Goal: Communication & Community: Participate in discussion

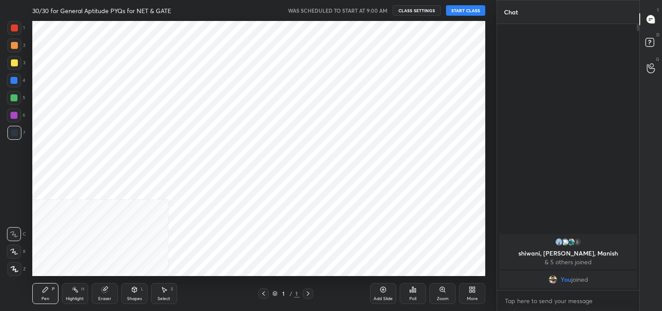
scroll to position [43407, 43200]
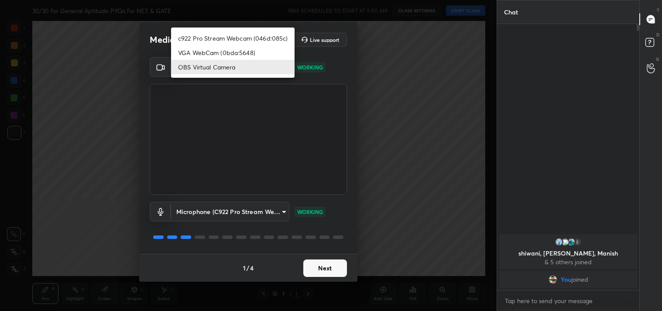
click at [263, 71] on body "1 2 3 4 5 6 7 C X Z C X Z E E Erase all H H 30/30 for General Aptitude PYQs for…" at bounding box center [331, 155] width 662 height 311
click at [228, 41] on li "c922 Pro Stream Webcam (046d:085c)" at bounding box center [233, 38] width 124 height 14
type input "77efdbe0d0591a5658d362a6e640cec0e2706c98c83ef82d39568dbf4875ff01"
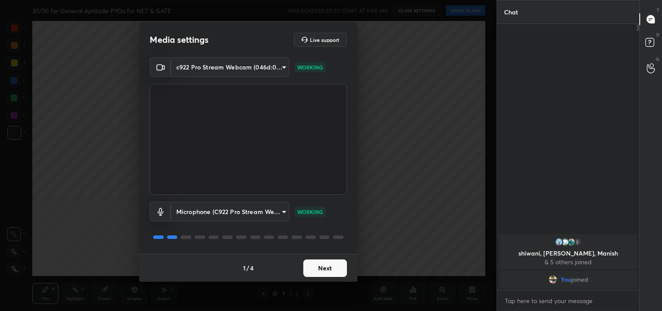
click at [317, 265] on button "Next" at bounding box center [325, 267] width 44 height 17
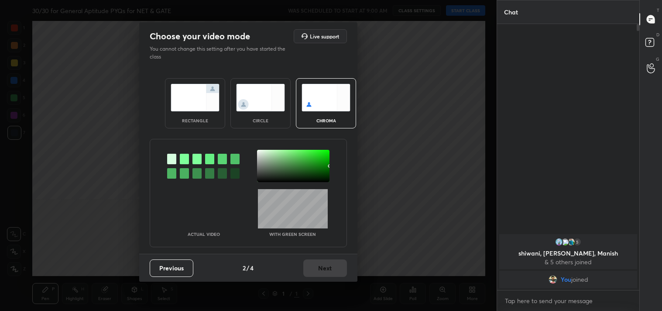
click at [202, 105] on img at bounding box center [195, 98] width 49 height 28
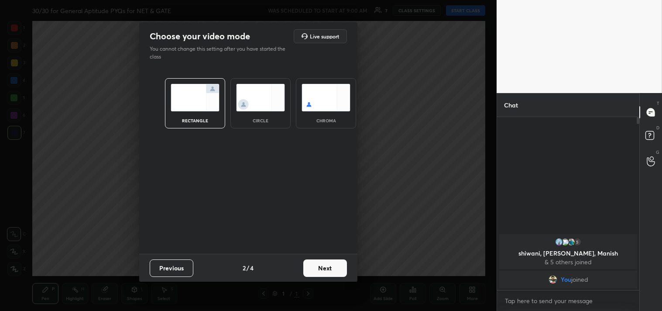
click at [320, 268] on button "Next" at bounding box center [325, 267] width 44 height 17
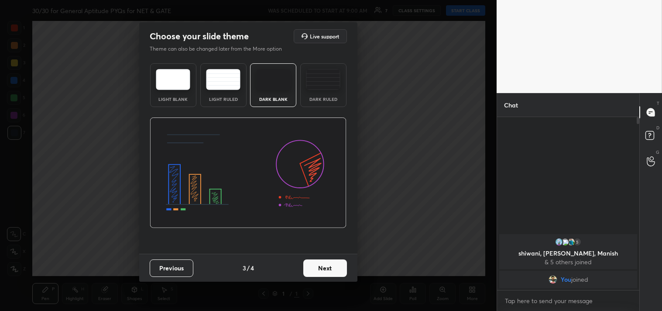
click at [318, 86] on img at bounding box center [323, 79] width 34 height 21
click at [326, 272] on button "Next" at bounding box center [325, 267] width 44 height 17
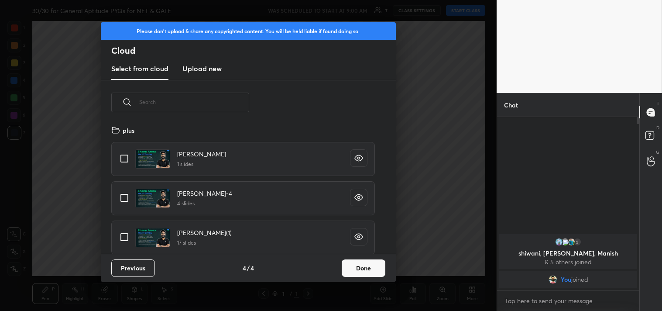
scroll to position [129, 280]
click at [127, 162] on input "grid" at bounding box center [124, 158] width 18 height 18
checkbox input "true"
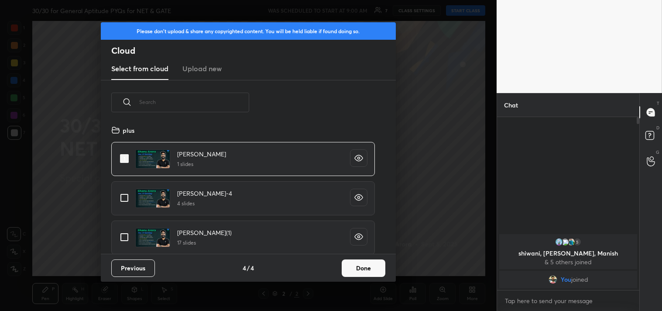
click at [365, 268] on button "Done" at bounding box center [364, 267] width 44 height 17
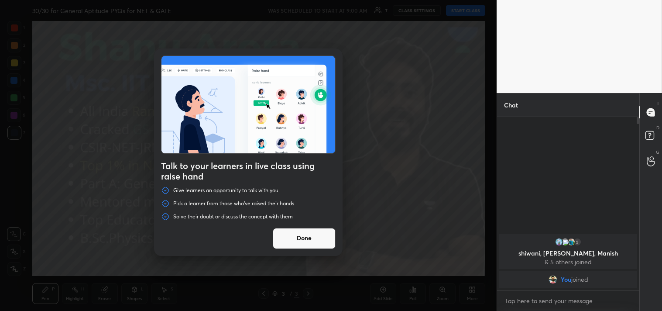
click at [463, 10] on div "Talk to your learners in live class using raise hand Give learners an opportuni…" at bounding box center [248, 155] width 497 height 311
click at [299, 241] on button "Done" at bounding box center [304, 238] width 63 height 21
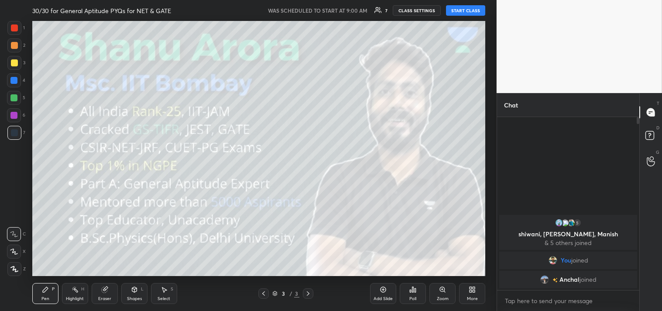
click at [462, 14] on button "START CLASS" at bounding box center [465, 10] width 39 height 10
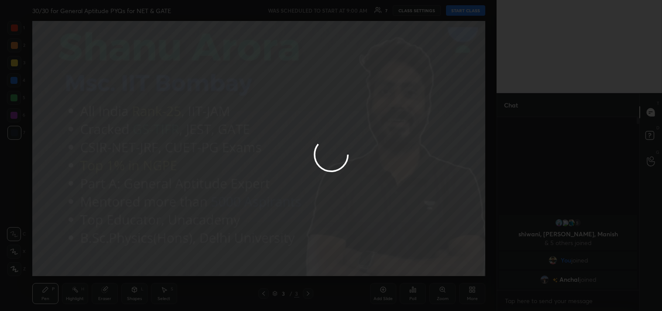
type textarea "x"
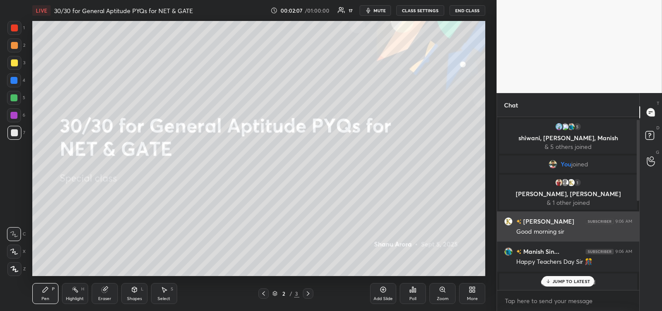
scroll to position [195, 0]
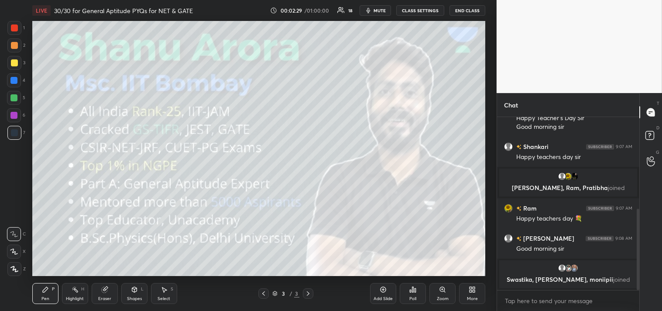
click at [479, 302] on div "More" at bounding box center [472, 293] width 26 height 21
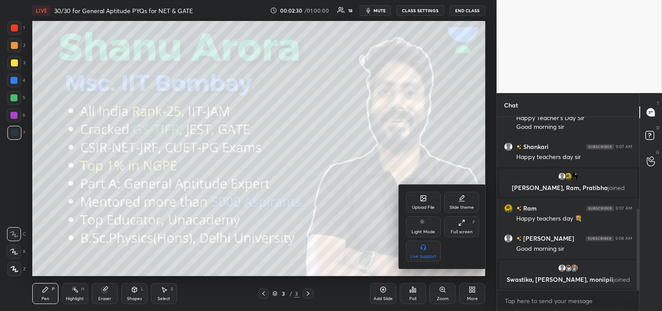
click at [417, 206] on div "Upload File" at bounding box center [423, 207] width 23 height 4
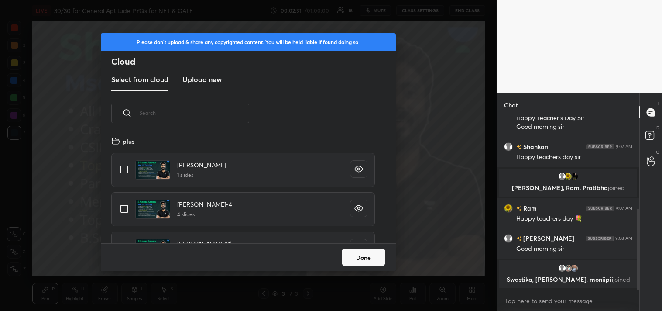
scroll to position [107, 280]
click at [216, 82] on h3 "Upload new" at bounding box center [202, 79] width 39 height 10
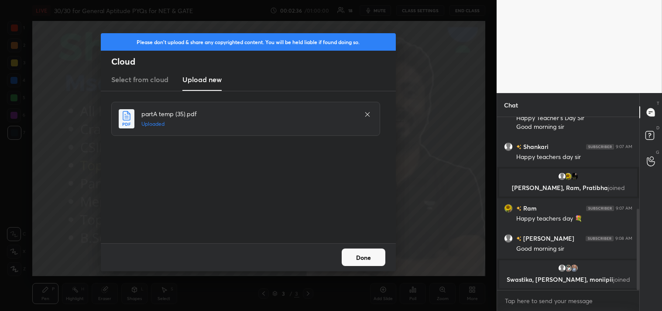
click at [350, 255] on button "Done" at bounding box center [364, 256] width 44 height 17
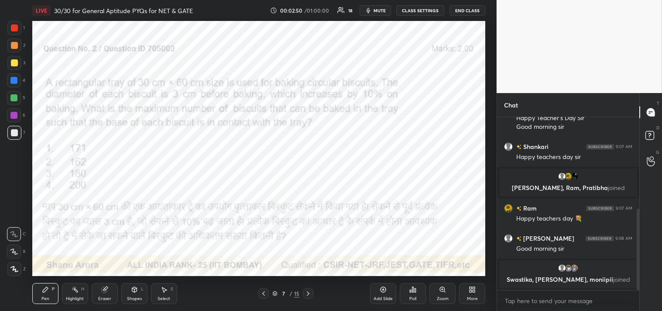
click at [11, 28] on div at bounding box center [14, 27] width 7 height 7
click at [12, 28] on div at bounding box center [14, 27] width 7 height 7
click at [545, 307] on body "1 2 3 4 5 6 7 C X Z C X Z E E Erase all H H LIVE 30/30 for General Aptitude PYQ…" at bounding box center [331, 155] width 662 height 311
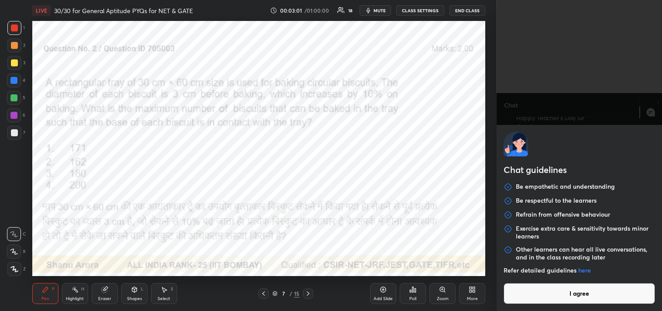
click at [549, 298] on button "I agree" at bounding box center [580, 293] width 152 height 21
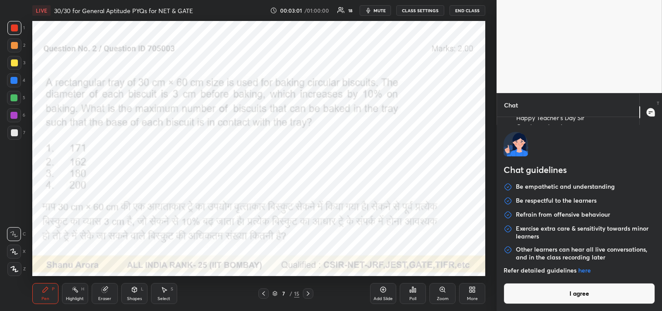
type textarea "x"
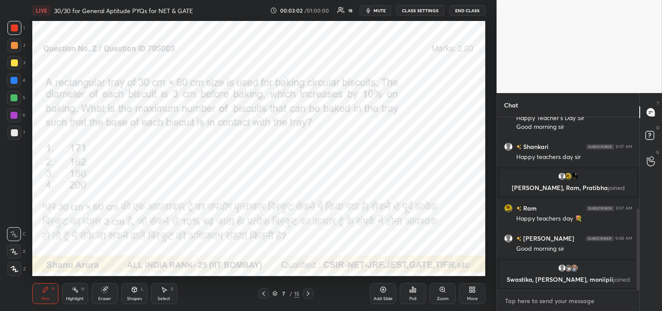
type textarea "l"
type textarea "x"
type textarea "li"
type textarea "x"
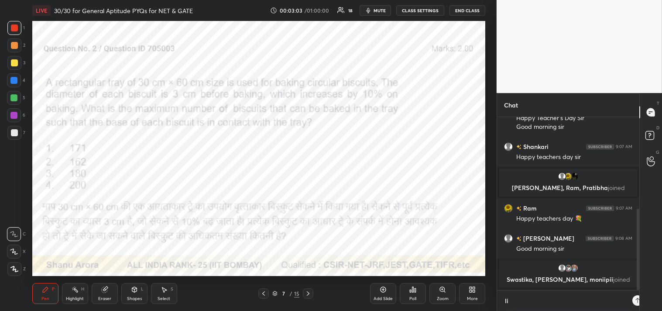
scroll to position [3, 2]
type textarea "lin"
type textarea "x"
type textarea "link"
type textarea "x"
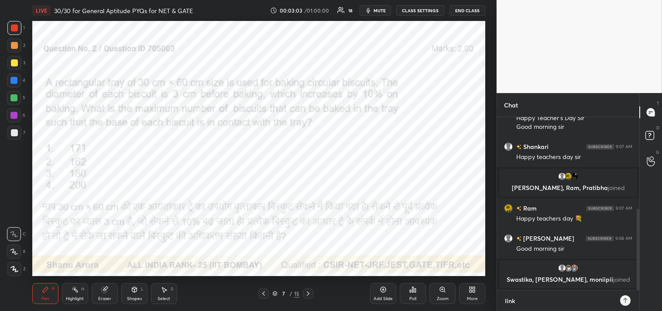
type textarea "lin"
type textarea "x"
type textarea "li"
type textarea "x"
type textarea "l"
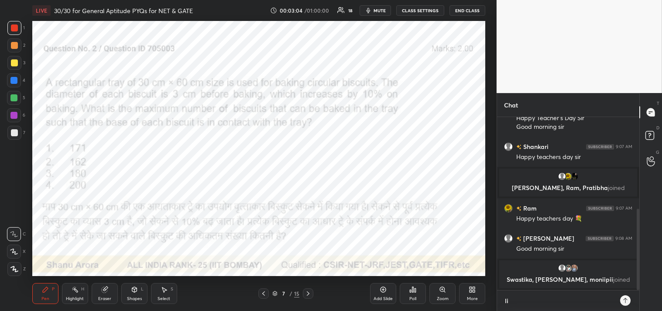
type textarea "x"
type textarea "t"
type textarea "x"
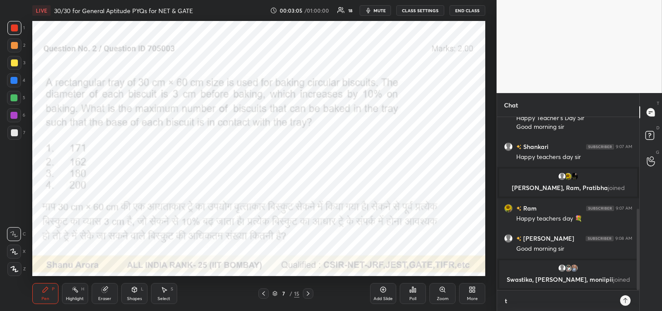
type textarea "t."
type textarea "x"
type textarea "t.m"
type textarea "x"
type textarea "[DOMAIN_NAME]"
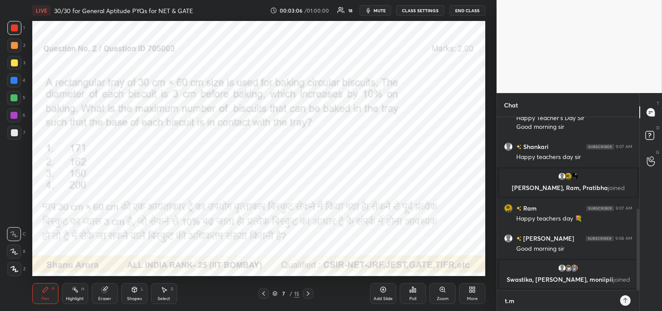
type textarea "x"
type textarea "[DOMAIN_NAME][URL]"
type textarea "x"
type textarea "[DOMAIN_NAME]"
type textarea "x"
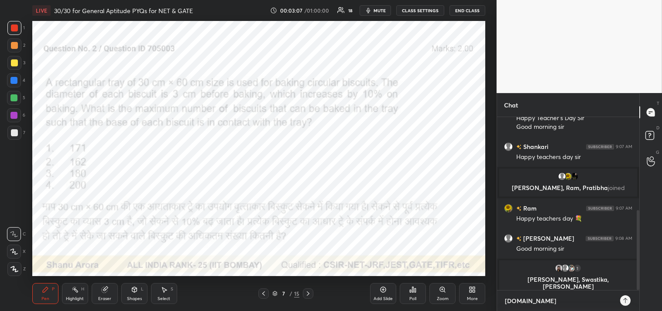
scroll to position [202, 0]
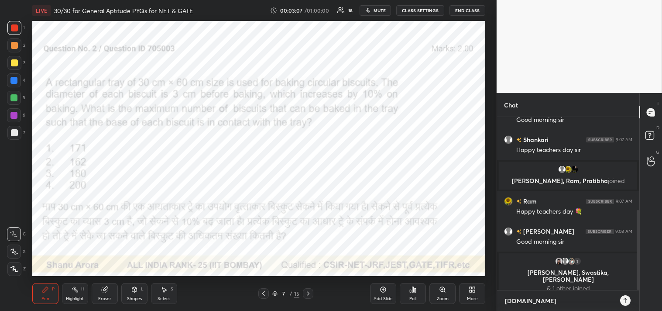
type textarea "t.m"
type textarea "x"
type textarea "t."
type textarea "x"
type textarea "t.m"
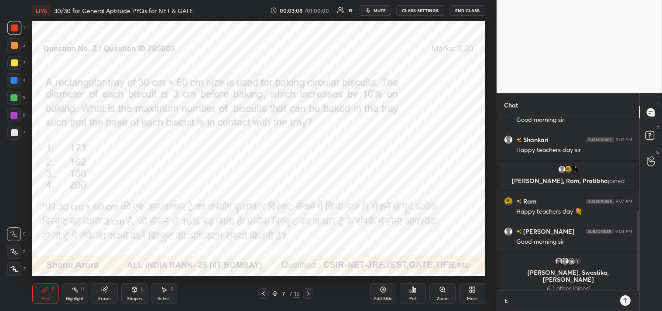
type textarea "x"
type textarea "[DOMAIN_NAME]"
type textarea "x"
type textarea "[DOMAIN_NAME]."
type textarea "x"
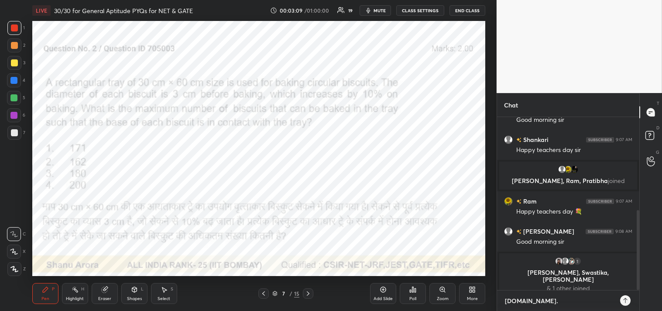
type textarea "[DOMAIN_NAME]"
type textarea "x"
type textarea "t.m"
type textarea "x"
type textarea "[DOMAIN_NAME]"
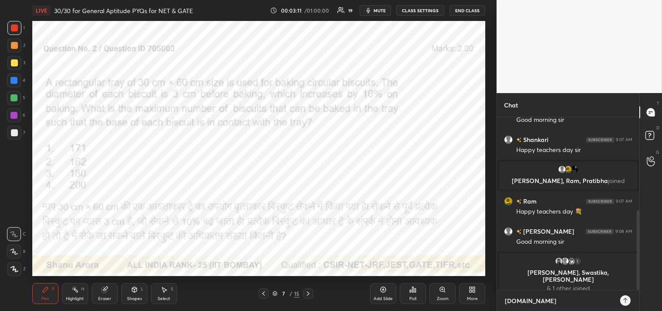
type textarea "x"
type textarea "t.m"
type textarea "x"
type textarea "t."
type textarea "x"
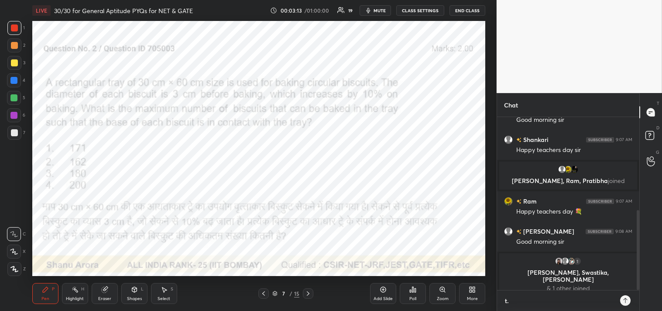
type textarea "t.m"
type textarea "x"
type textarea "[DOMAIN_NAME]"
type textarea "x"
type textarea "[DOMAIN_NAME][URL]"
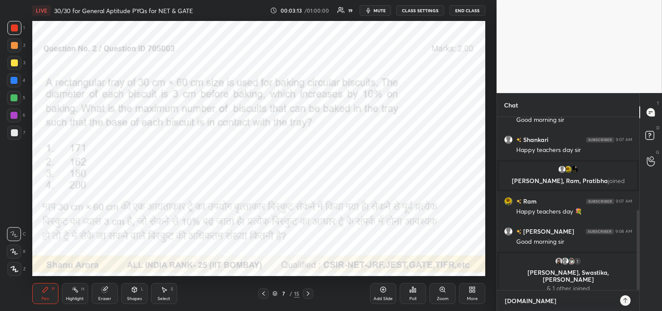
type textarea "x"
type textarea "[DOMAIN_NAME][URL]"
type textarea "x"
type textarea "[DOMAIN_NAME][URL]"
type textarea "x"
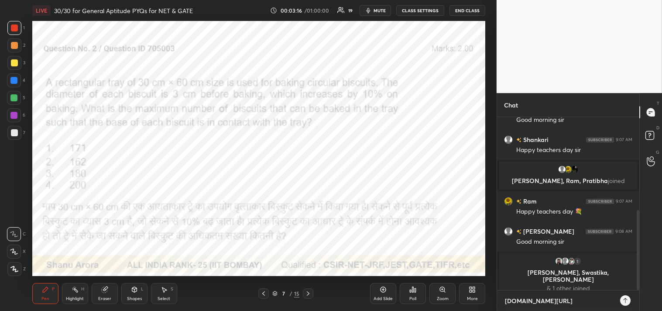
type textarea "[DOMAIN_NAME][URL]"
type textarea "x"
type textarea "[DOMAIN_NAME][URL]"
type textarea "x"
type textarea "[DOMAIN_NAME][URL]"
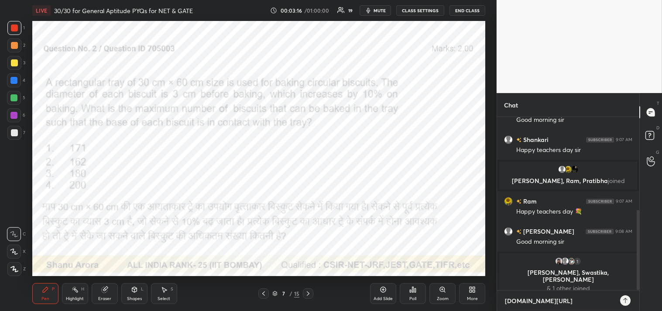
type textarea "x"
type textarea "[DOMAIN_NAME][URL]"
type textarea "x"
type textarea "[DOMAIN_NAME][URL][PERSON_NAME]"
type textarea "x"
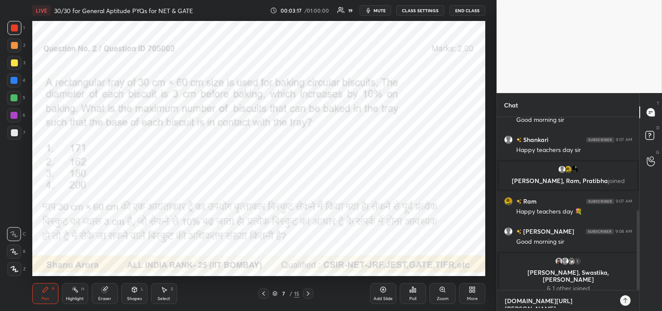
type textarea "[DOMAIN_NAME][URL]"
type textarea "x"
type textarea "[DOMAIN_NAME][URL]"
type textarea "x"
type textarea "[DOMAIN_NAME][URL]"
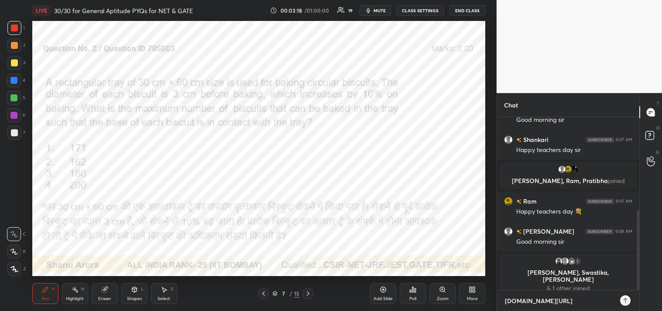
type textarea "x"
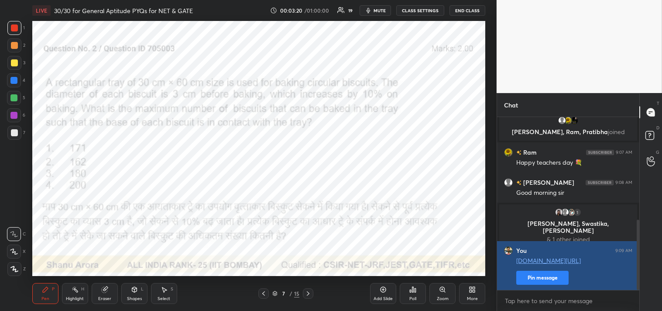
type textarea "x"
click at [540, 272] on div "Shankari 9:07 AM Happy teachers day [PERSON_NAME], [PERSON_NAME], [PERSON_NAME]…" at bounding box center [568, 88] width 142 height 444
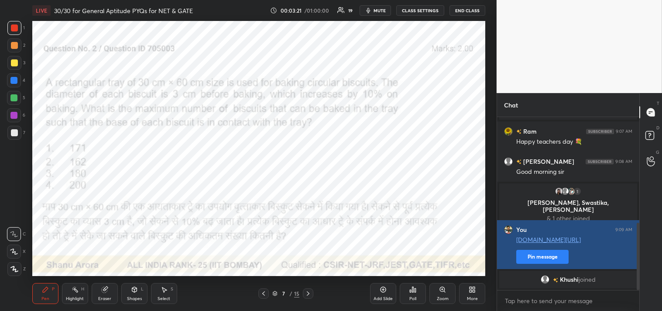
click at [540, 261] on button "Pin message" at bounding box center [543, 257] width 52 height 14
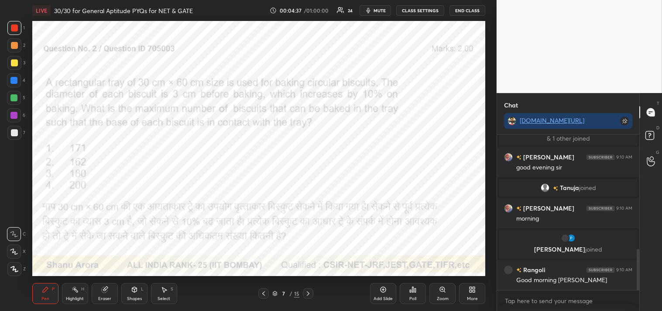
scroll to position [463, 0]
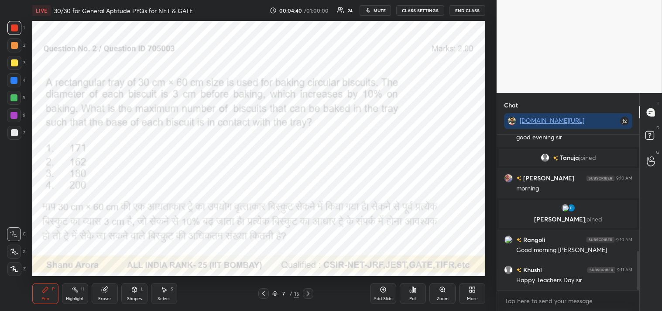
click at [414, 11] on button "CLASS SETTINGS" at bounding box center [420, 10] width 48 height 10
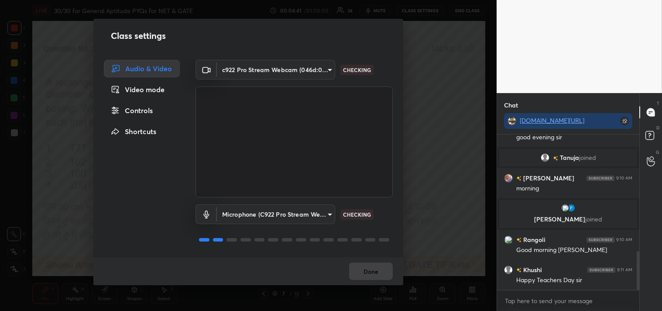
click at [272, 62] on body "1 2 3 4 5 6 7 C X Z C X Z E E Erase all H H LIVE 30/30 for General Aptitude PYQ…" at bounding box center [331, 155] width 662 height 311
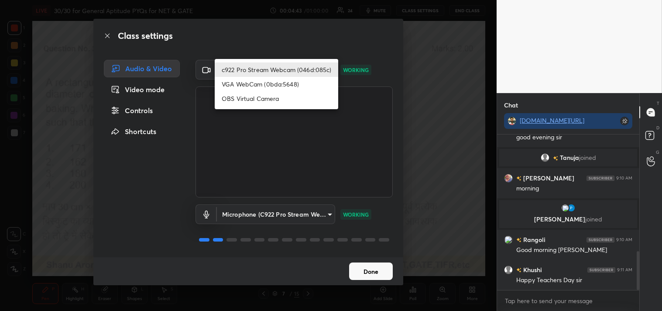
click at [258, 99] on li "OBS Virtual Camera" at bounding box center [277, 98] width 124 height 14
type input "64645b19d528b3ac785889237b1a364f3b7ccd5da23f372116afb1703458f4fd"
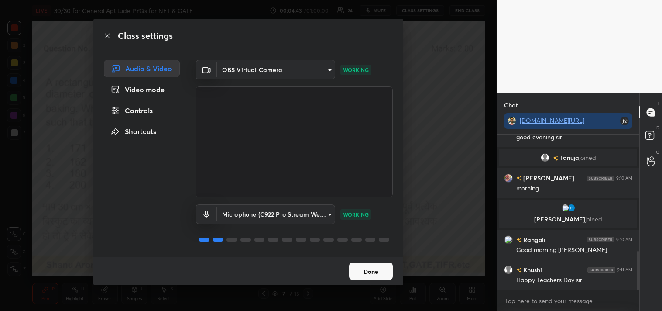
click at [363, 267] on button "Done" at bounding box center [371, 270] width 44 height 17
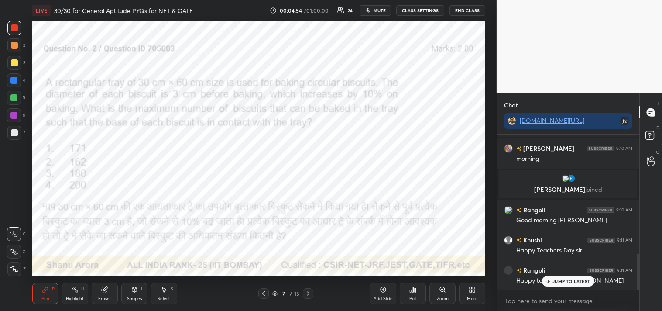
scroll to position [513, 0]
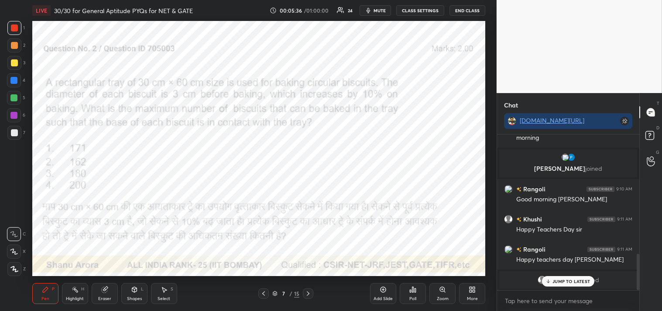
click at [564, 281] on p "JUMP TO LATEST" at bounding box center [572, 281] width 38 height 5
click at [99, 292] on div "Eraser" at bounding box center [105, 293] width 26 height 21
click at [100, 289] on div "Eraser" at bounding box center [105, 293] width 26 height 21
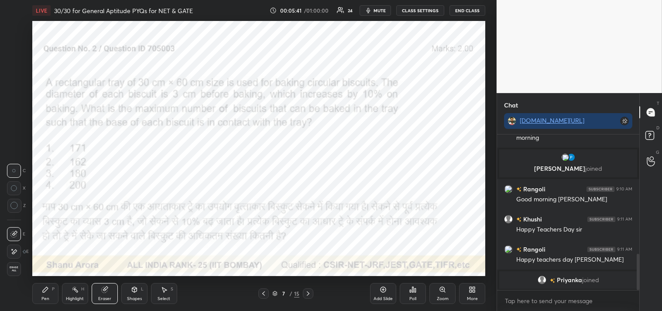
click at [25, 207] on div "Z" at bounding box center [16, 206] width 19 height 14
click at [21, 208] on div "Z" at bounding box center [16, 206] width 19 height 14
click at [18, 207] on div at bounding box center [14, 206] width 14 height 14
click at [36, 289] on div "Pen P" at bounding box center [45, 293] width 26 height 21
click at [34, 290] on div "Pen P" at bounding box center [45, 293] width 26 height 21
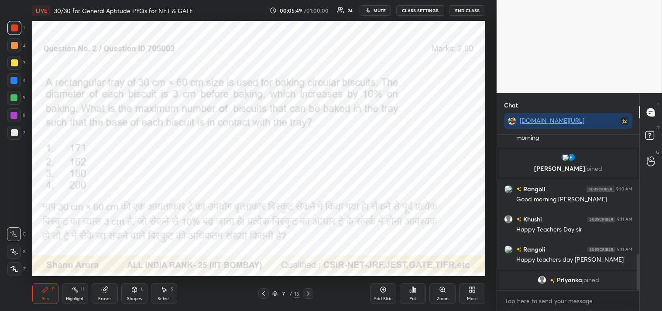
click at [138, 289] on icon at bounding box center [134, 289] width 7 height 7
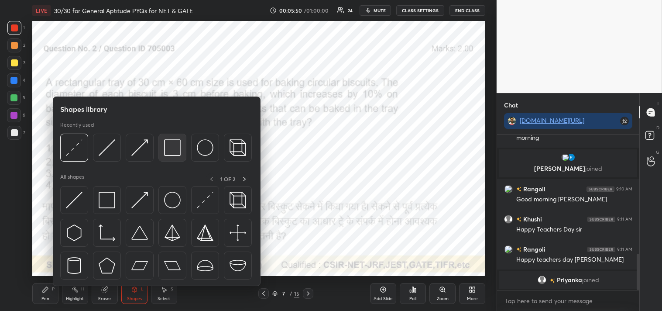
click at [173, 143] on img at bounding box center [172, 147] width 17 height 17
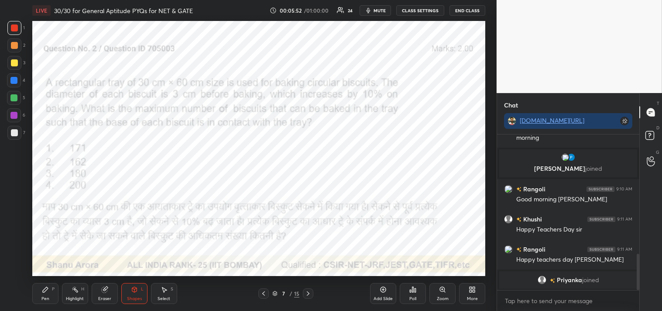
click at [53, 297] on div "Pen P" at bounding box center [45, 293] width 26 height 21
click at [47, 300] on div "Pen" at bounding box center [45, 298] width 8 height 4
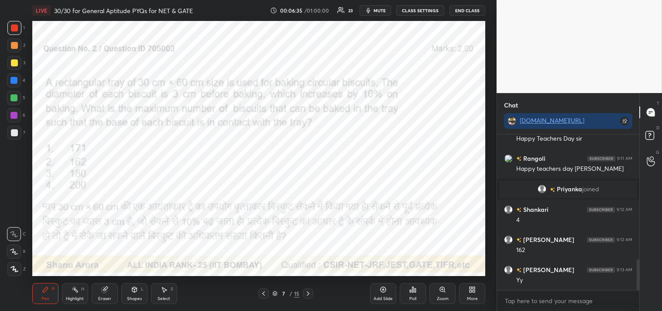
scroll to position [634, 0]
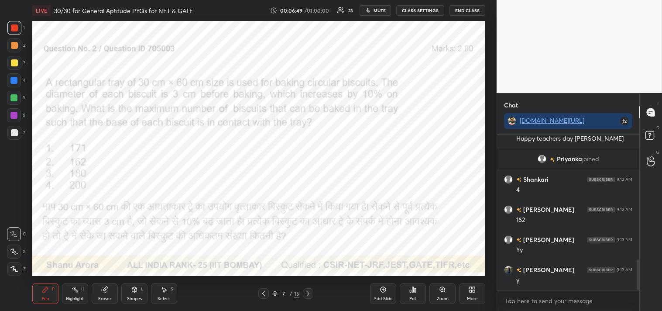
click at [442, 294] on div "Zoom" at bounding box center [443, 293] width 26 height 21
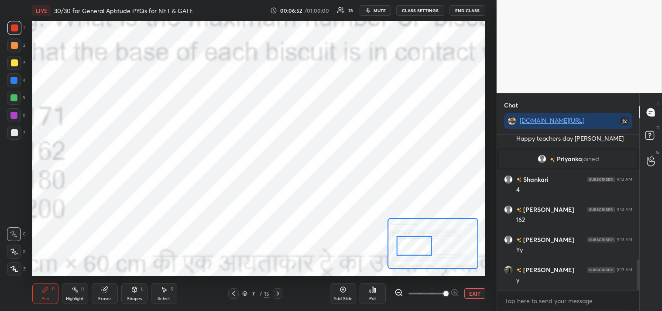
click at [132, 289] on icon at bounding box center [134, 289] width 5 height 5
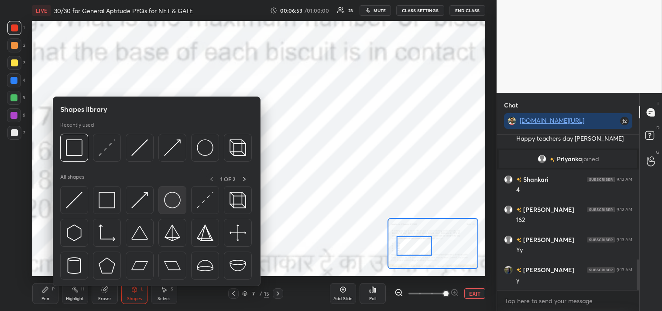
click at [170, 192] on img at bounding box center [172, 200] width 17 height 17
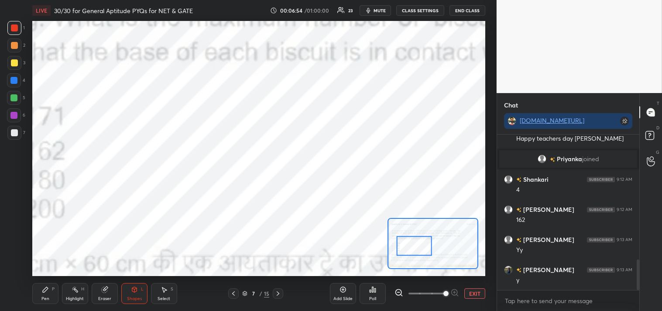
scroll to position [655, 0]
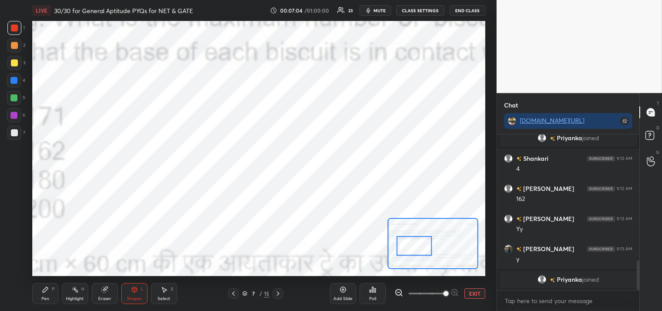
click at [45, 294] on div "Pen P" at bounding box center [45, 293] width 26 height 21
click at [52, 292] on div "Pen P" at bounding box center [45, 293] width 26 height 21
click at [472, 288] on button "EXIT" at bounding box center [475, 293] width 21 height 10
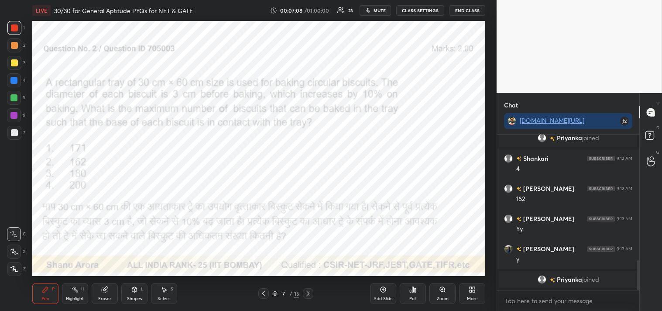
click at [383, 290] on icon at bounding box center [383, 289] width 7 height 7
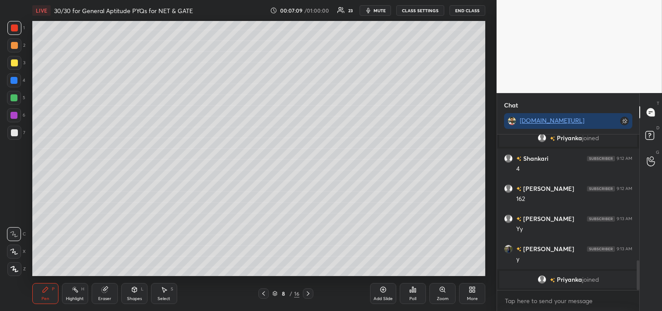
click at [15, 131] on div at bounding box center [14, 132] width 7 height 7
click at [16, 131] on div at bounding box center [14, 132] width 7 height 7
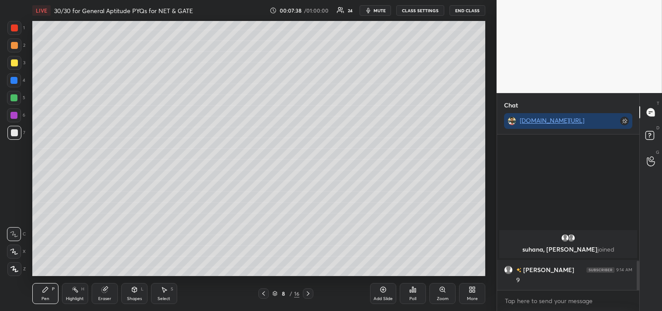
scroll to position [643, 0]
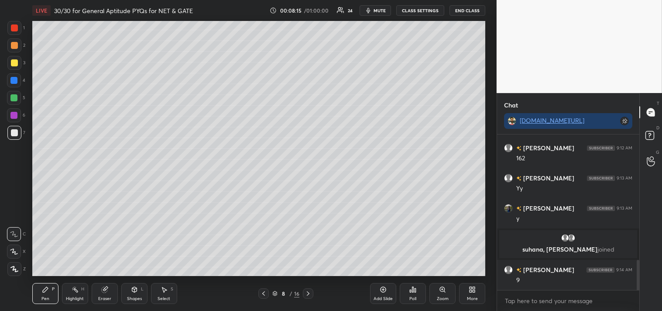
click at [136, 298] on div "Shapes" at bounding box center [134, 298] width 15 height 4
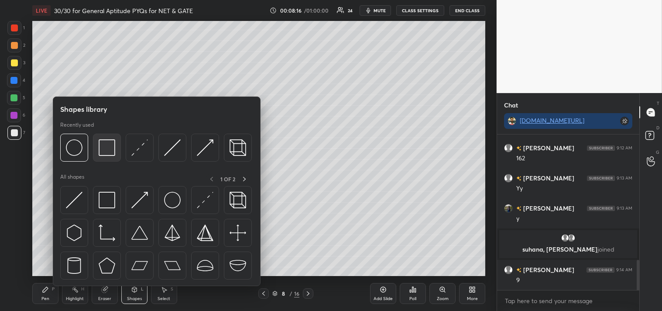
click at [108, 140] on img at bounding box center [107, 147] width 17 height 17
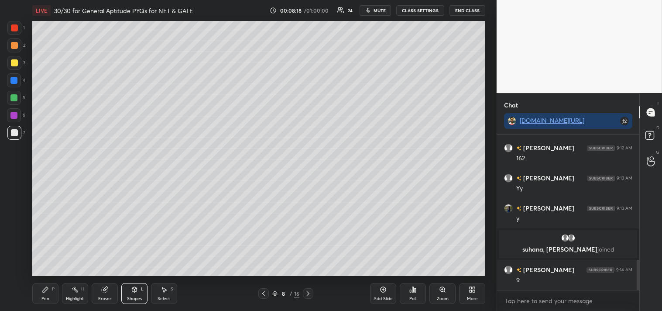
click at [46, 296] on div "Pen" at bounding box center [45, 298] width 8 height 4
click at [47, 297] on div "Pen" at bounding box center [45, 298] width 8 height 4
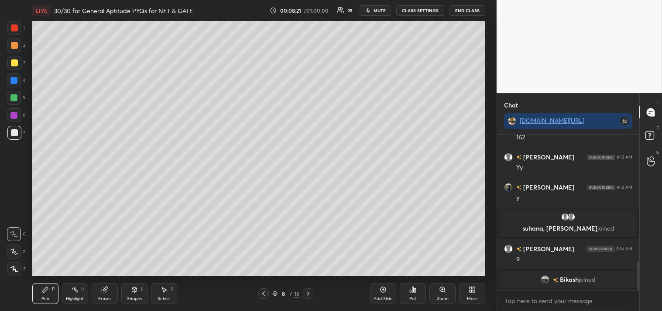
click at [131, 292] on icon at bounding box center [134, 289] width 7 height 7
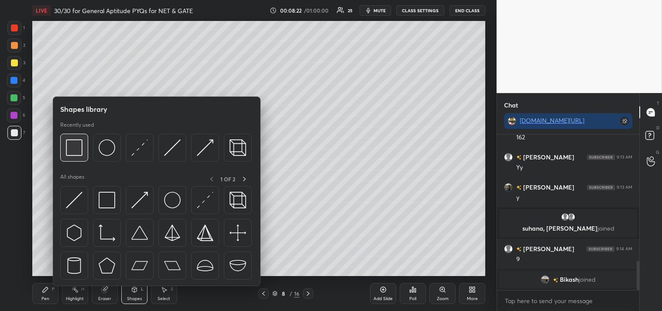
click at [78, 147] on img at bounding box center [74, 147] width 17 height 17
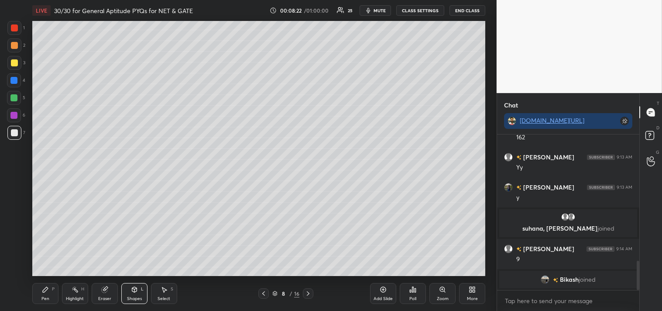
scroll to position [675, 0]
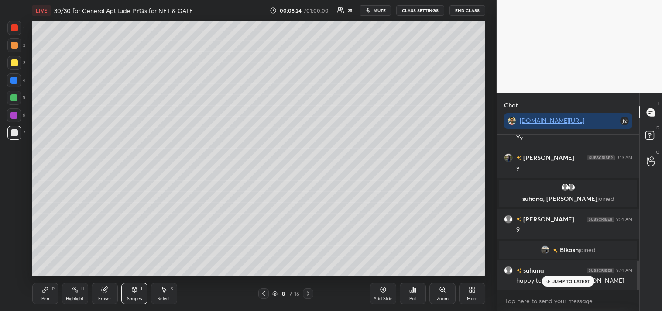
click at [48, 294] on div "Pen P" at bounding box center [45, 293] width 26 height 21
click at [48, 292] on icon at bounding box center [45, 289] width 7 height 7
click at [72, 295] on div "Highlight H" at bounding box center [75, 293] width 26 height 21
click at [48, 293] on icon at bounding box center [45, 289] width 7 height 7
click at [63, 294] on div "Highlight H" at bounding box center [75, 293] width 26 height 21
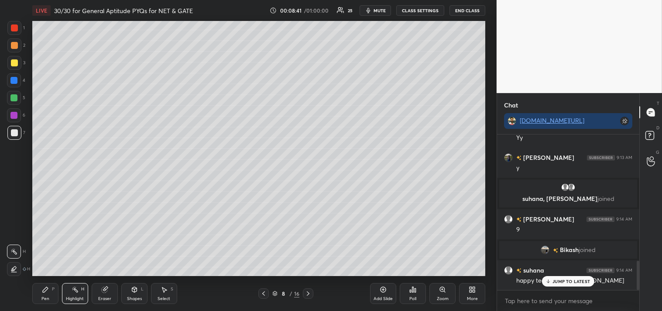
click at [386, 293] on icon at bounding box center [383, 289] width 7 height 7
click at [136, 287] on icon at bounding box center [134, 289] width 7 height 7
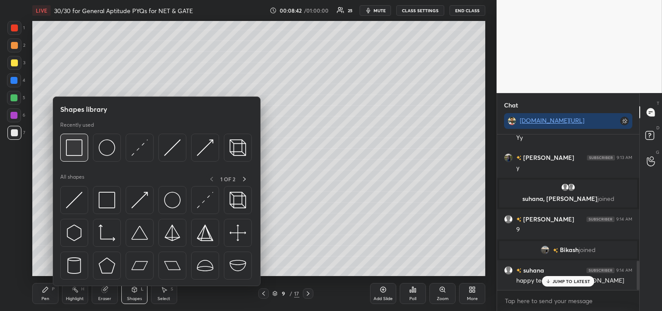
click at [77, 148] on img at bounding box center [74, 147] width 17 height 17
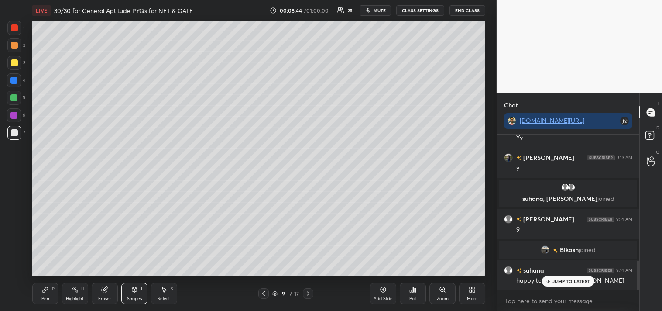
click at [138, 290] on div "Shapes L" at bounding box center [134, 293] width 26 height 21
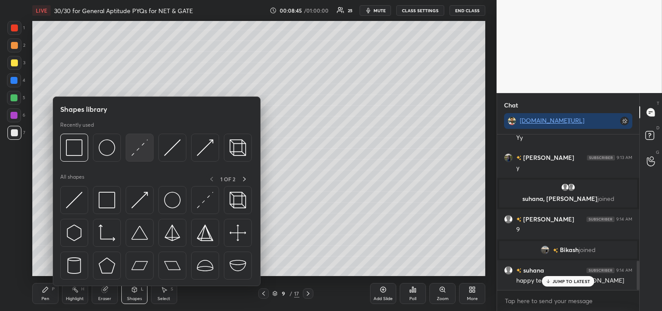
click at [133, 143] on img at bounding box center [139, 147] width 17 height 17
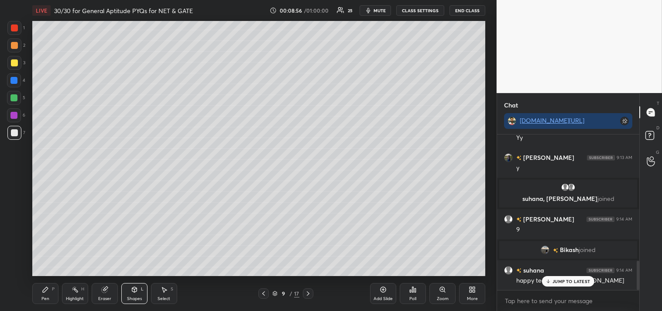
click at [44, 291] on icon at bounding box center [45, 289] width 5 height 5
click at [45, 286] on icon at bounding box center [45, 289] width 7 height 7
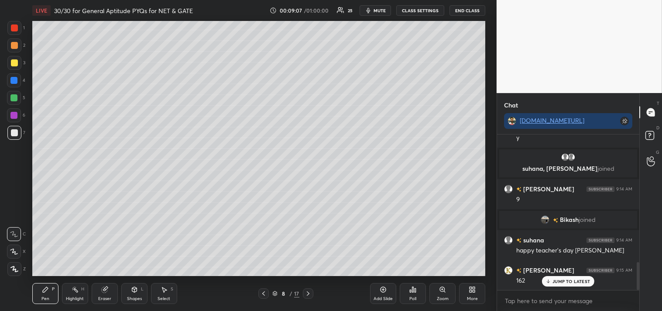
scroll to position [736, 0]
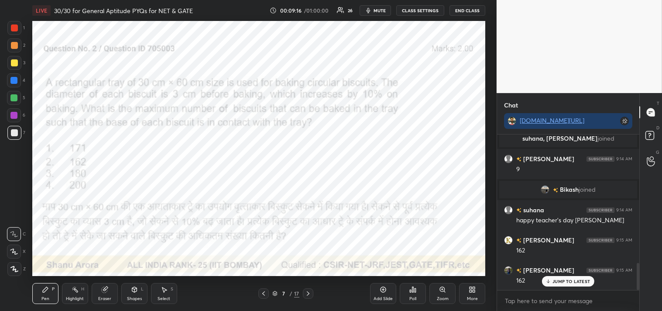
click at [15, 28] on div at bounding box center [14, 27] width 7 height 7
click at [16, 31] on div at bounding box center [14, 27] width 7 height 7
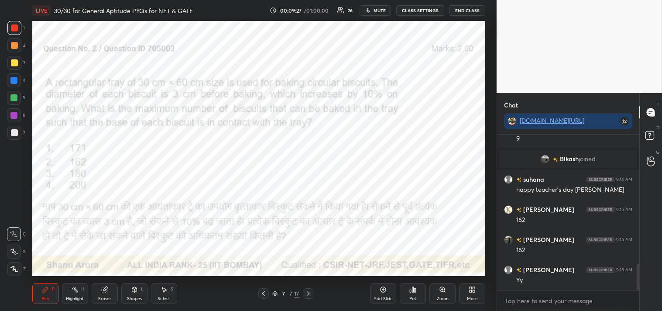
click at [573, 155] on span "[PERSON_NAME]" at bounding box center [569, 158] width 51 height 7
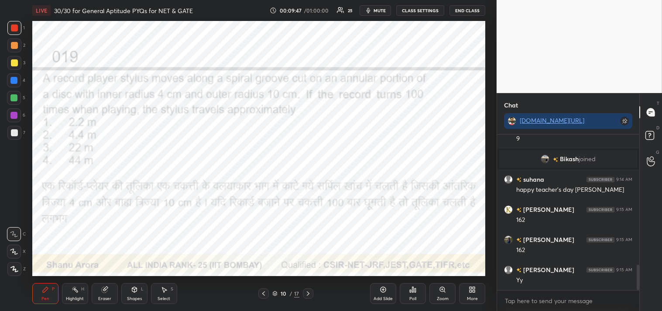
scroll to position [796, 0]
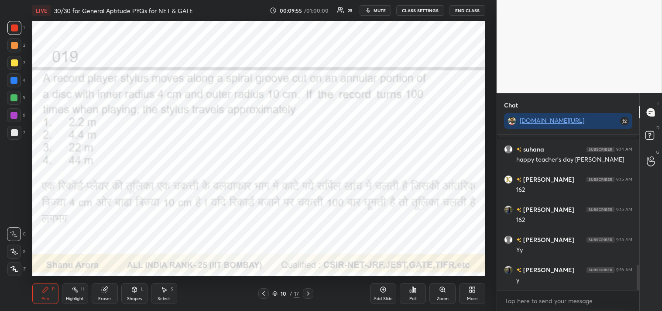
click at [379, 7] on span "mute" at bounding box center [380, 10] width 12 height 6
drag, startPoint x: 360, startPoint y: 14, endPoint x: 373, endPoint y: 10, distance: 13.1
click at [364, 12] on div "00:10:25 / 01:00:00 23 unmute CLASS SETTINGS End Class" at bounding box center [377, 10] width 215 height 10
click at [386, 12] on span "unmute" at bounding box center [379, 10] width 19 height 6
click at [413, 10] on button "CLASS SETTINGS" at bounding box center [420, 10] width 48 height 10
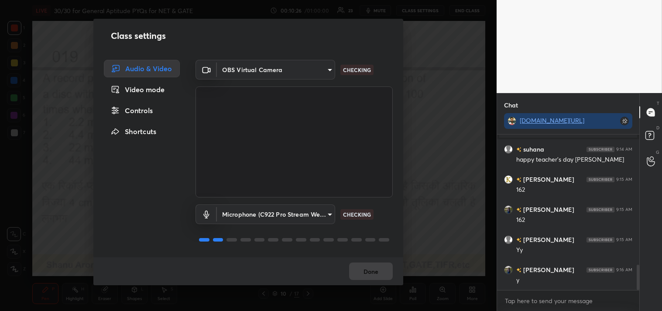
click at [278, 64] on body "1 2 3 4 5 6 7 C X Z C X Z E E Erase all H H LIVE 30/30 for General Aptitude PYQ…" at bounding box center [331, 155] width 662 height 311
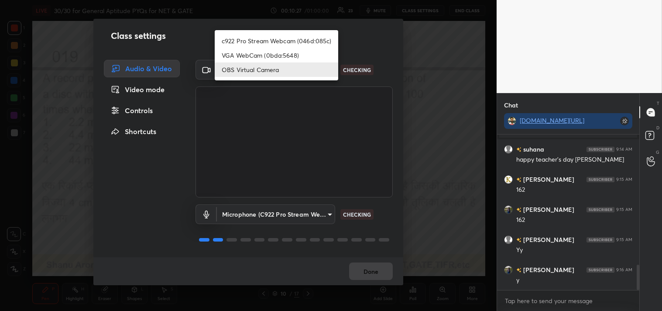
click at [276, 41] on li "c922 Pro Stream Webcam (046d:085c)" at bounding box center [277, 41] width 124 height 14
type input "77efdbe0d0591a5658d362a6e640cec0e2706c98c83ef82d39568dbf4875ff01"
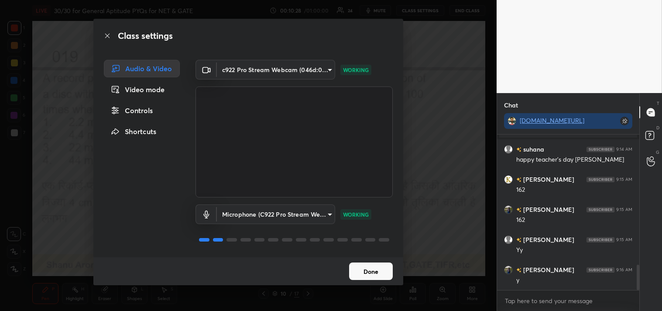
click at [370, 273] on button "Done" at bounding box center [371, 270] width 44 height 17
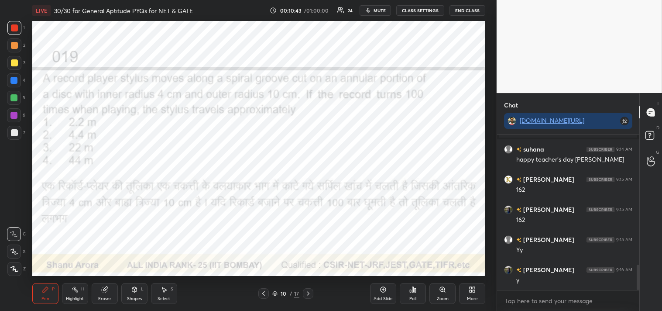
click at [103, 295] on div "Eraser" at bounding box center [105, 293] width 26 height 21
click at [103, 296] on div "Eraser" at bounding box center [104, 298] width 13 height 4
click at [38, 288] on div "Pen P" at bounding box center [45, 293] width 26 height 21
click at [42, 288] on icon at bounding box center [45, 289] width 7 height 7
click at [132, 295] on div "Shapes L" at bounding box center [134, 293] width 26 height 21
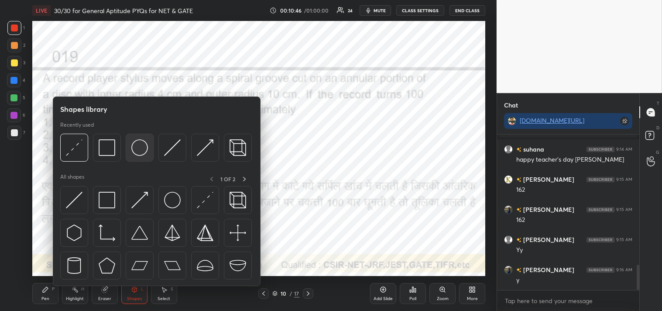
click at [140, 156] on div at bounding box center [140, 148] width 28 height 28
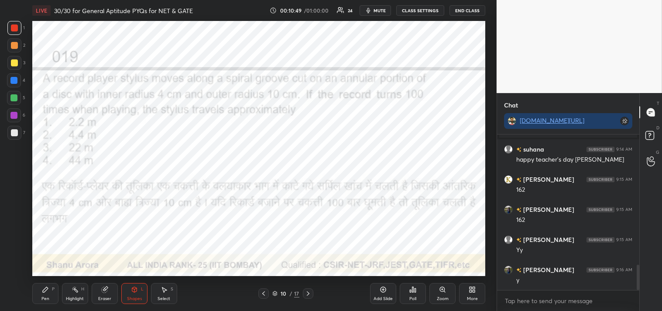
click at [45, 293] on icon at bounding box center [45, 289] width 7 height 7
click at [47, 291] on icon at bounding box center [45, 289] width 7 height 7
click at [127, 297] on div "Shapes" at bounding box center [134, 298] width 15 height 4
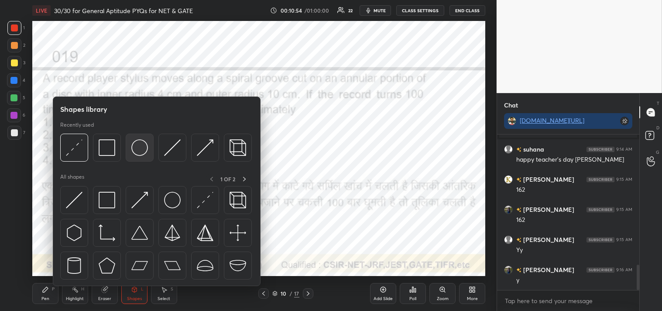
click at [130, 148] on div at bounding box center [140, 148] width 28 height 28
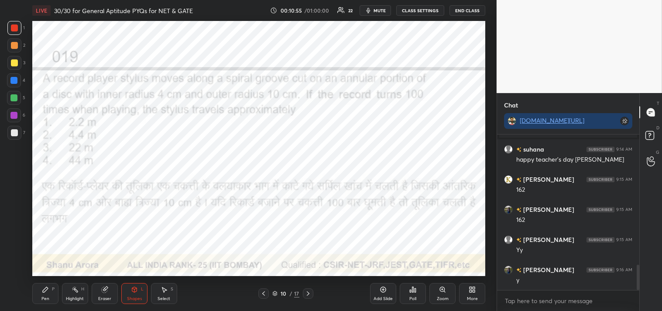
scroll to position [827, 0]
click at [35, 291] on div "Pen P" at bounding box center [45, 293] width 26 height 21
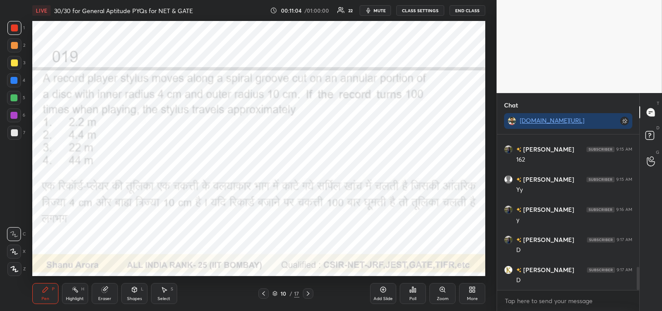
scroll to position [887, 0]
click at [12, 81] on div at bounding box center [13, 80] width 7 height 7
click at [17, 81] on div at bounding box center [13, 80] width 7 height 7
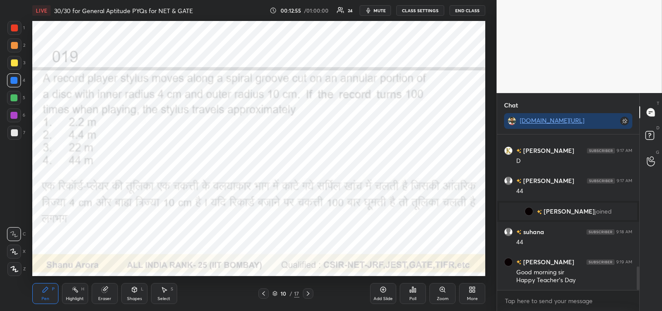
scroll to position [904, 0]
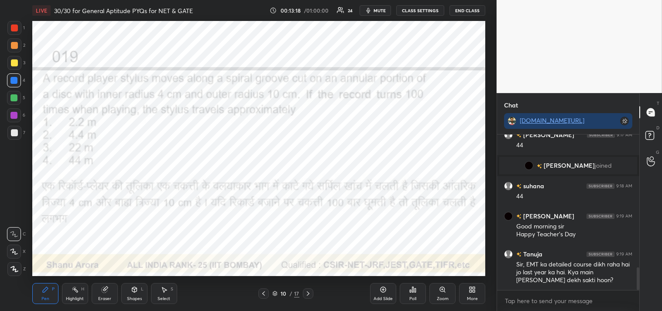
click at [383, 292] on icon at bounding box center [384, 290] width 6 height 6
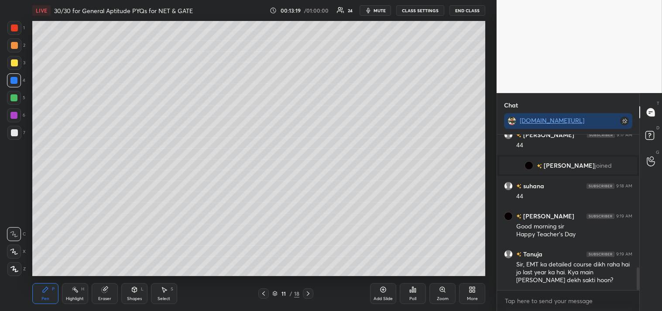
click at [17, 132] on div at bounding box center [14, 132] width 7 height 7
click at [14, 133] on div at bounding box center [14, 132] width 7 height 7
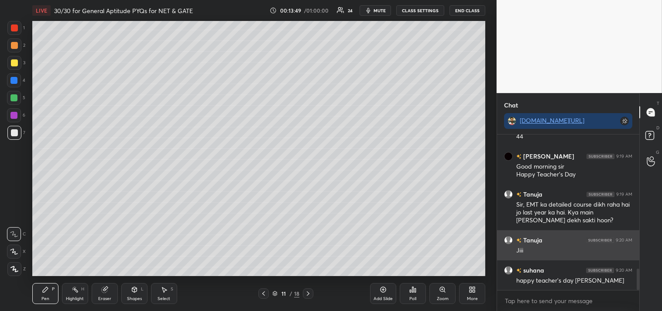
scroll to position [964, 0]
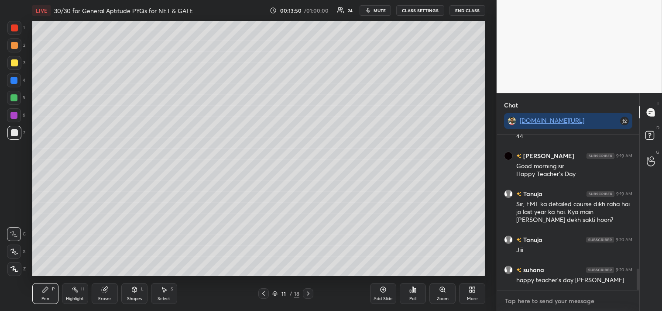
type textarea "x"
click at [548, 295] on textarea at bounding box center [568, 301] width 128 height 14
type textarea "t"
type textarea "x"
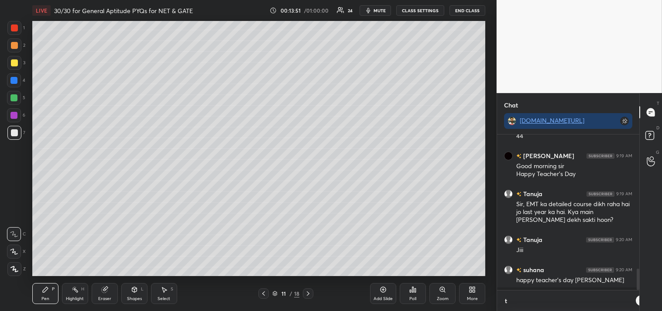
type textarea "ty"
type textarea "x"
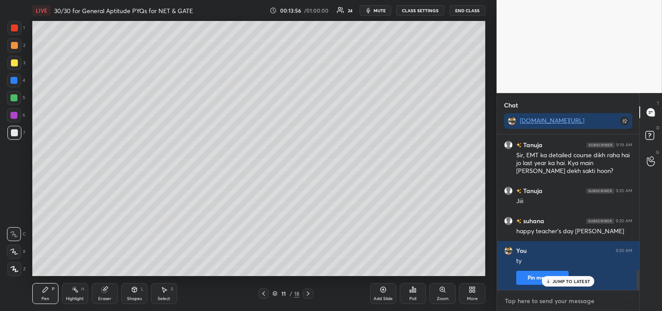
scroll to position [1043, 0]
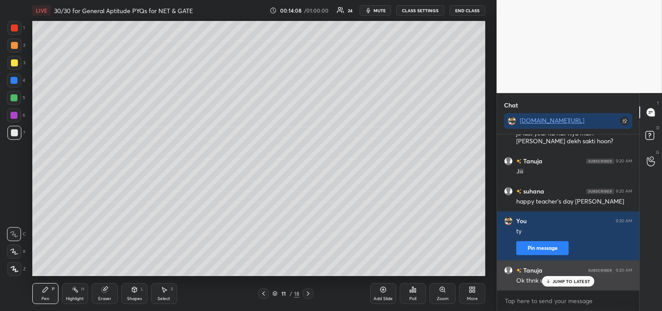
click at [572, 284] on div "JUMP TO LATEST" at bounding box center [568, 281] width 52 height 10
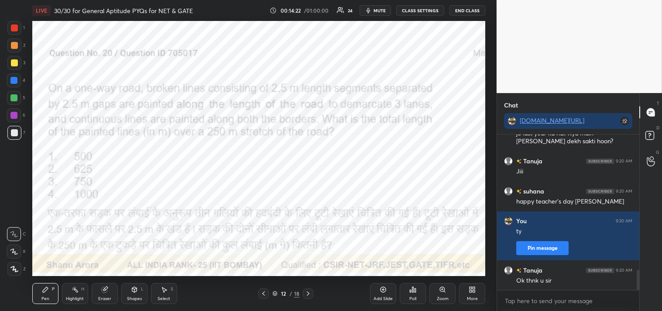
click at [17, 26] on div at bounding box center [14, 27] width 7 height 7
click at [21, 28] on div at bounding box center [14, 28] width 14 height 14
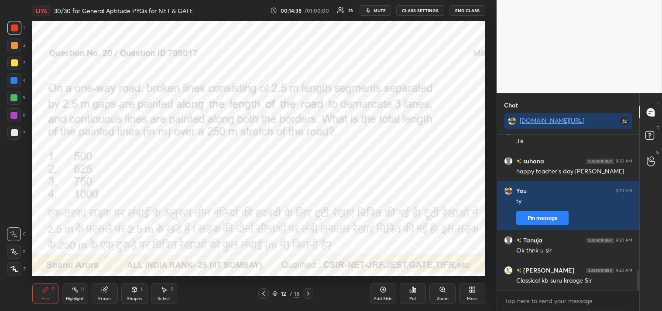
click at [380, 14] on button "mute" at bounding box center [375, 10] width 31 height 10
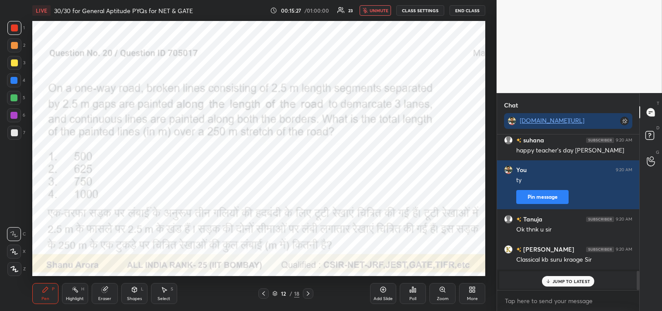
click at [555, 285] on div "JUMP TO LATEST" at bounding box center [568, 281] width 52 height 10
click at [369, 8] on button "unmute" at bounding box center [375, 10] width 31 height 10
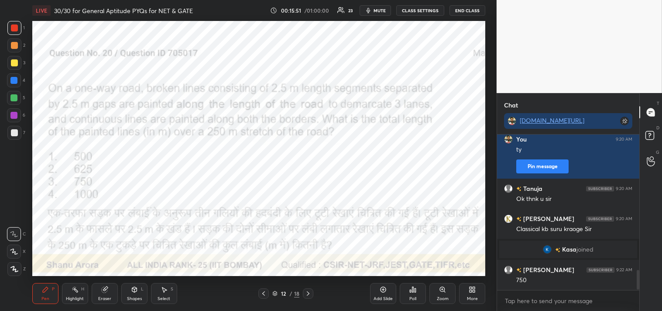
scroll to position [1079, 0]
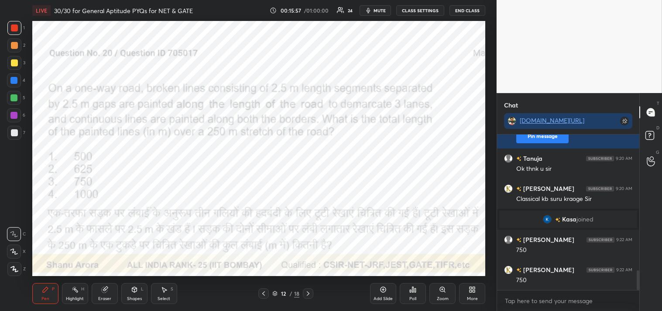
click at [128, 293] on div "Shapes L" at bounding box center [134, 293] width 26 height 21
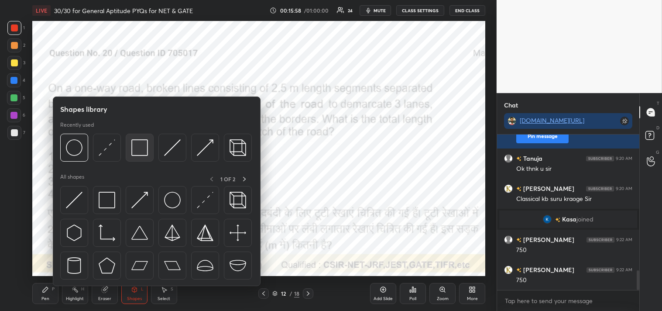
click at [137, 145] on img at bounding box center [139, 147] width 17 height 17
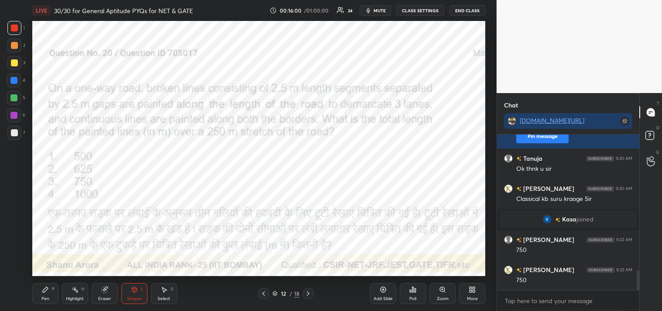
scroll to position [1109, 0]
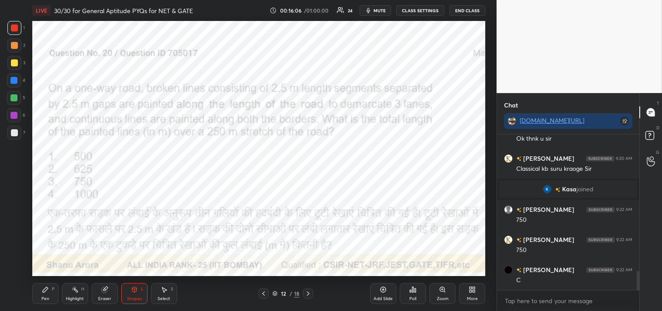
click at [132, 295] on div "Shapes L" at bounding box center [134, 293] width 26 height 21
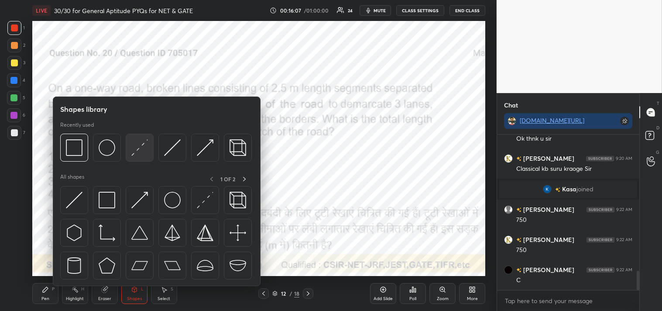
click at [132, 147] on img at bounding box center [139, 147] width 17 height 17
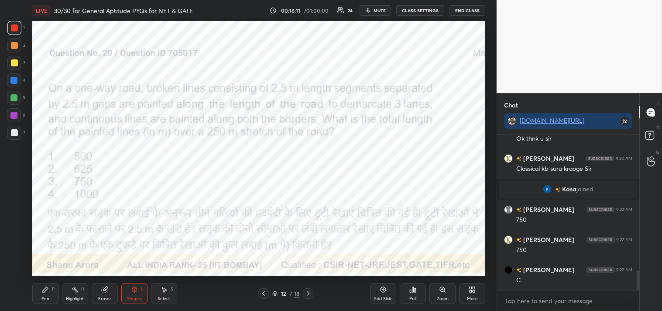
click at [45, 296] on div "Pen" at bounding box center [45, 298] width 8 height 4
click at [45, 295] on div "Pen P" at bounding box center [45, 293] width 26 height 21
click at [78, 295] on div "Highlight H" at bounding box center [75, 293] width 26 height 21
click at [40, 296] on div "Pen P" at bounding box center [45, 293] width 26 height 21
click at [36, 297] on div "Pen P" at bounding box center [45, 293] width 26 height 21
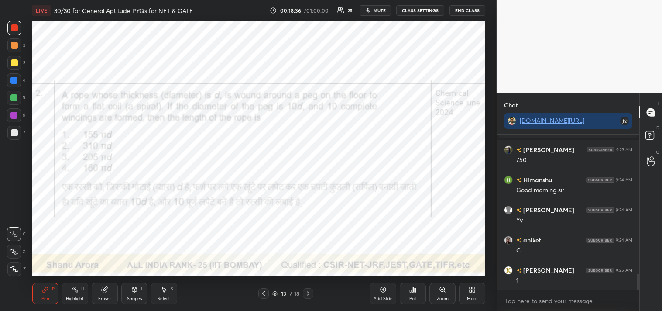
scroll to position [1321, 0]
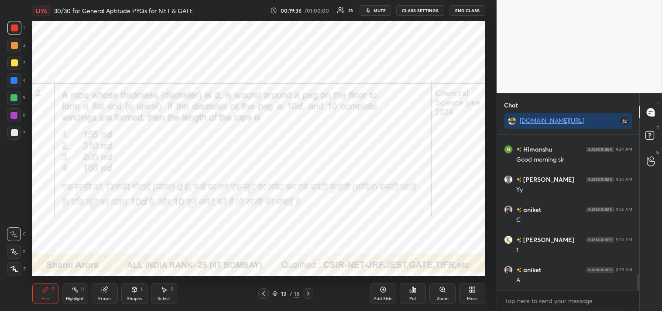
click at [90, 293] on div "Pen P Highlight H Eraser Shapes L Select S" at bounding box center [116, 293] width 169 height 21
click at [97, 293] on div "Eraser" at bounding box center [105, 293] width 26 height 21
click at [45, 297] on div "Pen" at bounding box center [45, 298] width 8 height 4
click at [103, 287] on icon at bounding box center [104, 290] width 6 height 6
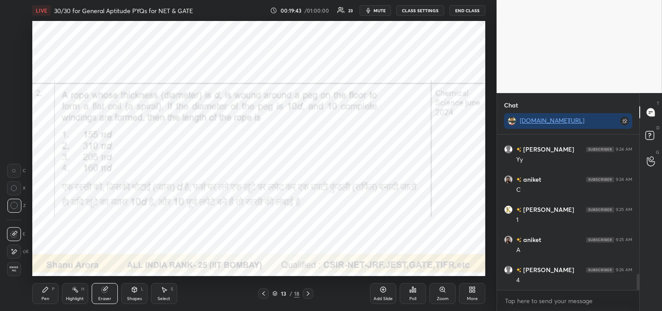
click at [49, 291] on div "Pen P" at bounding box center [45, 293] width 26 height 21
click at [40, 295] on div "Pen P" at bounding box center [45, 293] width 26 height 21
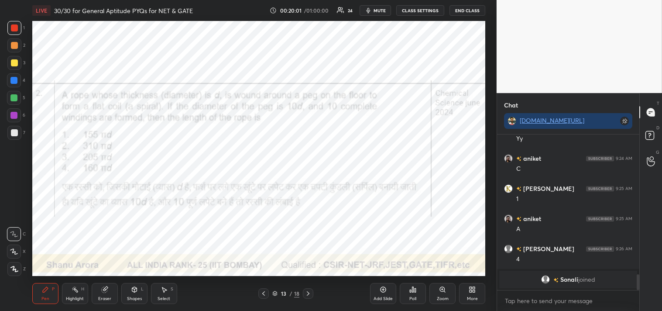
click at [17, 77] on div at bounding box center [14, 80] width 14 height 14
click at [17, 81] on div at bounding box center [13, 80] width 7 height 7
click at [18, 269] on div at bounding box center [14, 269] width 14 height 14
click at [18, 270] on div at bounding box center [14, 269] width 14 height 14
click at [10, 236] on icon at bounding box center [14, 234] width 8 height 6
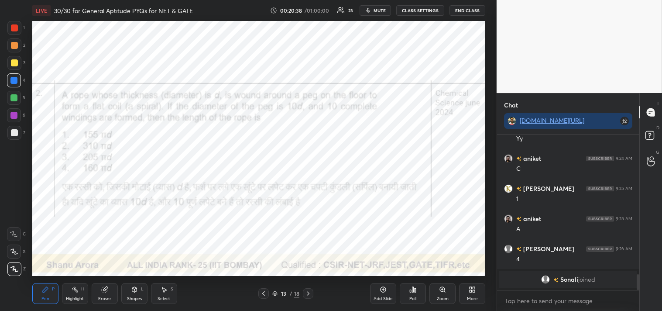
click at [10, 233] on icon at bounding box center [14, 234] width 8 height 6
click at [19, 30] on div at bounding box center [14, 28] width 14 height 14
click at [20, 33] on div at bounding box center [14, 28] width 14 height 14
click at [488, 28] on div "Setting up your live class Poll for secs No correct answer Start poll" at bounding box center [259, 148] width 462 height 255
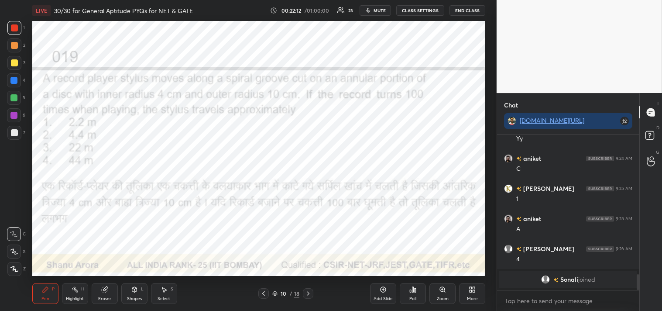
click at [63, 299] on div "Highlight H" at bounding box center [75, 293] width 26 height 21
click at [69, 297] on div "Highlight" at bounding box center [75, 298] width 18 height 4
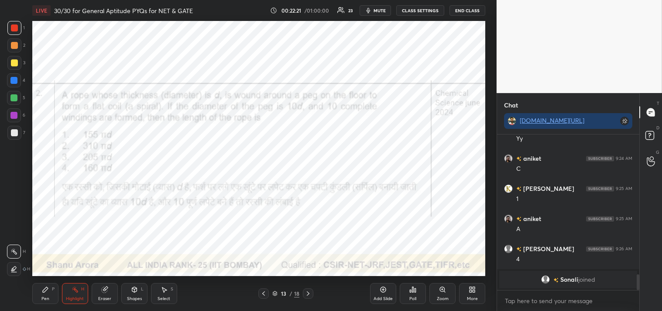
click at [17, 37] on div "1" at bounding box center [15, 29] width 17 height 17
click at [40, 283] on div "Pen P" at bounding box center [45, 293] width 26 height 21
click at [44, 286] on icon at bounding box center [45, 289] width 7 height 7
click at [73, 293] on icon at bounding box center [75, 289] width 7 height 7
click at [77, 293] on icon at bounding box center [75, 289] width 7 height 7
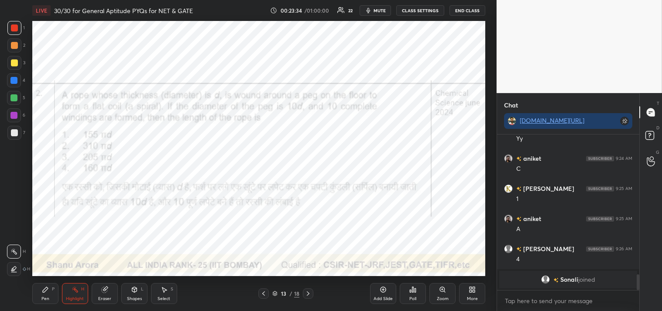
click at [49, 289] on div "Pen P" at bounding box center [45, 293] width 26 height 21
click at [41, 289] on div "Pen P" at bounding box center [45, 293] width 26 height 21
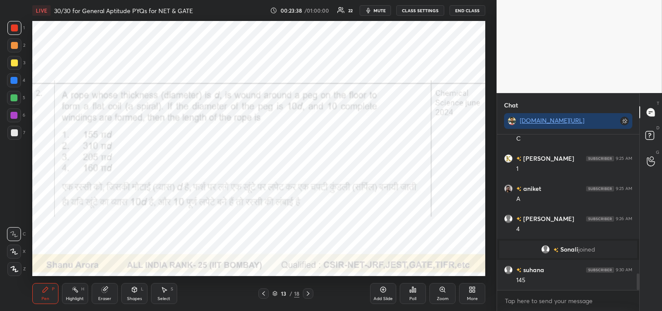
click at [69, 300] on div "Highlight" at bounding box center [75, 298] width 18 height 4
click at [73, 299] on div "Highlight" at bounding box center [75, 298] width 18 height 4
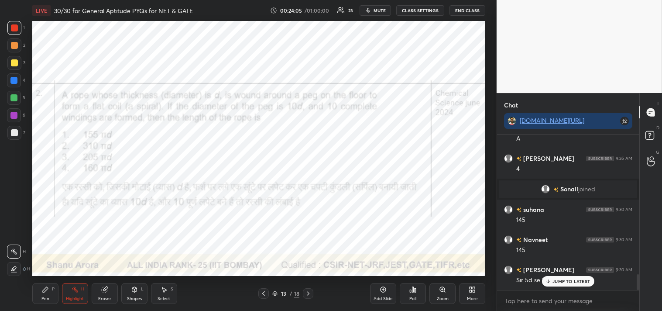
scroll to position [1383, 0]
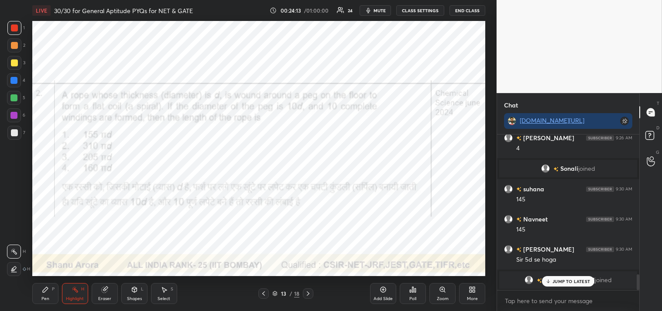
click at [570, 282] on p "JUMP TO LATEST" at bounding box center [572, 281] width 38 height 5
click at [47, 297] on div "Pen" at bounding box center [45, 298] width 8 height 4
click at [48, 295] on div "Pen P" at bounding box center [45, 293] width 26 height 21
click at [107, 293] on div "Eraser" at bounding box center [105, 293] width 26 height 21
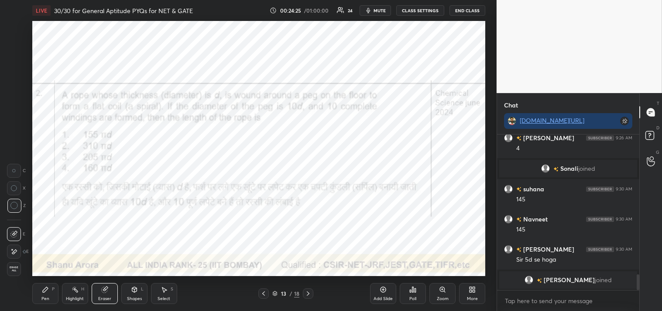
click at [47, 285] on div "Pen P" at bounding box center [45, 293] width 26 height 21
click at [46, 289] on icon at bounding box center [45, 289] width 5 height 5
click at [101, 286] on icon at bounding box center [104, 289] width 7 height 7
click at [103, 287] on icon at bounding box center [104, 290] width 6 height 6
click at [44, 289] on icon at bounding box center [45, 289] width 5 height 5
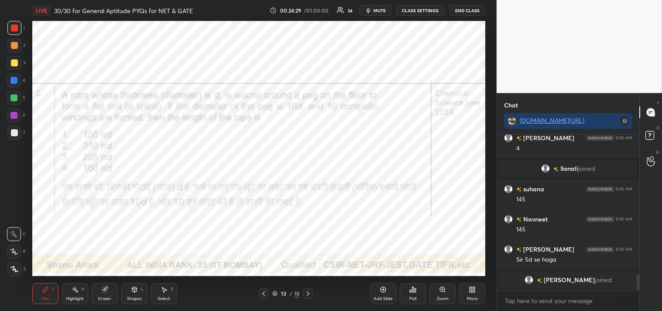
click at [44, 286] on icon at bounding box center [45, 289] width 7 height 7
click at [104, 296] on div "Eraser" at bounding box center [104, 298] width 13 height 4
click at [106, 288] on icon at bounding box center [105, 288] width 5 height 4
click at [41, 295] on div "Pen P" at bounding box center [45, 293] width 26 height 21
click at [101, 293] on div "Eraser" at bounding box center [105, 293] width 26 height 21
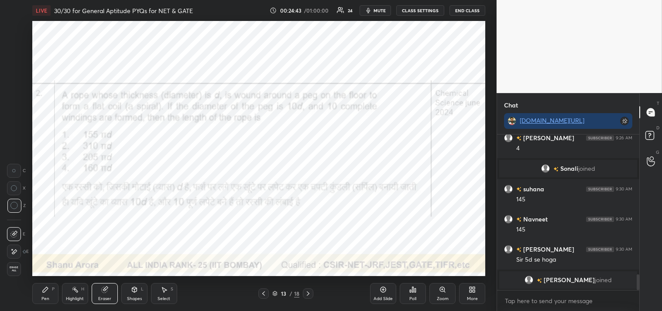
click at [42, 293] on icon at bounding box center [45, 289] width 7 height 7
click at [93, 294] on div "Eraser" at bounding box center [105, 293] width 26 height 21
click at [49, 290] on div "Pen P" at bounding box center [45, 293] width 26 height 21
click at [102, 291] on icon at bounding box center [104, 290] width 6 height 6
click at [48, 289] on icon at bounding box center [45, 289] width 7 height 7
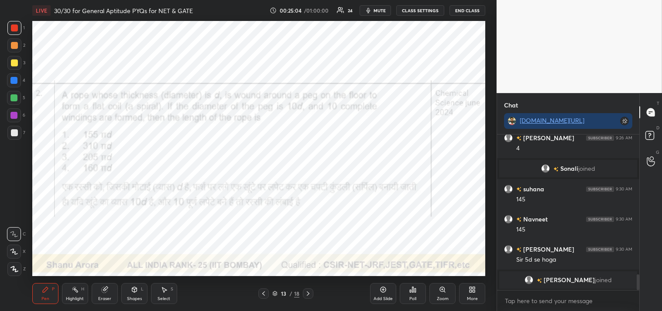
click at [100, 300] on div "Eraser" at bounding box center [104, 298] width 13 height 4
click at [103, 296] on div "Eraser" at bounding box center [104, 298] width 13 height 4
click at [47, 296] on div "Pen" at bounding box center [45, 298] width 8 height 4
click at [45, 289] on icon at bounding box center [45, 289] width 5 height 5
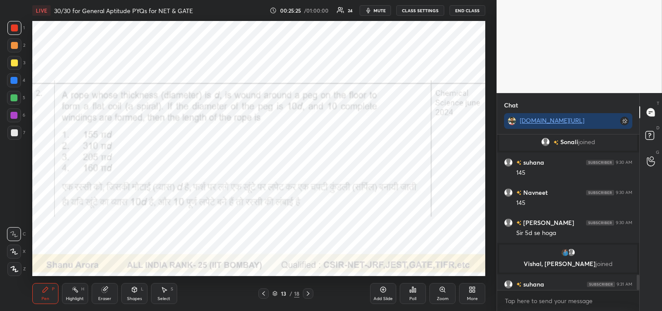
scroll to position [1408, 0]
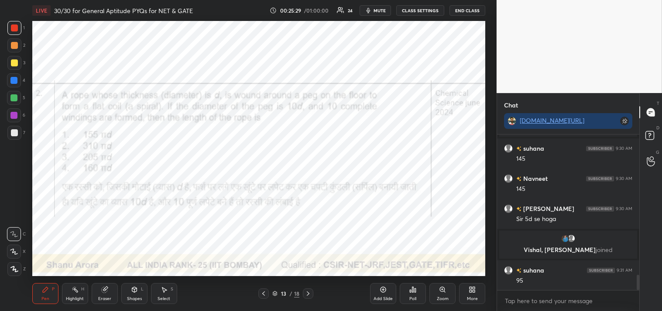
click at [76, 294] on div "Highlight H" at bounding box center [75, 293] width 26 height 21
click at [73, 295] on div "Highlight H" at bounding box center [75, 293] width 26 height 21
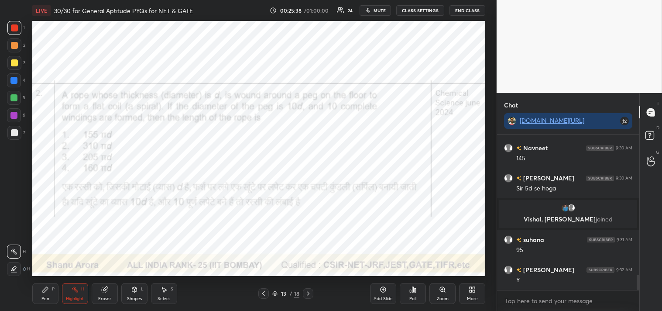
click at [44, 297] on div "Pen" at bounding box center [45, 298] width 8 height 4
click at [43, 298] on div "Pen" at bounding box center [45, 298] width 8 height 4
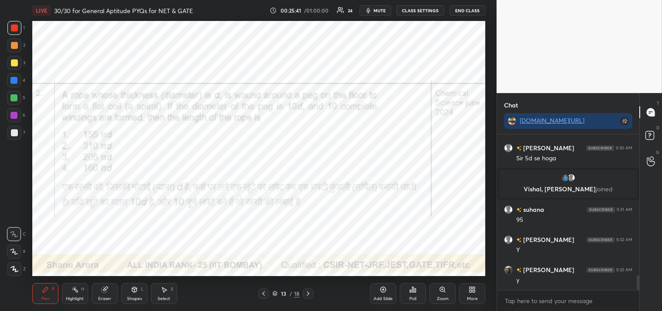
click at [73, 296] on div "Highlight" at bounding box center [75, 298] width 18 height 4
click at [75, 295] on div "Highlight H" at bounding box center [75, 293] width 26 height 21
click at [48, 285] on div "Pen P" at bounding box center [45, 293] width 26 height 21
click at [49, 289] on div "Pen P" at bounding box center [45, 293] width 26 height 21
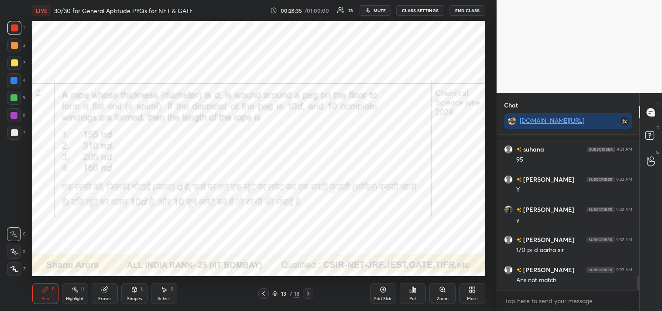
scroll to position [1550, 0]
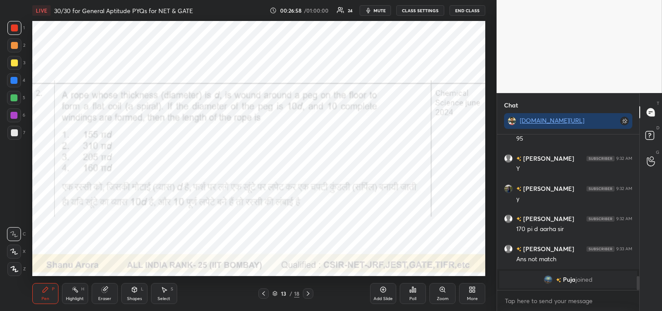
click at [80, 294] on div "Highlight H" at bounding box center [75, 293] width 26 height 21
click at [77, 293] on div "Highlight H" at bounding box center [75, 293] width 26 height 21
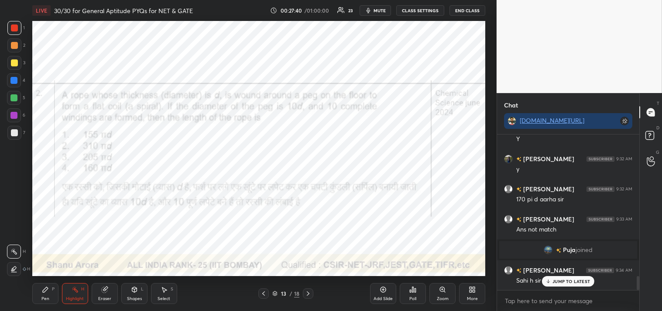
click at [36, 290] on div "Pen P" at bounding box center [45, 293] width 26 height 21
click at [40, 285] on div "Pen P" at bounding box center [45, 293] width 26 height 21
click at [100, 296] on div "Eraser" at bounding box center [104, 298] width 13 height 4
click at [103, 293] on div "Eraser" at bounding box center [105, 293] width 26 height 21
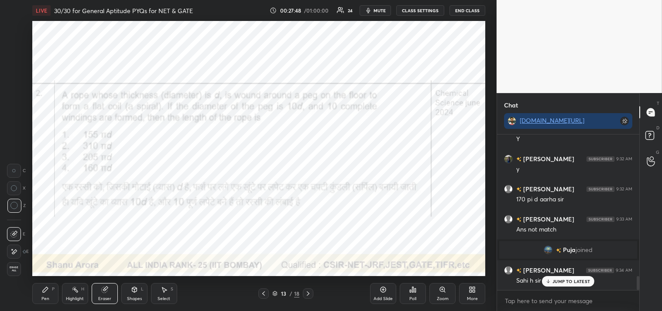
scroll to position [1578, 0]
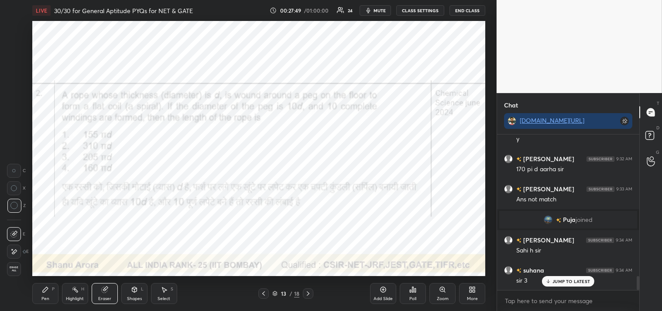
click at [43, 298] on div "Pen" at bounding box center [45, 298] width 8 height 4
click at [45, 294] on div "Pen P" at bounding box center [45, 293] width 26 height 21
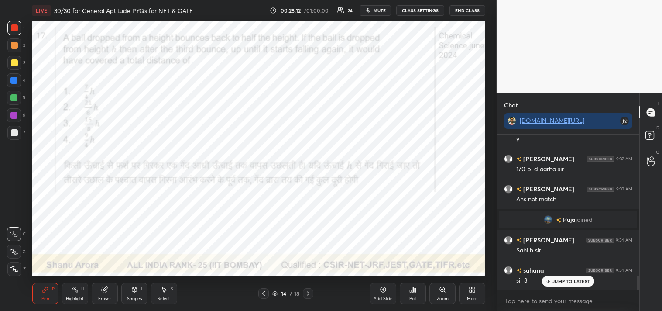
click at [377, 14] on button "mute" at bounding box center [375, 10] width 31 height 10
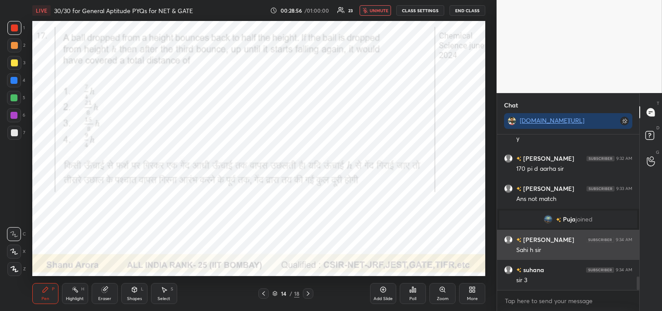
scroll to position [1600, 0]
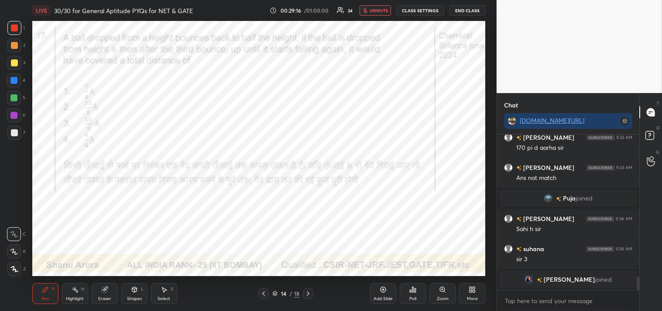
click at [379, 10] on span "unmute" at bounding box center [379, 10] width 19 height 6
click at [111, 289] on div "Eraser" at bounding box center [105, 293] width 26 height 21
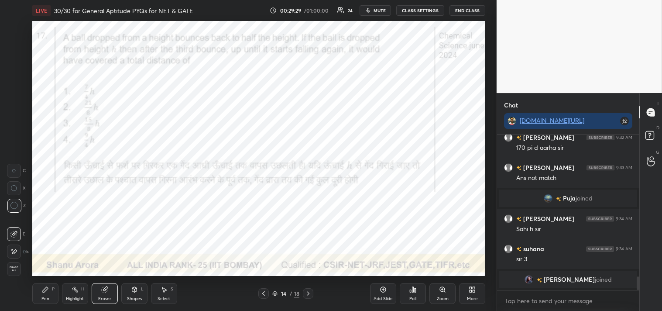
click at [36, 294] on div "Pen P" at bounding box center [45, 293] width 26 height 21
click at [140, 296] on div "Shapes" at bounding box center [134, 298] width 15 height 4
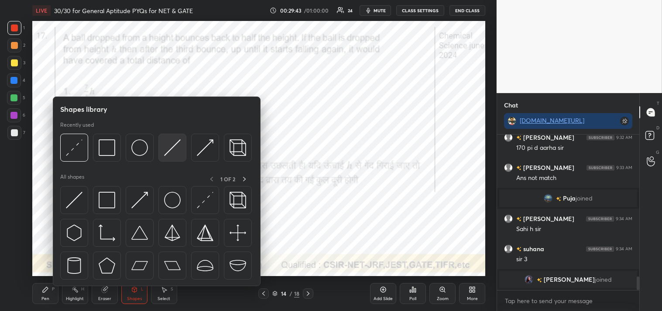
click at [173, 152] on img at bounding box center [172, 147] width 17 height 17
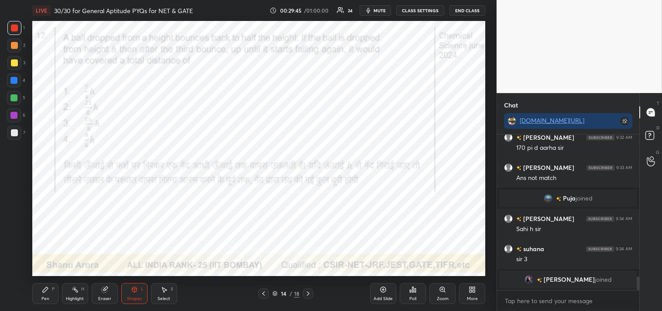
click at [36, 289] on div "Pen P" at bounding box center [45, 293] width 26 height 21
click at [42, 293] on div "Pen P" at bounding box center [45, 293] width 26 height 21
click at [74, 290] on icon at bounding box center [75, 289] width 7 height 7
click at [76, 285] on div "Highlight H" at bounding box center [75, 293] width 26 height 21
click at [44, 293] on icon at bounding box center [45, 289] width 7 height 7
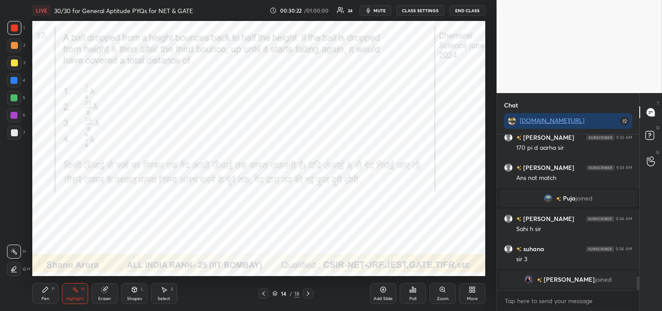
click at [55, 289] on div "Pen P" at bounding box center [45, 293] width 26 height 21
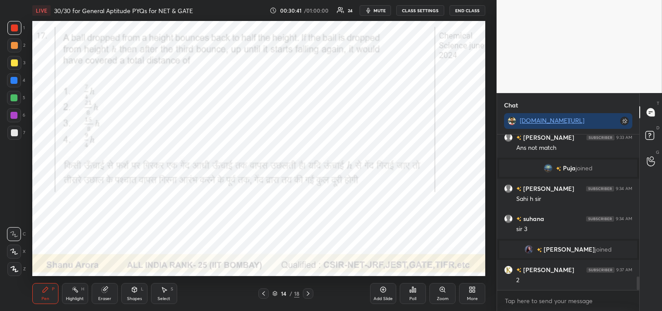
click at [79, 288] on div "Highlight H" at bounding box center [75, 293] width 26 height 21
click at [47, 295] on div "Pen P" at bounding box center [45, 293] width 26 height 21
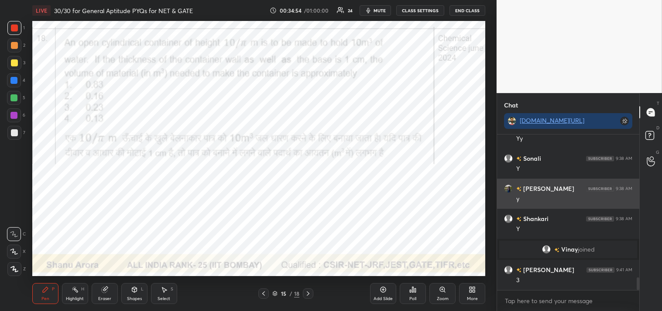
scroll to position [1769, 0]
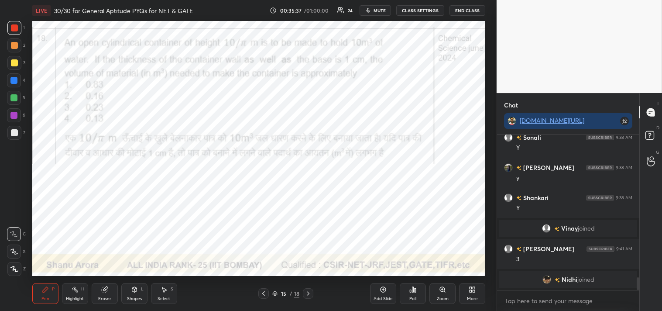
click at [16, 90] on div "4" at bounding box center [16, 81] width 18 height 17
click at [14, 85] on div at bounding box center [14, 80] width 14 height 14
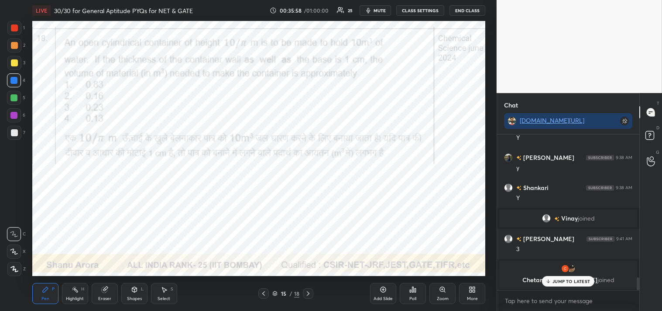
click at [565, 281] on p "JUMP TO LATEST" at bounding box center [572, 281] width 38 height 5
click at [382, 296] on div "Add Slide" at bounding box center [383, 298] width 19 height 4
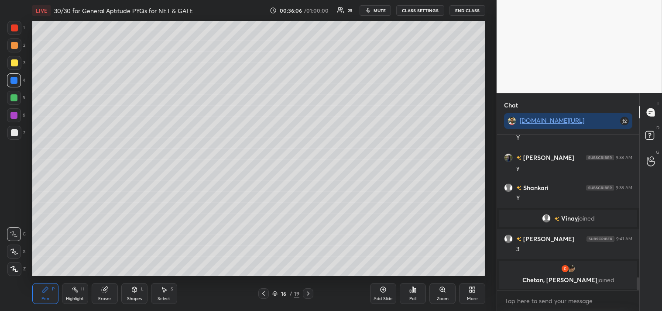
click at [134, 298] on div "Shapes" at bounding box center [134, 298] width 15 height 4
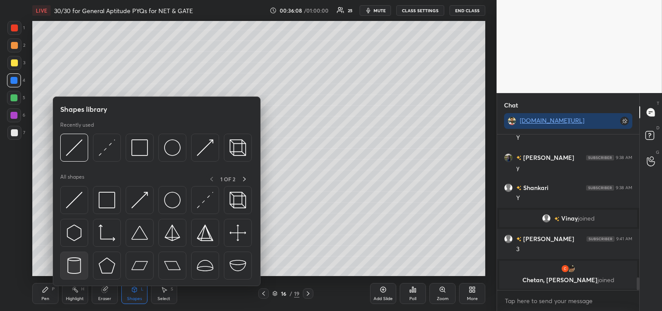
click at [75, 263] on img at bounding box center [74, 265] width 17 height 17
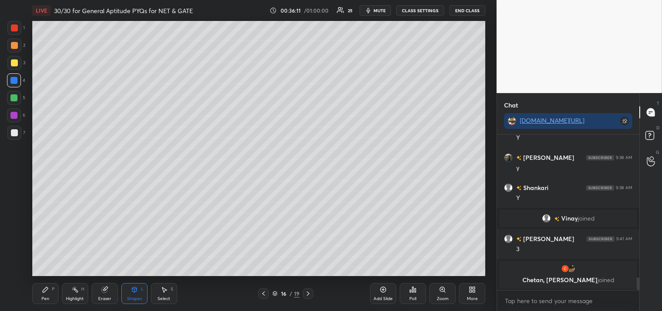
click at [19, 63] on div at bounding box center [14, 63] width 14 height 14
click at [39, 291] on div "Pen P" at bounding box center [45, 293] width 26 height 21
click at [45, 289] on icon at bounding box center [45, 289] width 5 height 5
click at [17, 25] on div at bounding box center [14, 27] width 7 height 7
click at [12, 32] on div at bounding box center [14, 28] width 14 height 14
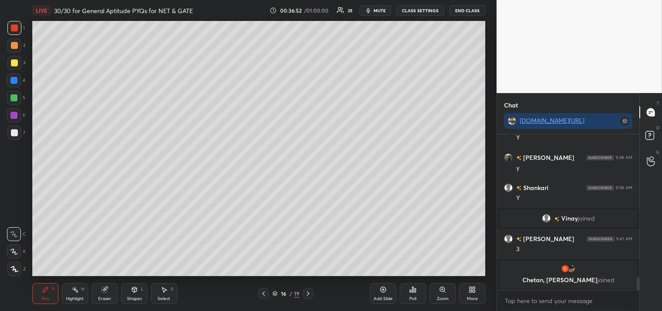
click at [12, 124] on div "6" at bounding box center [16, 116] width 18 height 17
click at [10, 127] on div at bounding box center [14, 133] width 14 height 14
click at [12, 130] on div at bounding box center [14, 132] width 7 height 7
click at [12, 132] on div at bounding box center [14, 132] width 7 height 7
click at [73, 294] on div "Highlight H" at bounding box center [75, 293] width 26 height 21
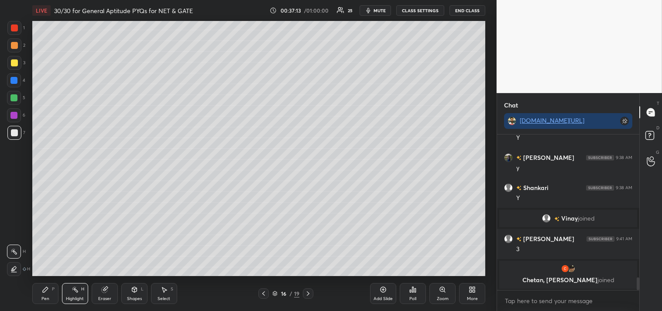
click at [34, 299] on div "Pen P" at bounding box center [45, 293] width 26 height 21
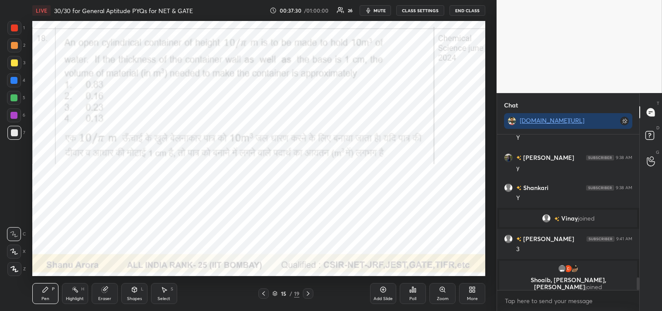
click at [16, 28] on div at bounding box center [14, 27] width 7 height 7
click at [16, 27] on div at bounding box center [14, 27] width 7 height 7
click at [18, 31] on div at bounding box center [14, 28] width 14 height 14
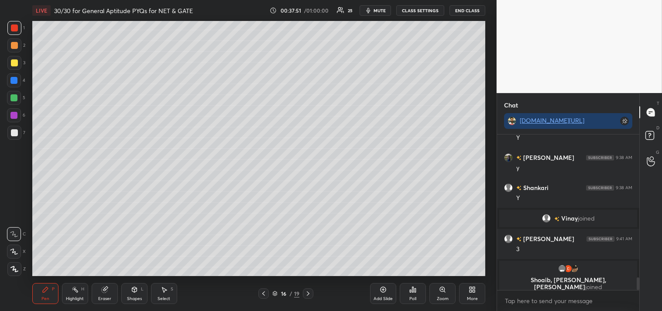
click at [72, 299] on div "Highlight" at bounding box center [75, 298] width 18 height 4
click at [72, 298] on div "Highlight" at bounding box center [75, 298] width 18 height 4
click at [47, 300] on div "Pen" at bounding box center [45, 298] width 8 height 4
click at [55, 294] on div "Pen P" at bounding box center [45, 293] width 26 height 21
click at [62, 296] on div "Highlight H" at bounding box center [75, 293] width 26 height 21
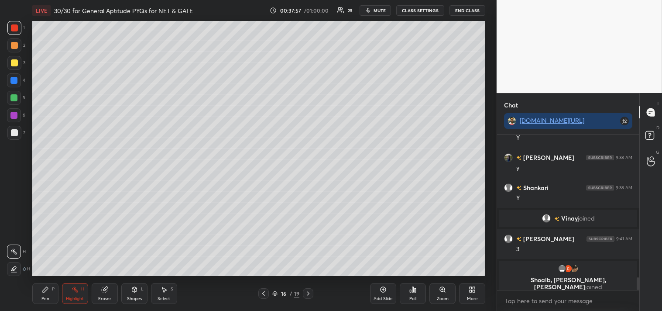
click at [70, 294] on div "Highlight H" at bounding box center [75, 293] width 26 height 21
click at [42, 291] on icon at bounding box center [45, 289] width 7 height 7
click at [42, 287] on icon at bounding box center [45, 289] width 7 height 7
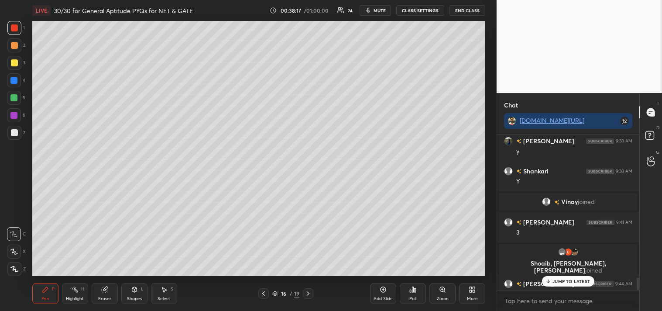
scroll to position [1793, 0]
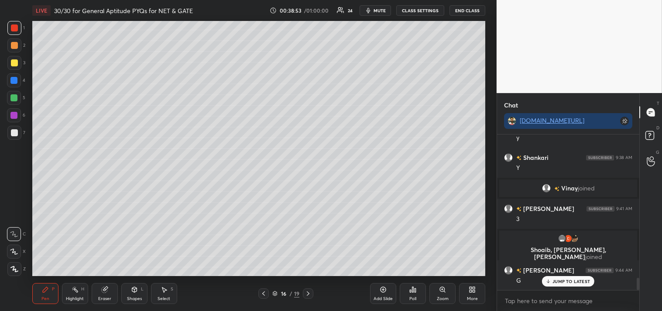
click at [11, 59] on div at bounding box center [14, 62] width 7 height 7
click at [15, 62] on div at bounding box center [14, 62] width 7 height 7
click at [439, 295] on div "Zoom" at bounding box center [443, 293] width 26 height 21
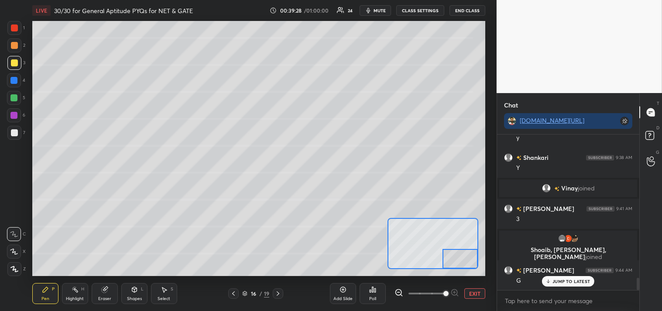
click at [474, 295] on button "EXIT" at bounding box center [475, 293] width 21 height 10
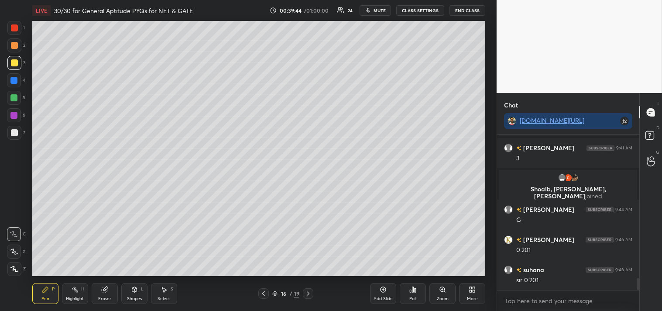
scroll to position [1884, 0]
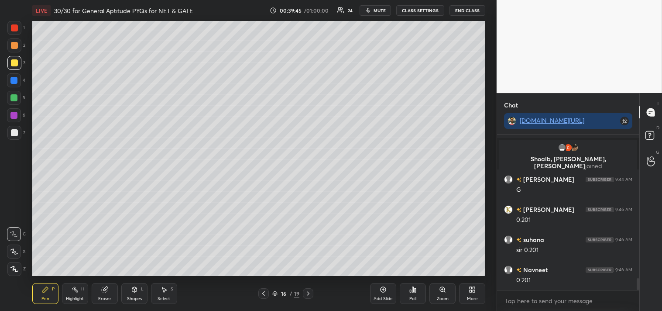
click at [106, 293] on icon at bounding box center [104, 289] width 7 height 7
click at [40, 291] on div "Pen P" at bounding box center [45, 293] width 26 height 21
click at [43, 295] on div "Pen P" at bounding box center [45, 293] width 26 height 21
click at [440, 291] on icon at bounding box center [442, 289] width 7 height 7
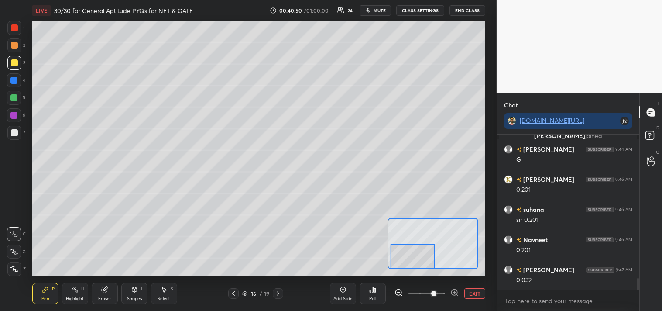
scroll to position [1944, 0]
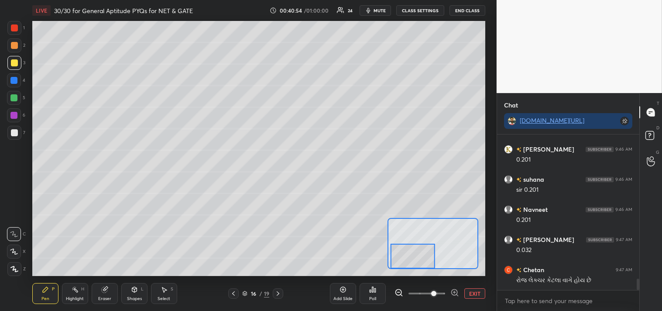
click at [472, 295] on button "EXIT" at bounding box center [475, 293] width 21 height 10
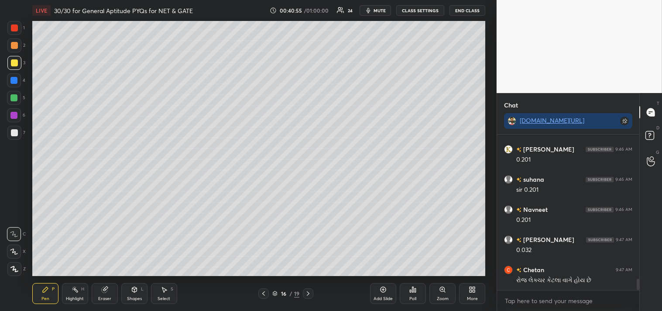
scroll to position [1965, 0]
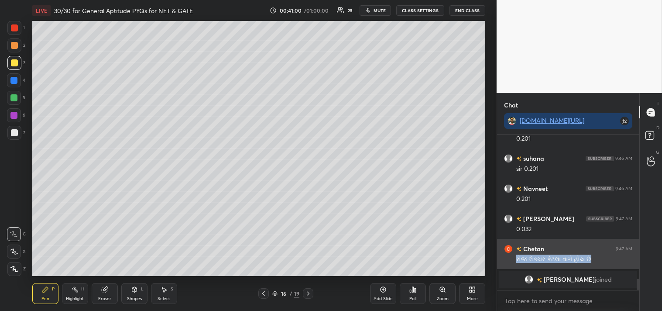
drag, startPoint x: 601, startPoint y: 254, endPoint x: 517, endPoint y: 260, distance: 84.5
click at [517, 260] on div "રોજ લેક્ચર કેટલા વાગે હોય છે" at bounding box center [575, 258] width 116 height 10
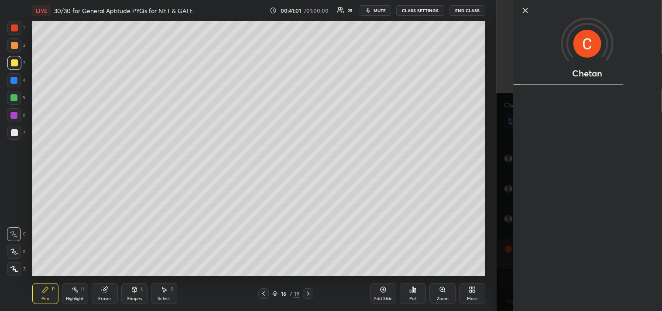
copy div "રોજ લેક્ચર કેટલા વાગે હોય છે"
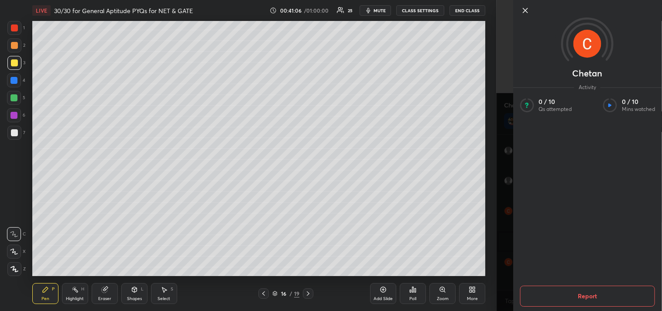
scroll to position [1962, 0]
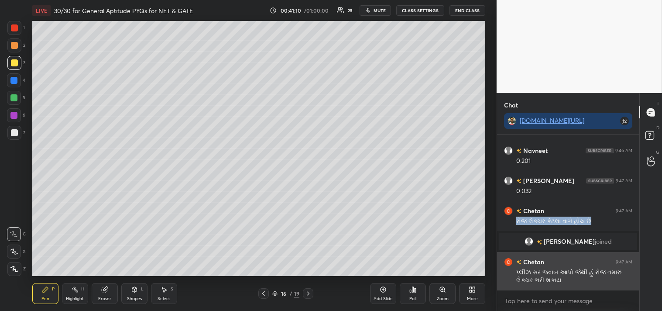
click at [541, 278] on div "પ્લીઝ સર જવાબ આપો જેથી હું રોજ તમારું લેક્ચર ભરી શકાય" at bounding box center [575, 276] width 116 height 17
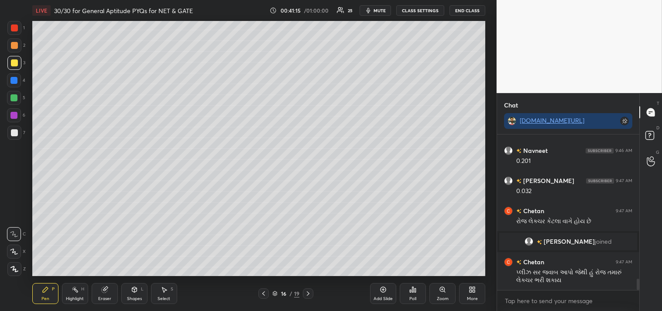
scroll to position [1992, 0]
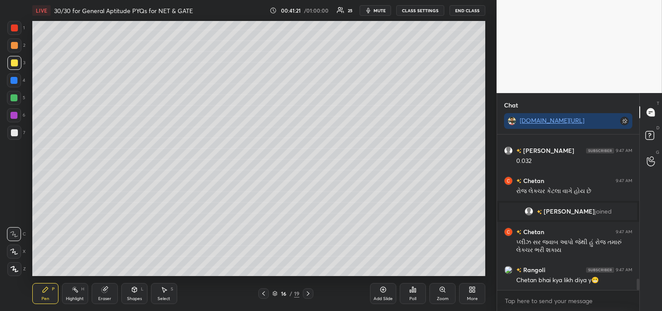
click at [382, 293] on div "Add Slide" at bounding box center [383, 293] width 26 height 21
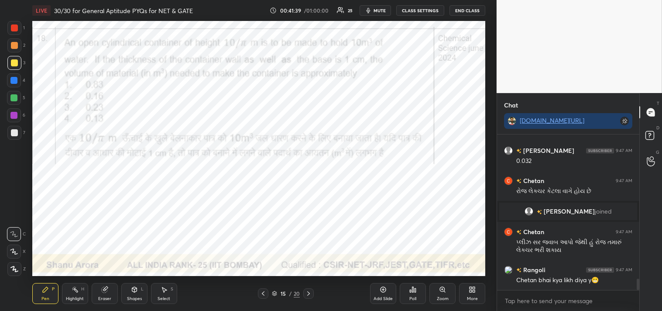
click at [16, 27] on div at bounding box center [14, 27] width 7 height 7
click at [15, 34] on div at bounding box center [14, 28] width 14 height 14
type textarea "x"
click at [546, 299] on textarea at bounding box center [568, 301] width 128 height 14
type textarea "9"
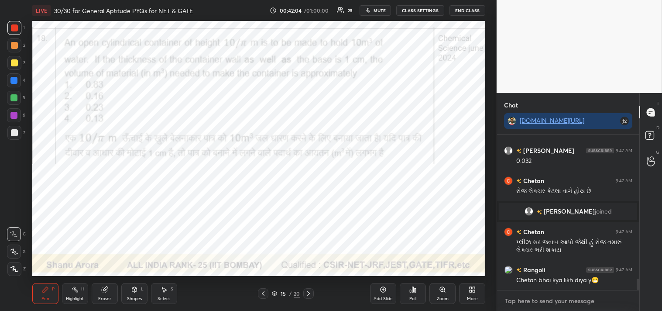
type textarea "x"
type textarea "9a"
type textarea "x"
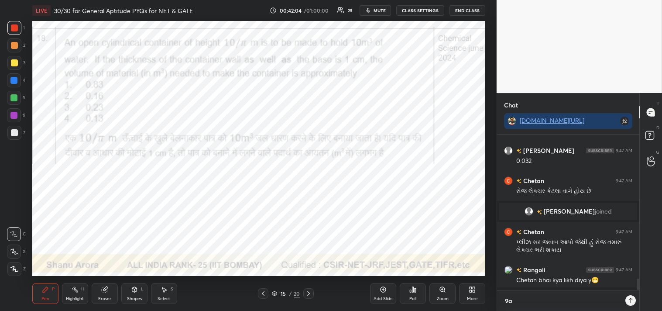
type textarea "9am"
type textarea "x"
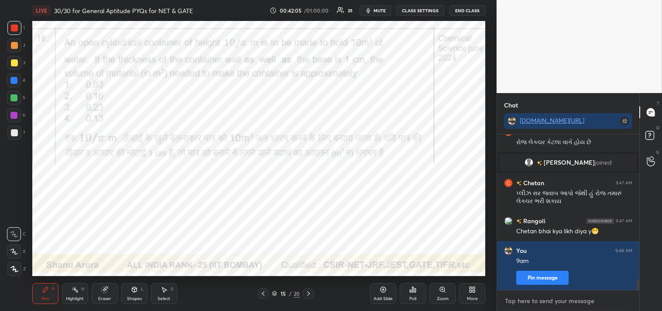
type textarea "c"
type textarea "x"
type textarea "cl"
type textarea "x"
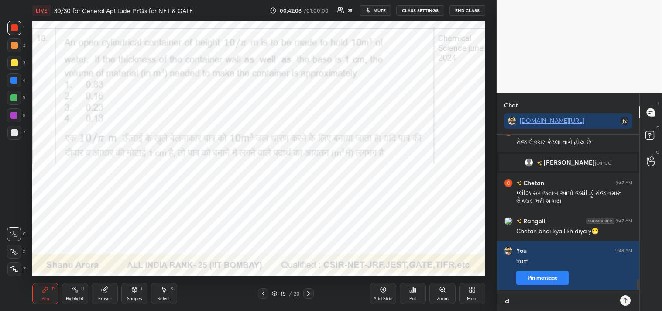
type textarea "cla"
type textarea "x"
type textarea "claa"
type textarea "x"
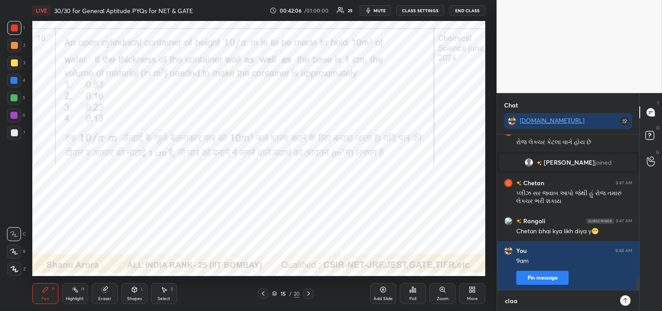
type textarea "claas"
type textarea "x"
type textarea "claass"
type textarea "x"
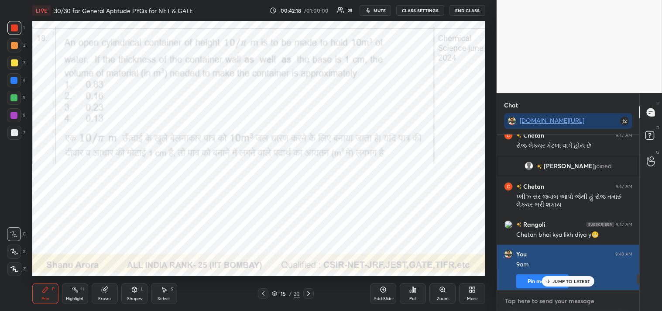
scroll to position [2038, 0]
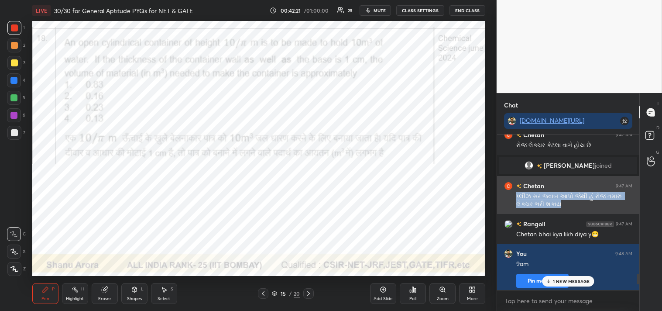
drag, startPoint x: 574, startPoint y: 202, endPoint x: 517, endPoint y: 196, distance: 58.0
click at [517, 196] on div "પ્લીઝ સર જવાબ આપો જેથી હું રોજ તમારું લેક્ચર ભરી શકાય" at bounding box center [575, 200] width 116 height 17
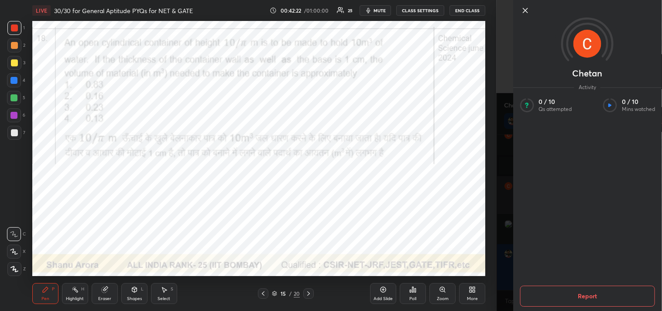
copy div "પ્લીઝ સર જવાબ આપો જેથી હું રોજ તમારું લેક્ચર ભરી શકાય"
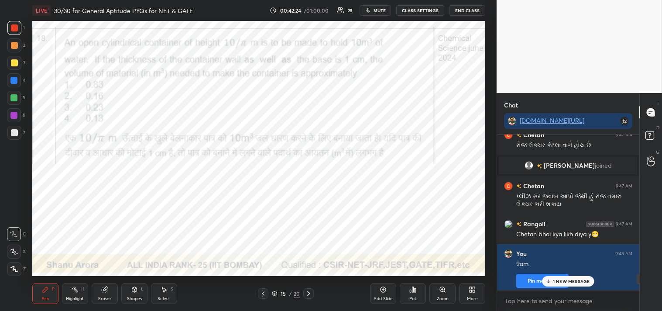
click at [573, 281] on p "1 NEW MESSAGE" at bounding box center [571, 281] width 37 height 5
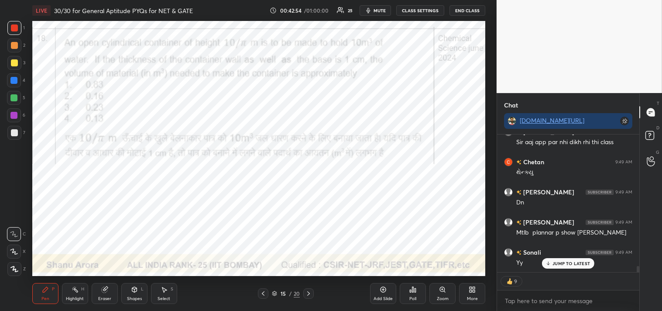
scroll to position [2943, 0]
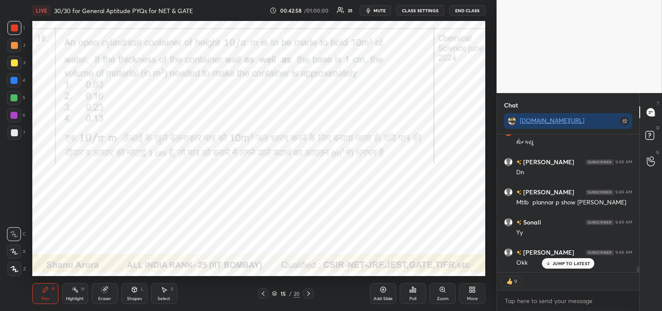
click at [562, 262] on p "JUMP TO LATEST" at bounding box center [572, 263] width 38 height 5
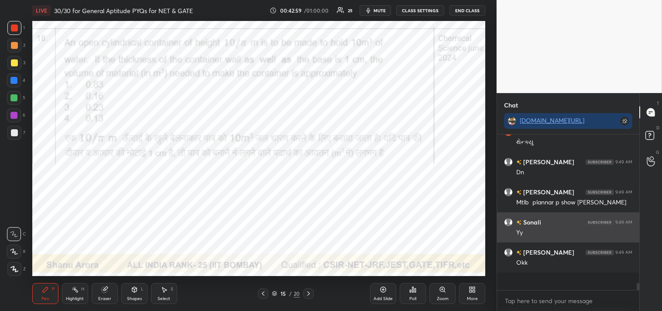
scroll to position [2925, 0]
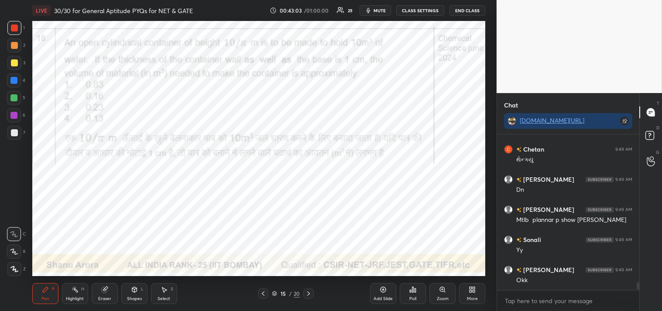
click at [386, 293] on icon at bounding box center [383, 289] width 7 height 7
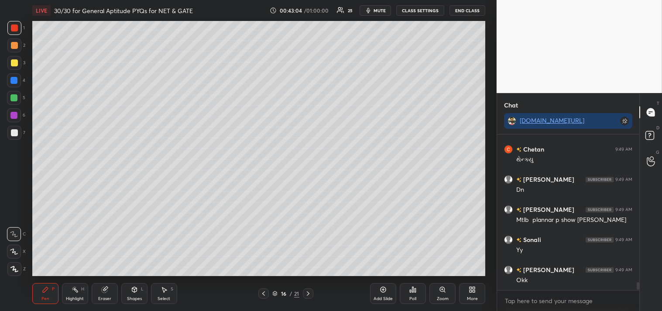
click at [18, 134] on div at bounding box center [14, 133] width 14 height 14
click at [15, 134] on div at bounding box center [14, 132] width 7 height 7
click at [130, 289] on div "Shapes L" at bounding box center [134, 293] width 26 height 21
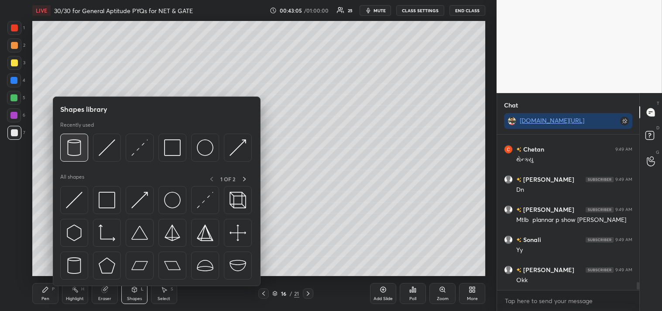
click at [73, 144] on img at bounding box center [74, 147] width 17 height 17
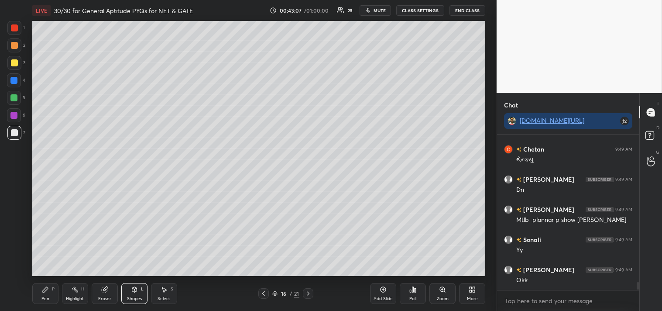
click at [41, 293] on div "Pen P" at bounding box center [45, 293] width 26 height 21
click at [45, 290] on icon at bounding box center [45, 289] width 5 height 5
click at [11, 61] on div at bounding box center [14, 62] width 7 height 7
click at [13, 62] on div at bounding box center [14, 62] width 7 height 7
click at [72, 294] on div "Highlight H" at bounding box center [75, 293] width 26 height 21
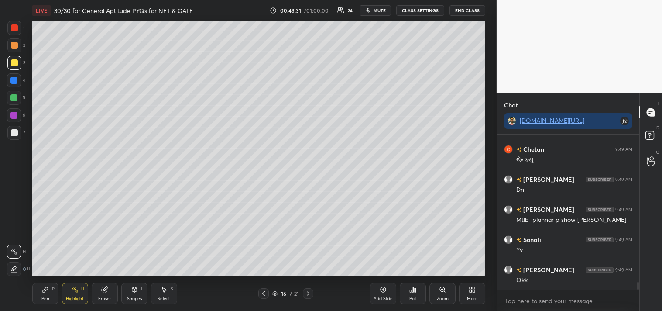
click at [75, 294] on div "Highlight H" at bounding box center [75, 293] width 26 height 21
click at [45, 289] on icon at bounding box center [45, 289] width 5 height 5
click at [42, 289] on icon at bounding box center [45, 289] width 7 height 7
click at [72, 291] on icon at bounding box center [75, 289] width 7 height 7
click at [77, 285] on div "Highlight H" at bounding box center [75, 293] width 26 height 21
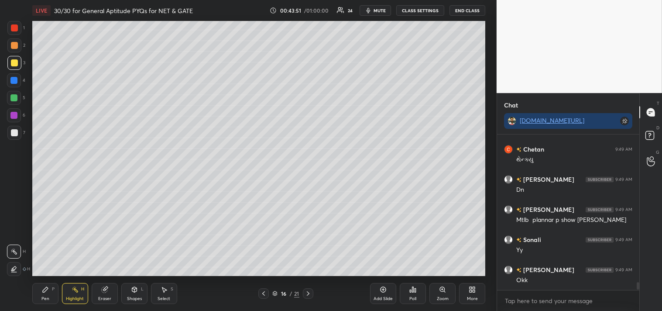
click at [36, 298] on div "Pen P" at bounding box center [45, 293] width 26 height 21
click at [38, 300] on div "Pen P" at bounding box center [45, 293] width 26 height 21
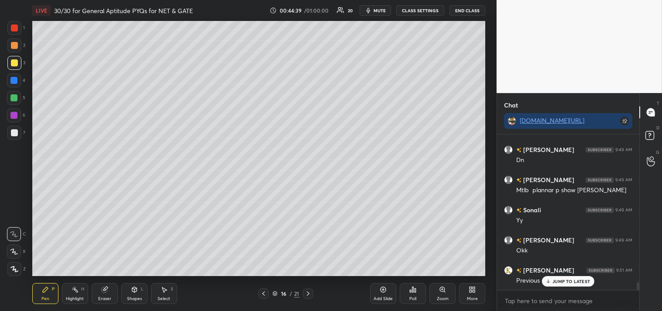
click at [557, 281] on p "JUMP TO LATEST" at bounding box center [572, 281] width 38 height 5
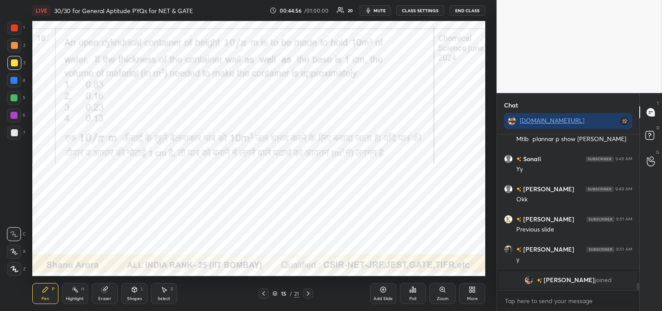
scroll to position [3037, 0]
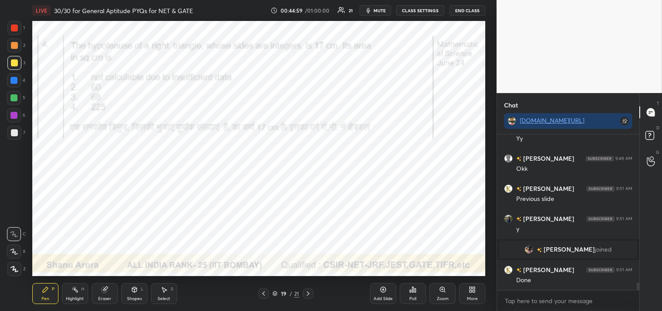
click at [11, 24] on div at bounding box center [14, 27] width 7 height 7
click at [15, 28] on div at bounding box center [14, 27] width 7 height 7
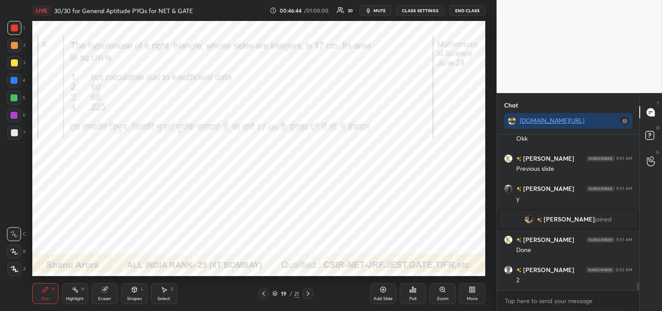
scroll to position [3097, 0]
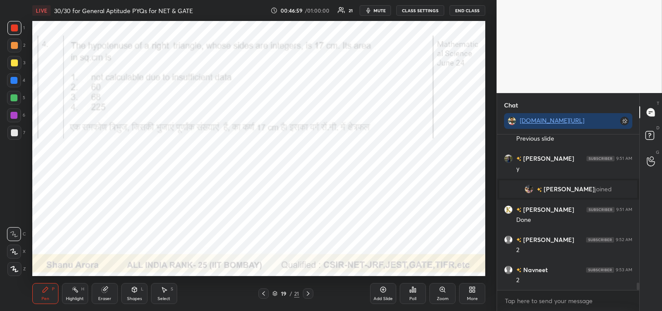
click at [136, 293] on div "Shapes L" at bounding box center [134, 293] width 26 height 21
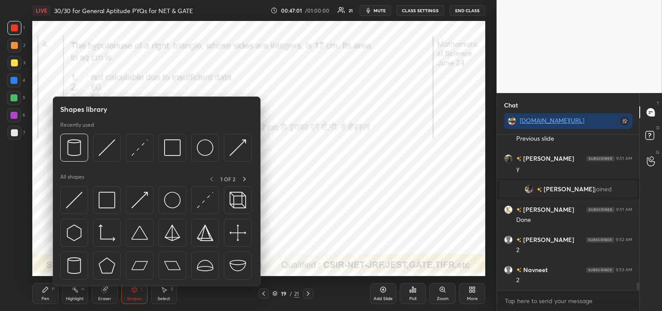
click at [45, 291] on icon at bounding box center [45, 289] width 5 height 5
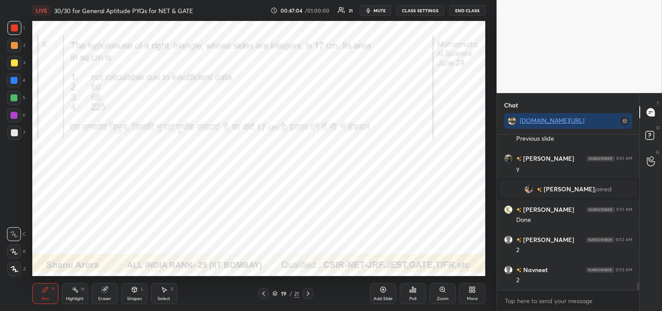
click at [102, 291] on icon at bounding box center [104, 290] width 6 height 6
click at [34, 294] on div "Pen P" at bounding box center [45, 293] width 26 height 21
click at [33, 294] on div "Pen P" at bounding box center [45, 293] width 26 height 21
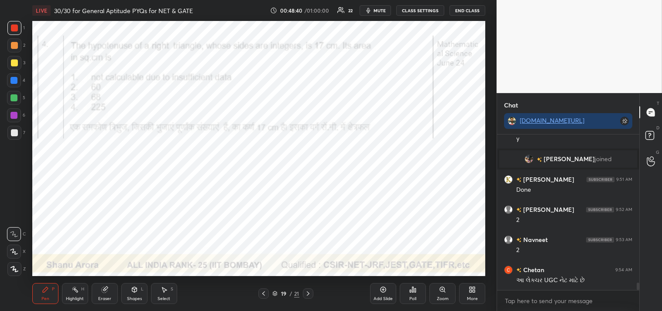
click at [76, 295] on div "Highlight H" at bounding box center [75, 293] width 26 height 21
click at [73, 293] on icon at bounding box center [75, 289] width 7 height 7
click at [52, 285] on div "Pen P" at bounding box center [45, 293] width 26 height 21
click at [50, 287] on div "Pen P" at bounding box center [45, 293] width 26 height 21
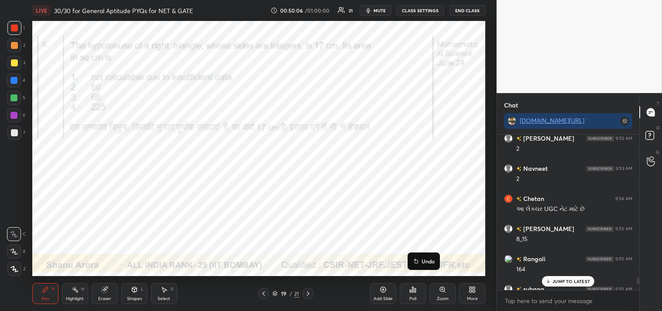
scroll to position [3198, 0]
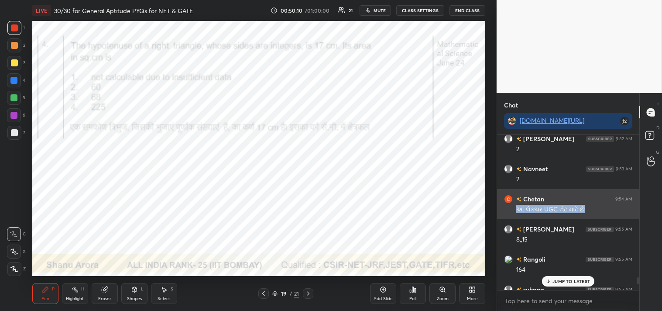
drag, startPoint x: 594, startPoint y: 207, endPoint x: 516, endPoint y: 217, distance: 79.1
click at [516, 217] on div "Chetan 9:54 AM આ લેક્ચર UGC નેટ માટે છે" at bounding box center [568, 204] width 142 height 30
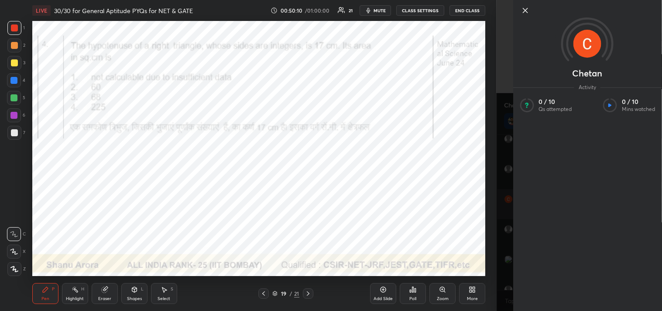
copy div "આ લેક્ચર UGC નેટ માટે છે"
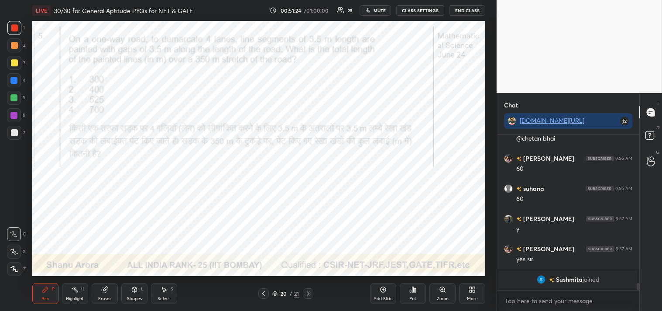
scroll to position [2620, 0]
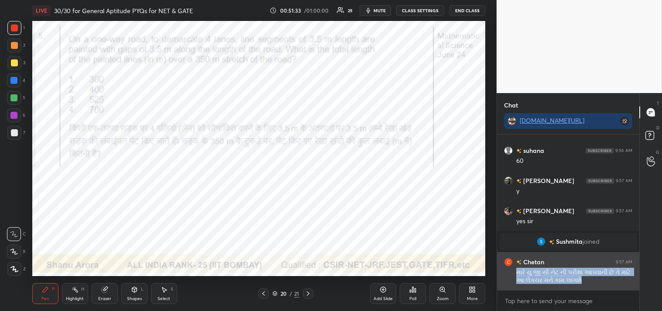
drag, startPoint x: 596, startPoint y: 286, endPoint x: 514, endPoint y: 274, distance: 83.0
click at [514, 274] on div "Chetan 9:57 AM મારે યુ જી સી નેટ ની પરીક્ષા આપવાની છે તે માટે આ લેક્ચર મને કામ …" at bounding box center [568, 271] width 142 height 38
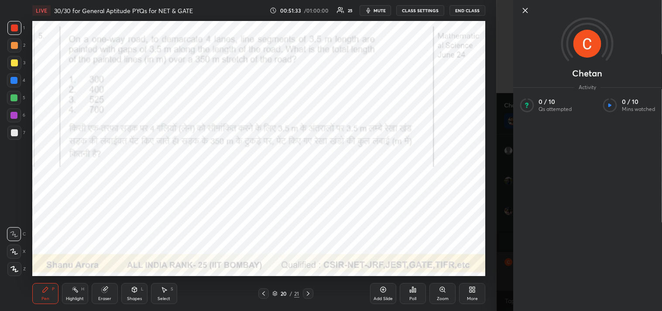
copy div "મારે યુ જી સી નેટ ની પરીક્ષા આપવાની છે તે માટે આ લેક્ચર મને કામ લાગશે"
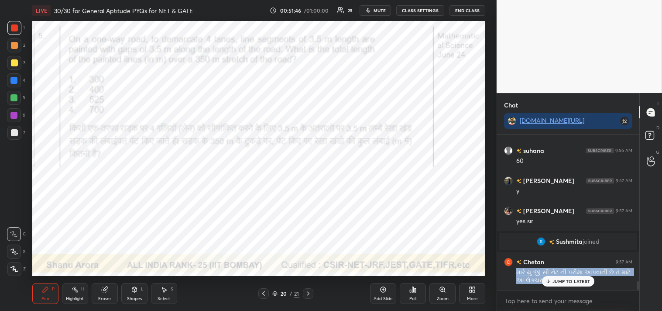
scroll to position [2649, 0]
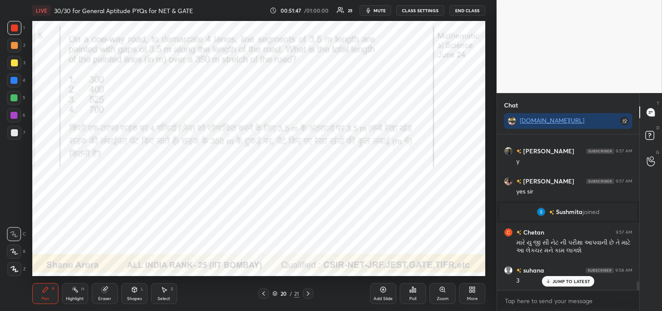
click at [560, 284] on p "JUMP TO LATEST" at bounding box center [572, 281] width 38 height 5
click at [540, 303] on textarea at bounding box center [568, 301] width 128 height 14
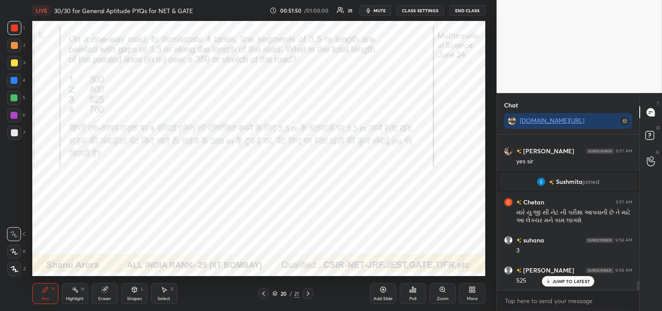
click at [560, 276] on div "JUMP TO LATEST" at bounding box center [568, 281] width 52 height 10
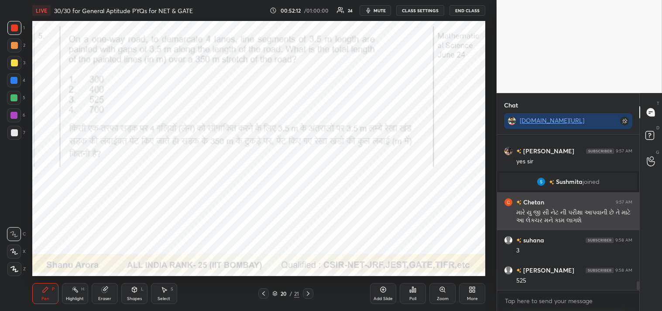
scroll to position [2710, 0]
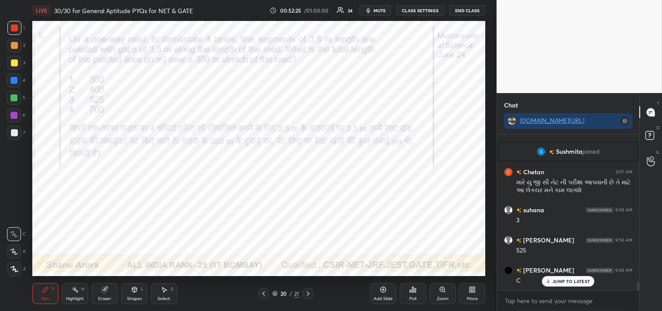
click at [138, 296] on div "Shapes" at bounding box center [134, 298] width 15 height 4
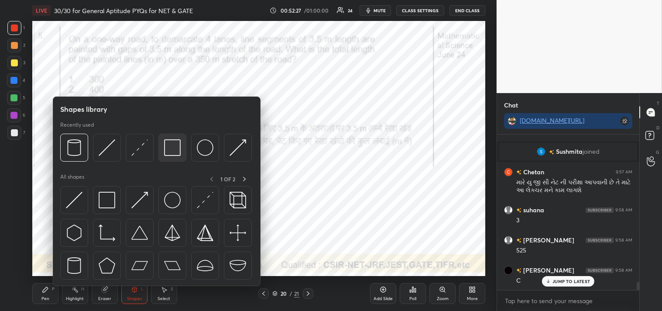
click at [171, 150] on img at bounding box center [172, 147] width 17 height 17
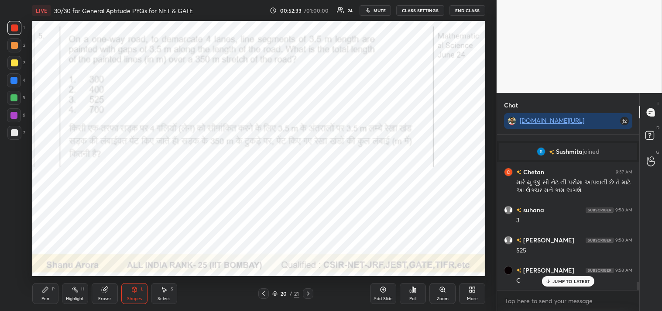
click at [36, 299] on div "Pen P" at bounding box center [45, 293] width 26 height 21
click at [41, 298] on div "Pen" at bounding box center [45, 298] width 8 height 4
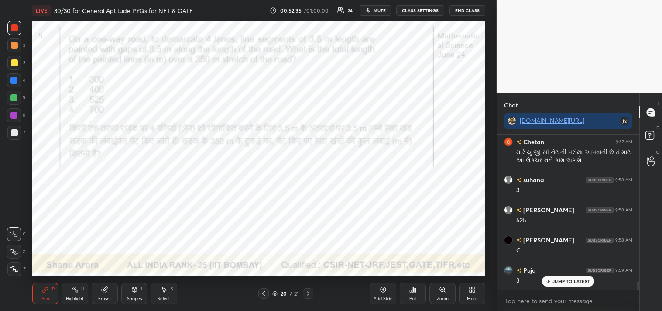
click at [136, 296] on div "Shapes" at bounding box center [134, 298] width 15 height 4
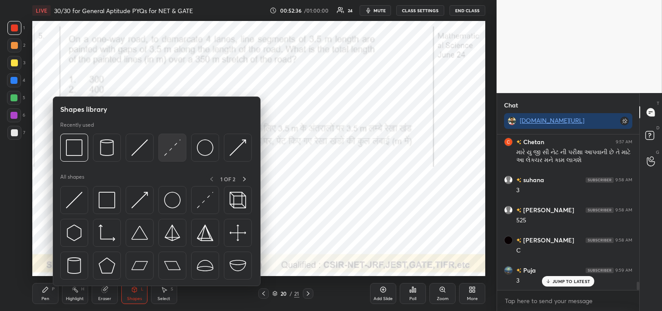
click at [163, 155] on div at bounding box center [172, 148] width 28 height 28
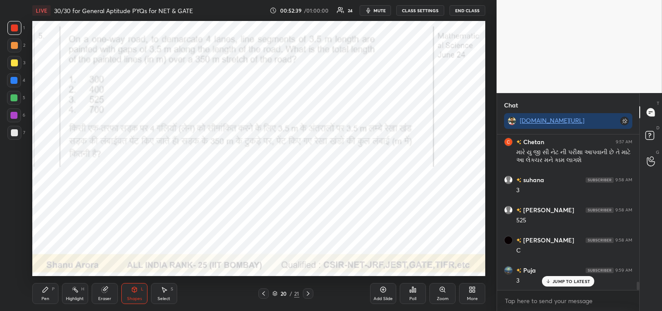
click at [46, 292] on icon at bounding box center [45, 289] width 7 height 7
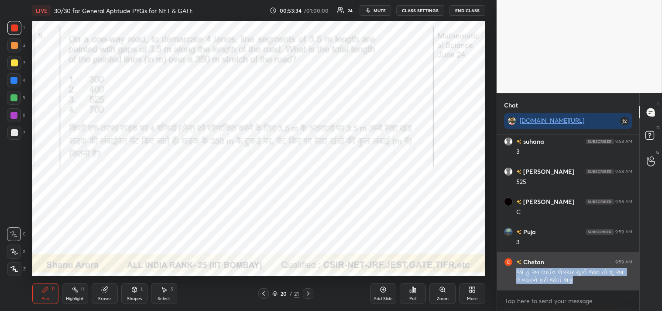
drag, startPoint x: 581, startPoint y: 279, endPoint x: 516, endPoint y: 272, distance: 65.1
click at [516, 272] on div "Chetan 9:59 AM જો હું આ લાઈવ લેક્ચર ચુકી જાવ તો શું આ લેક્ચરને ફરી જોઈ શકું" at bounding box center [568, 271] width 142 height 38
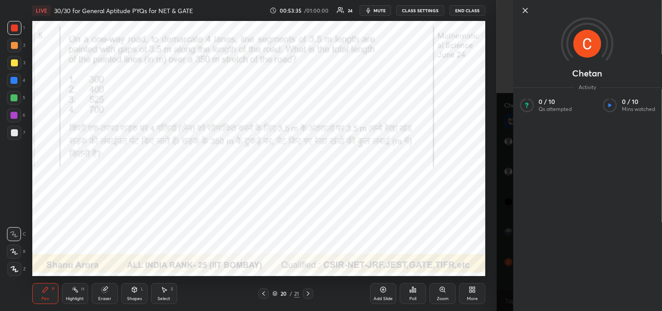
copy div "જો હું આ લાઈવ લેક્ચર ચુકી જાવ તો શું આ લેક્ચરને ફરી જોઈ શકું"
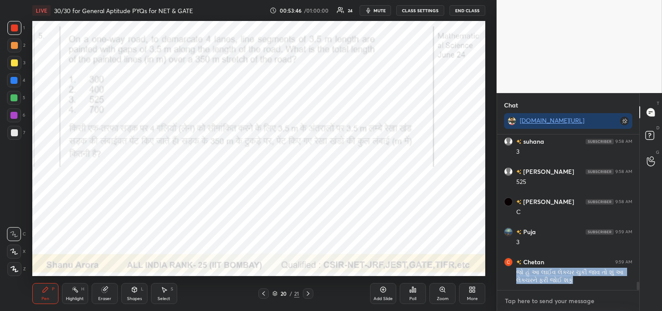
type textarea "x"
click at [544, 303] on textarea at bounding box center [568, 301] width 128 height 14
type textarea "y"
type textarea "x"
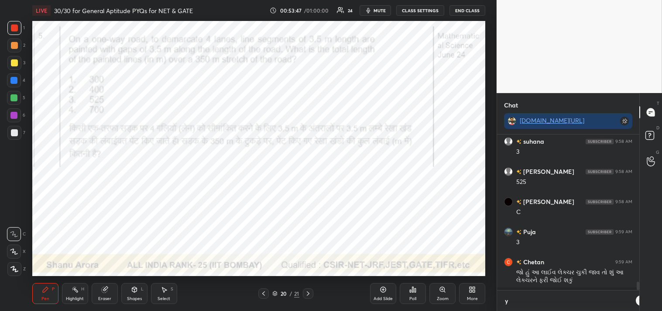
scroll to position [3, 2]
type textarea "ye"
type textarea "x"
type textarea "yes"
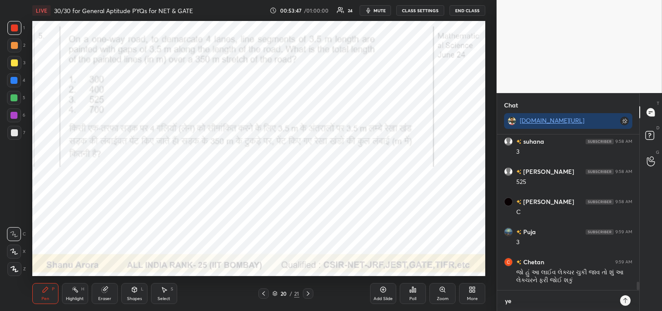
type textarea "x"
type textarea "yesd"
type textarea "x"
type textarea "yes"
type textarea "x"
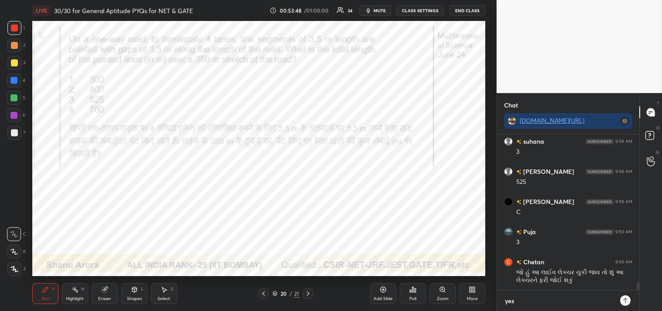
type textarea "yes"
type textarea "x"
type textarea "yes r"
type textarea "x"
type textarea "yes re"
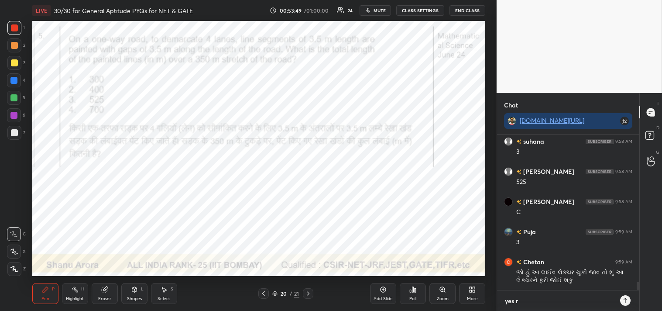
type textarea "x"
type textarea "yes rec"
type textarea "x"
type textarea "yes reco"
type textarea "x"
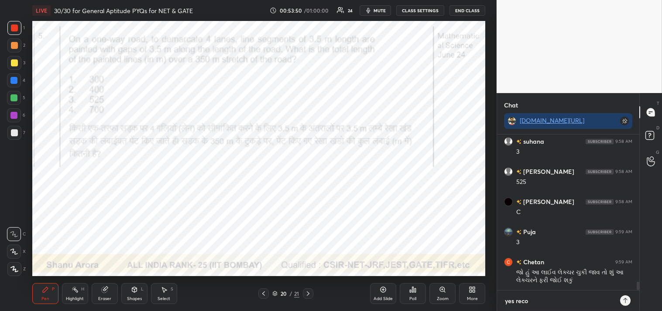
type textarea "yes recor"
type textarea "x"
type textarea "yes record"
type textarea "x"
type textarea "yes recorde"
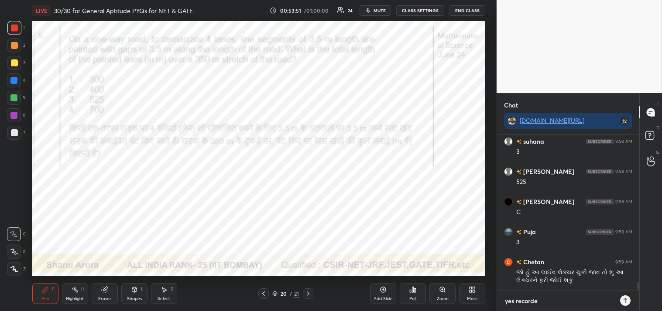
type textarea "x"
type textarea "yes recorded"
type textarea "x"
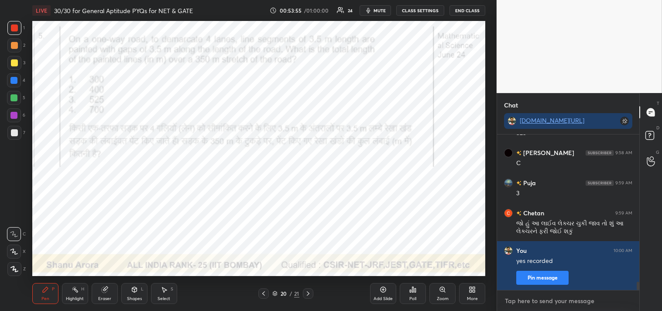
click at [531, 302] on textarea at bounding box center [568, 301] width 128 height 14
type textarea "t"
type textarea "x"
type textarea "ti"
type textarea "x"
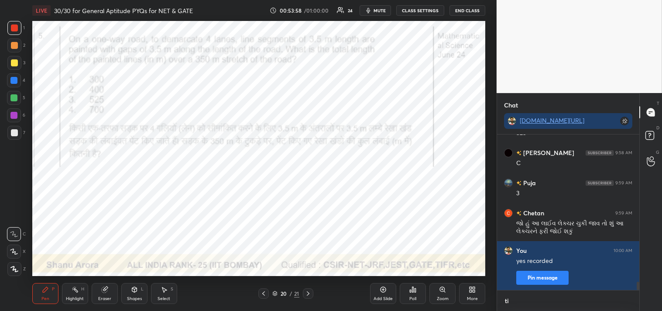
scroll to position [3, 2]
type textarea "tin"
type textarea "x"
type textarea "tiny"
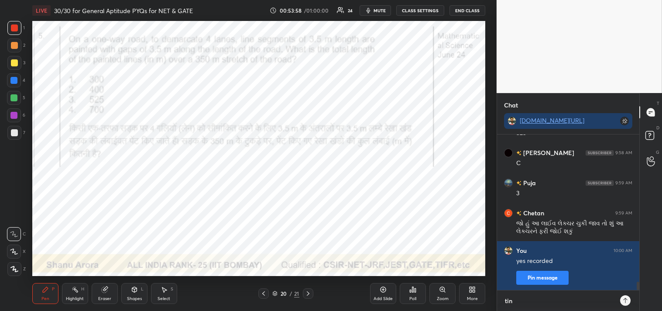
type textarea "x"
type textarea "tinyu"
type textarea "x"
type textarea "tinyur"
type textarea "x"
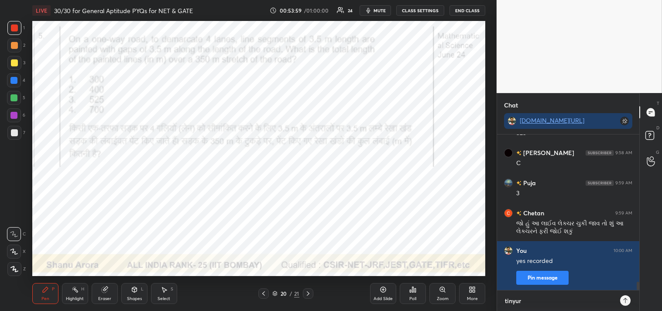
type textarea "tinyurl"
type textarea "x"
type textarea "tinyurl."
type textarea "x"
type textarea "tinyurl.c"
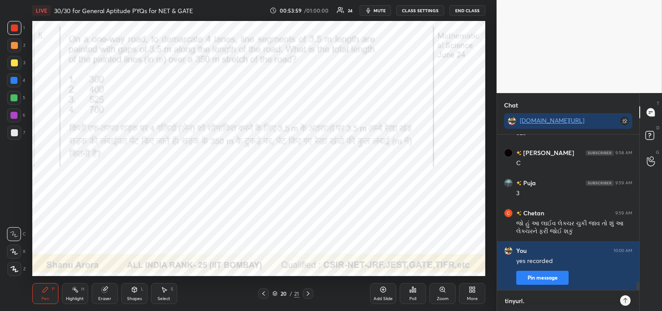
type textarea "x"
type textarea "[DOMAIN_NAME]"
type textarea "x"
type textarea "[DOMAIN_NAME]"
type textarea "x"
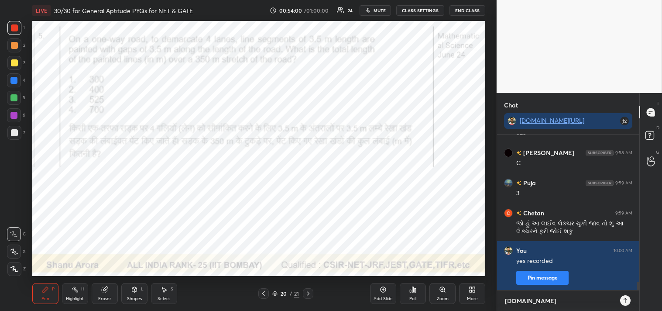
type textarea "[DOMAIN_NAME][URL]"
type textarea "x"
type textarea "[DOMAIN_NAME][URL]"
type textarea "x"
type textarea "[DOMAIN_NAME][URL]"
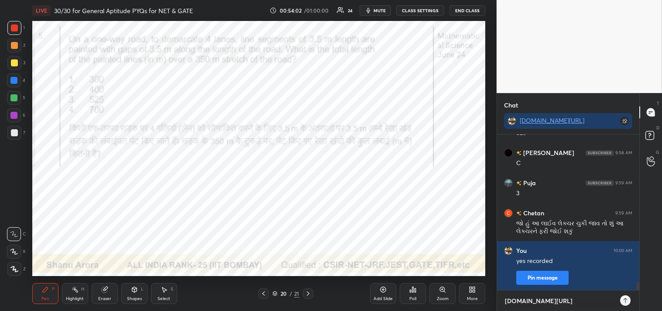
type textarea "x"
type textarea "[DOMAIN_NAME][URL]"
type textarea "x"
type textarea "[DOMAIN_NAME][URL]"
type textarea "x"
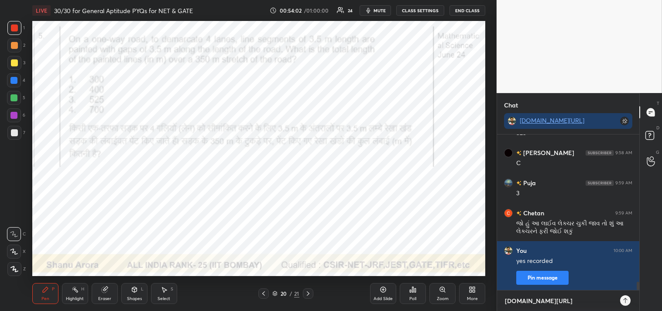
type textarea "[DOMAIN_NAME][URL][PERSON_NAME]"
type textarea "x"
type textarea "[DOMAIN_NAME][URL][PERSON_NAME]"
type textarea "x"
type textarea "[DOMAIN_NAME][URL]"
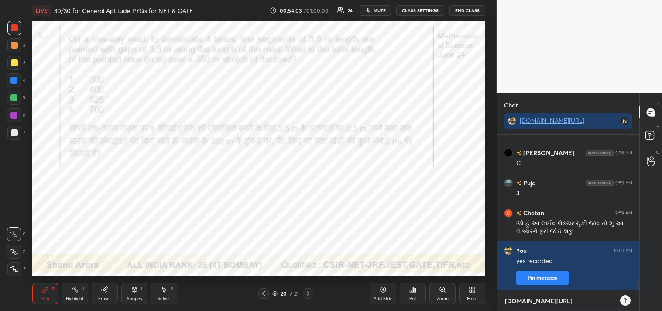
type textarea "x"
type textarea "[DOMAIN_NAME][URL]"
type textarea "x"
type textarea "[DOMAIN_NAME][URL]"
type textarea "x"
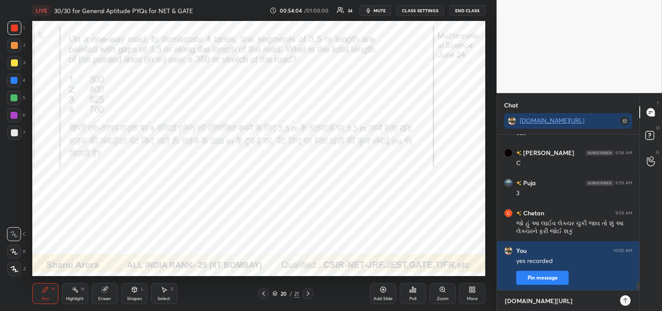
type textarea "[DOMAIN_NAME][URL]"
type textarea "x"
type textarea "[DOMAIN_NAME][URL]"
type textarea "x"
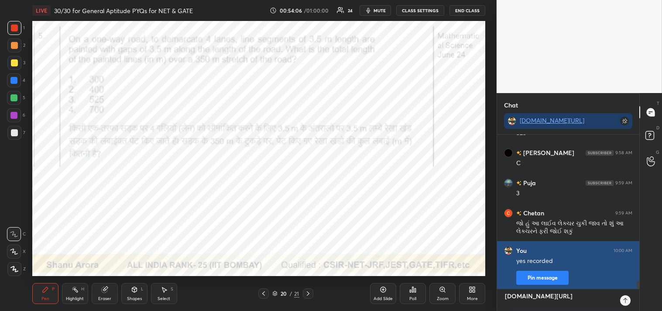
type textarea "[DOMAIN_NAME][URL]"
type textarea "x"
click at [535, 276] on button "Pin message" at bounding box center [543, 278] width 52 height 14
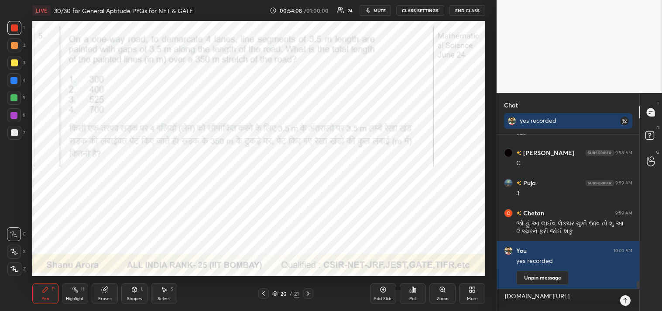
click at [627, 300] on icon at bounding box center [625, 300] width 7 height 7
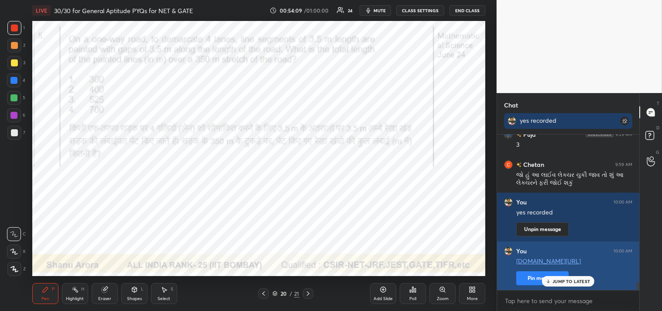
click at [531, 279] on button "Pin message" at bounding box center [543, 278] width 52 height 14
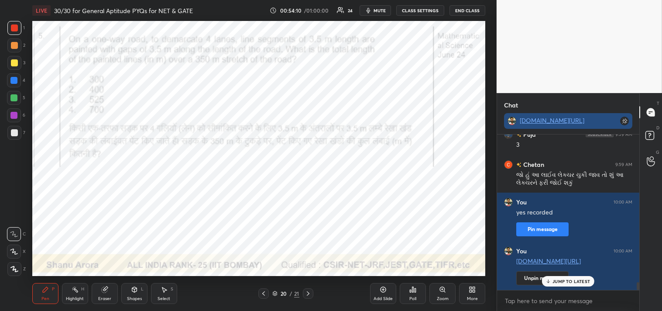
click at [551, 121] on link "[DOMAIN_NAME][URL]" at bounding box center [552, 120] width 65 height 8
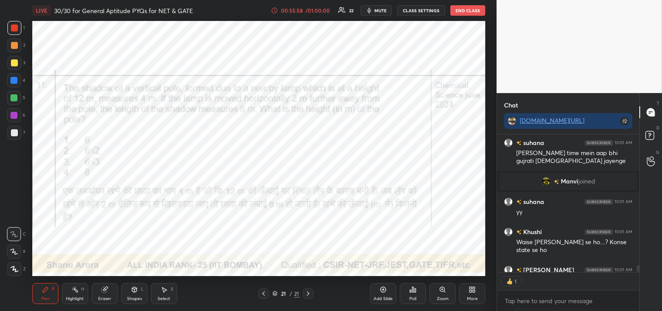
scroll to position [3, 2]
click at [111, 281] on div "Pen P Highlight H Eraser Shapes L Select S 21 / 21 Add Slide Poll Zoom More" at bounding box center [259, 293] width 454 height 35
click at [107, 285] on div "Eraser" at bounding box center [105, 293] width 26 height 21
click at [48, 289] on icon at bounding box center [45, 289] width 7 height 7
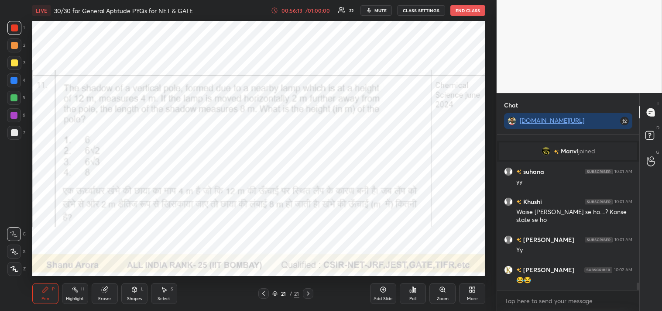
scroll to position [153, 140]
click at [138, 297] on div "Shapes" at bounding box center [134, 298] width 15 height 4
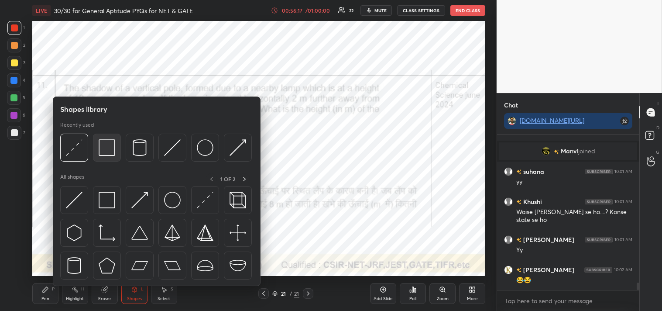
click at [106, 148] on img at bounding box center [107, 147] width 17 height 17
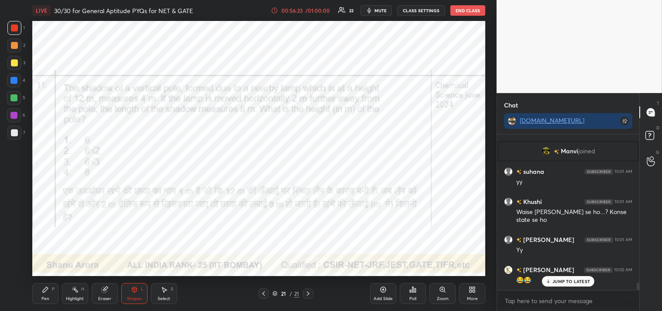
scroll to position [3038, 0]
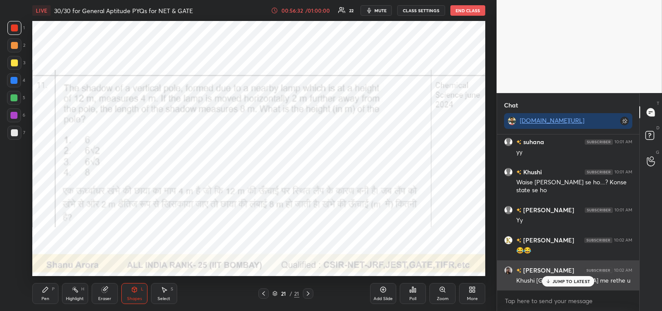
click at [559, 282] on p "JUMP TO LATEST" at bounding box center [572, 281] width 38 height 5
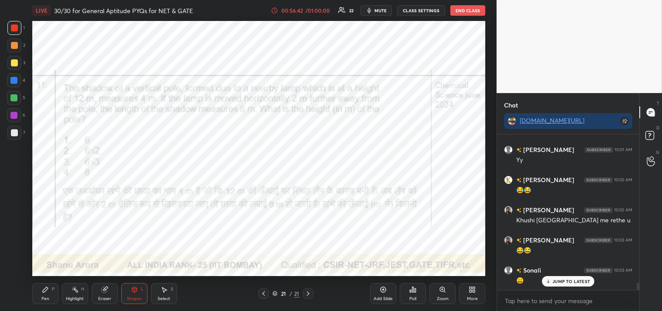
scroll to position [3128, 0]
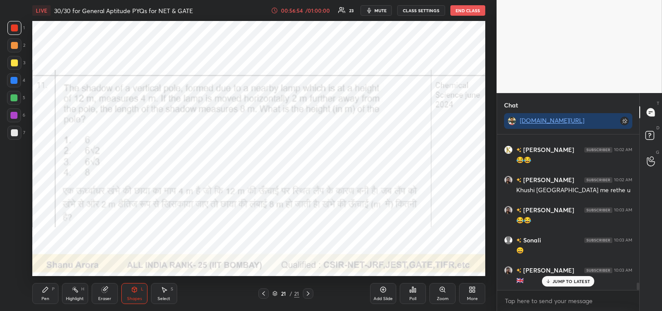
click at [11, 81] on div at bounding box center [13, 80] width 7 height 7
click at [125, 301] on div "Shapes L" at bounding box center [134, 293] width 26 height 21
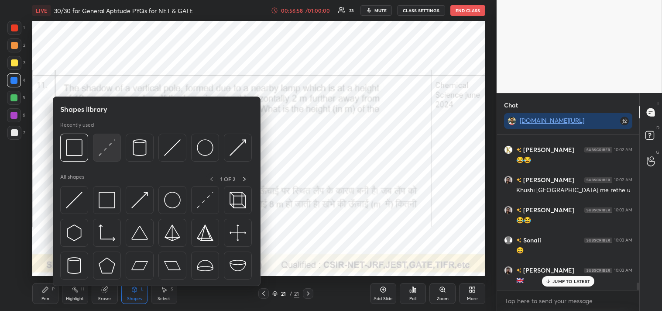
click at [110, 149] on img at bounding box center [107, 147] width 17 height 17
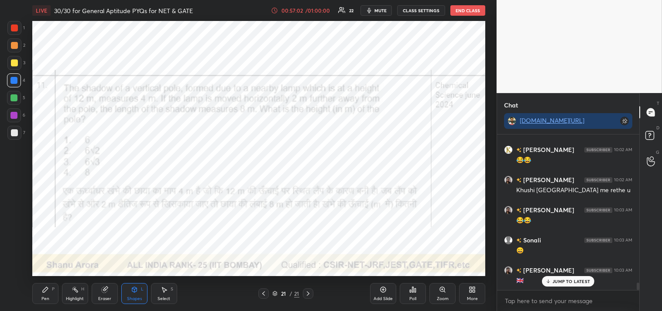
click at [136, 291] on icon at bounding box center [134, 289] width 5 height 5
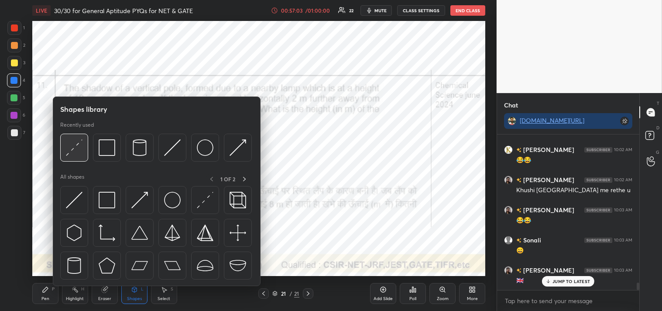
click at [76, 150] on img at bounding box center [74, 147] width 17 height 17
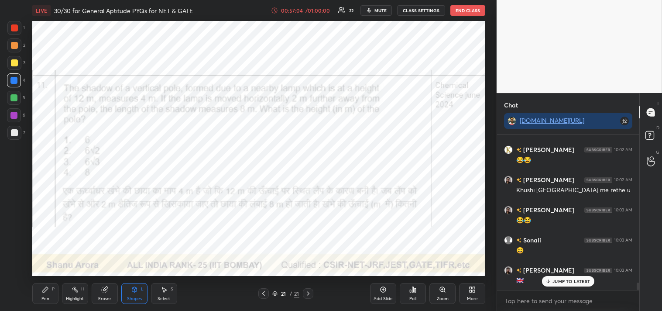
click at [18, 28] on div at bounding box center [14, 28] width 14 height 14
click at [45, 293] on icon at bounding box center [45, 289] width 7 height 7
click at [140, 290] on div "Shapes L" at bounding box center [134, 293] width 26 height 21
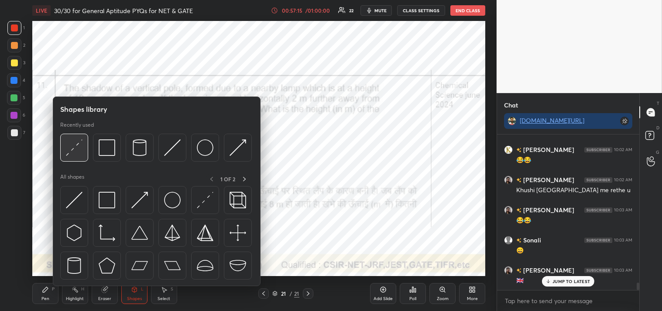
click at [80, 151] on img at bounding box center [74, 147] width 17 height 17
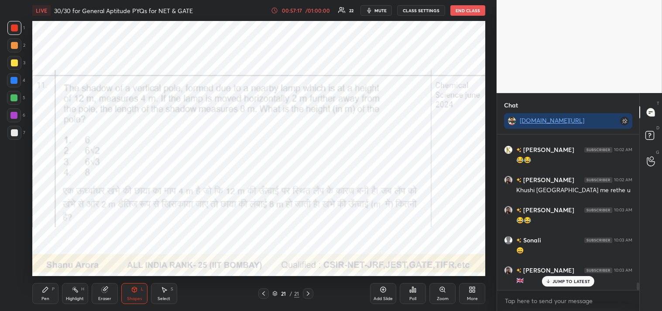
click at [50, 292] on div "Pen P" at bounding box center [45, 293] width 26 height 21
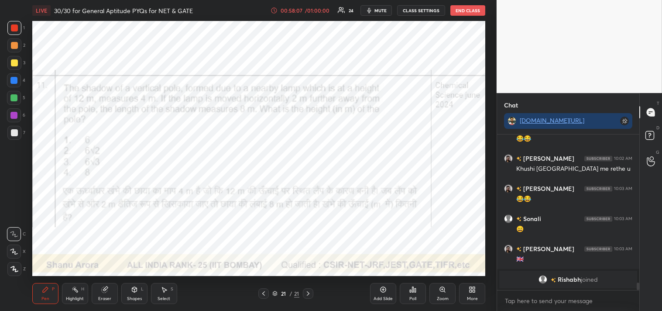
click at [76, 297] on div "Highlight" at bounding box center [75, 298] width 18 height 4
click at [77, 294] on div "Highlight H" at bounding box center [75, 293] width 26 height 21
click at [36, 296] on div "Pen P" at bounding box center [45, 293] width 26 height 21
click at [16, 83] on div at bounding box center [13, 80] width 7 height 7
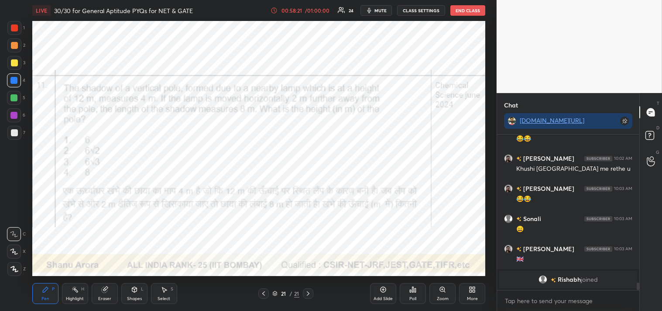
click at [14, 83] on div at bounding box center [13, 80] width 7 height 7
click at [14, 263] on div at bounding box center [14, 269] width 14 height 14
click at [15, 267] on icon at bounding box center [14, 269] width 8 height 6
click at [134, 295] on div "Shapes L" at bounding box center [134, 293] width 26 height 21
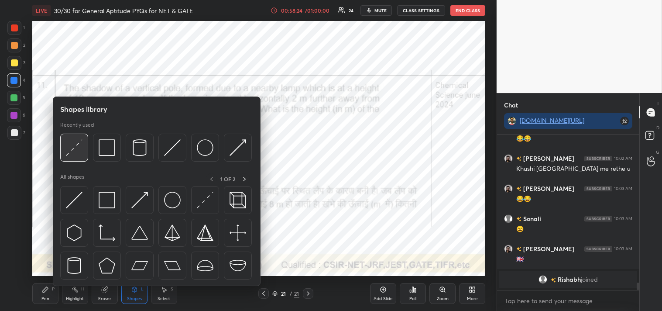
click at [79, 145] on img at bounding box center [74, 147] width 17 height 17
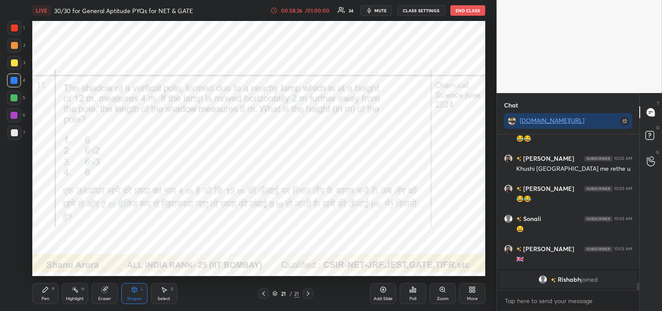
scroll to position [3180, 0]
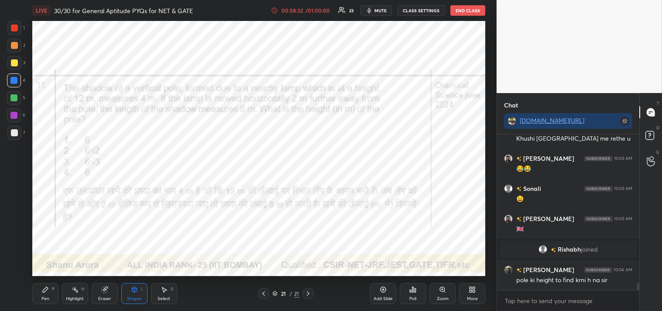
click at [41, 297] on div "Pen P" at bounding box center [45, 293] width 26 height 21
click at [45, 293] on div "Pen P" at bounding box center [45, 293] width 26 height 21
click at [76, 287] on icon at bounding box center [75, 289] width 7 height 7
click at [80, 283] on div "Highlight H" at bounding box center [75, 293] width 26 height 21
click at [41, 291] on div "Pen P" at bounding box center [45, 293] width 26 height 21
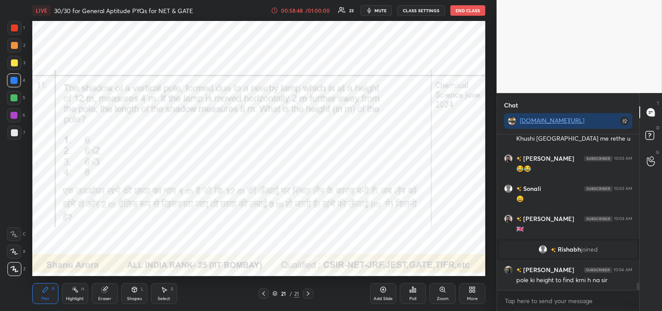
click at [45, 285] on div "Pen P" at bounding box center [45, 293] width 26 height 21
click at [70, 295] on div "Highlight H" at bounding box center [75, 293] width 26 height 21
click at [41, 293] on div "Pen P" at bounding box center [45, 293] width 26 height 21
click at [45, 293] on div "Pen P" at bounding box center [45, 293] width 26 height 21
click at [71, 289] on div "Highlight H" at bounding box center [75, 293] width 26 height 21
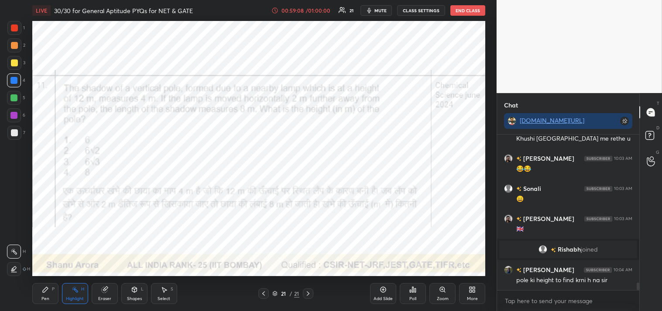
click at [70, 287] on div "Highlight H" at bounding box center [75, 293] width 26 height 21
click at [28, 299] on div "LIVE 30/30 for General Aptitude PYQs for NET & GATE 00:59:13 / 01:00:00 21 mute…" at bounding box center [259, 155] width 462 height 311
click at [38, 290] on div "Pen P" at bounding box center [45, 293] width 26 height 21
click at [65, 295] on div "Highlight H" at bounding box center [75, 293] width 26 height 21
click at [70, 290] on div "Highlight H" at bounding box center [75, 293] width 26 height 21
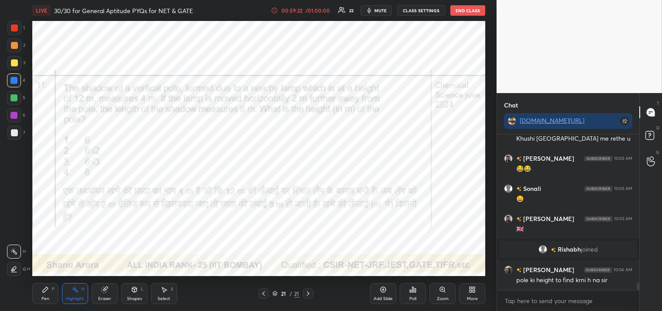
click at [48, 290] on icon at bounding box center [45, 289] width 7 height 7
click at [72, 293] on icon at bounding box center [75, 289] width 7 height 7
click at [76, 294] on div "Highlight H" at bounding box center [75, 293] width 26 height 21
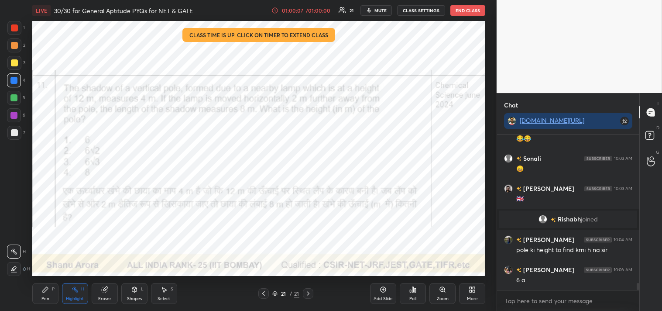
click at [68, 294] on div "Highlight H" at bounding box center [75, 293] width 26 height 21
click at [42, 293] on icon at bounding box center [45, 289] width 7 height 7
click at [46, 290] on icon at bounding box center [45, 289] width 5 height 5
click at [69, 281] on div "Pen P Highlight H Eraser Shapes L Select S 21 / 21 Add Slide Poll Zoom More" at bounding box center [259, 293] width 454 height 35
click at [67, 285] on div "Highlight H" at bounding box center [75, 293] width 26 height 21
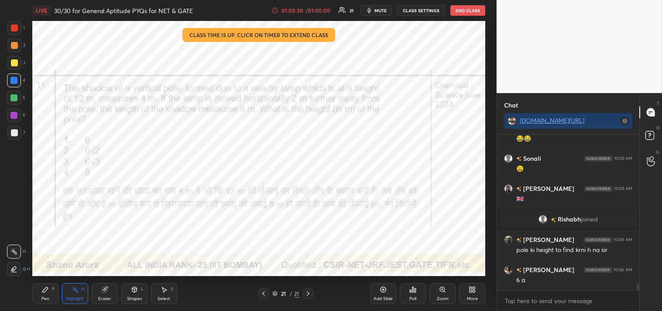
click at [41, 293] on div "Pen P" at bounding box center [45, 293] width 26 height 21
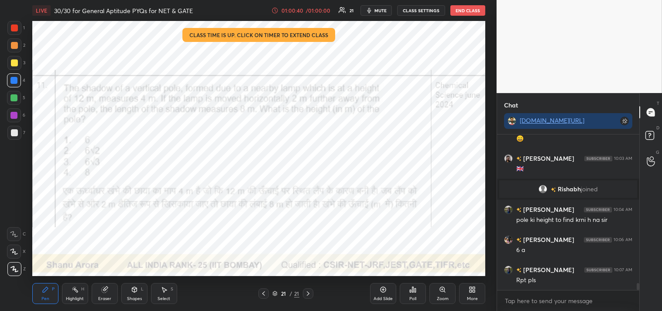
click at [166, 293] on icon at bounding box center [164, 289] width 7 height 7
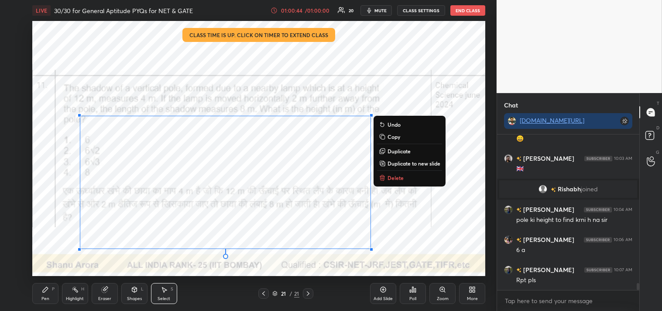
click at [414, 160] on p "Duplicate to new slide" at bounding box center [414, 163] width 53 height 7
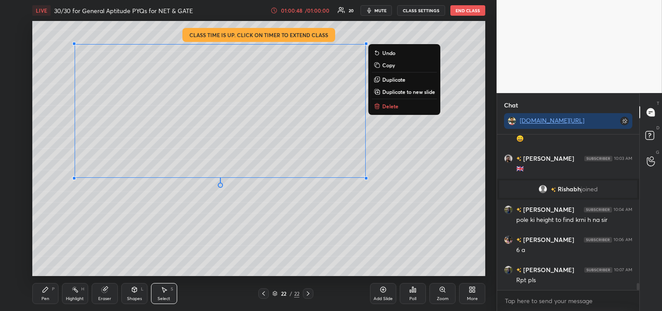
click at [268, 229] on div "0 ° Undo Copy Duplicate Duplicate to new slide Delete" at bounding box center [259, 148] width 454 height 255
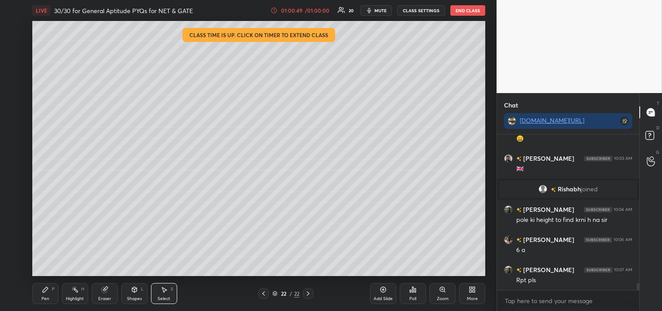
click at [53, 292] on div "Pen P" at bounding box center [45, 293] width 26 height 21
click at [72, 291] on icon at bounding box center [75, 289] width 7 height 7
click at [72, 287] on circle at bounding box center [72, 287] width 1 height 1
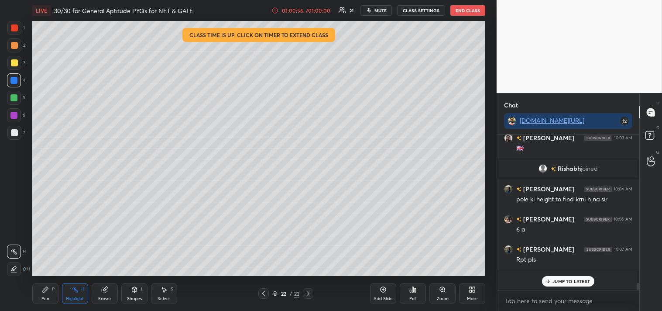
click at [45, 298] on div "Pen" at bounding box center [45, 298] width 8 height 4
click at [38, 298] on div "Pen P" at bounding box center [45, 293] width 26 height 21
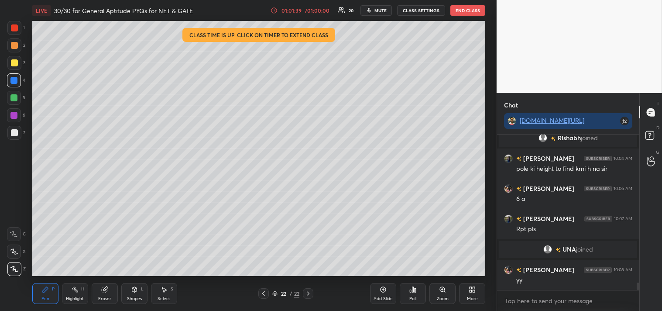
click at [64, 295] on div "Highlight H" at bounding box center [75, 293] width 26 height 21
click at [63, 293] on div "Highlight H" at bounding box center [75, 293] width 26 height 21
click at [58, 297] on div "Pen P" at bounding box center [45, 293] width 26 height 21
click at [60, 295] on div "Pen P Highlight H Eraser Shapes L Select S" at bounding box center [116, 293] width 169 height 21
click at [11, 131] on div at bounding box center [14, 132] width 7 height 7
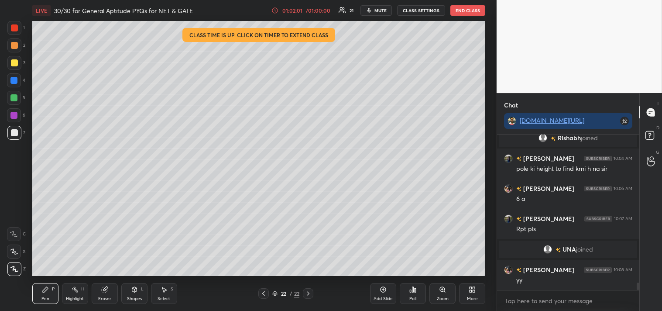
click at [15, 132] on div at bounding box center [14, 132] width 7 height 7
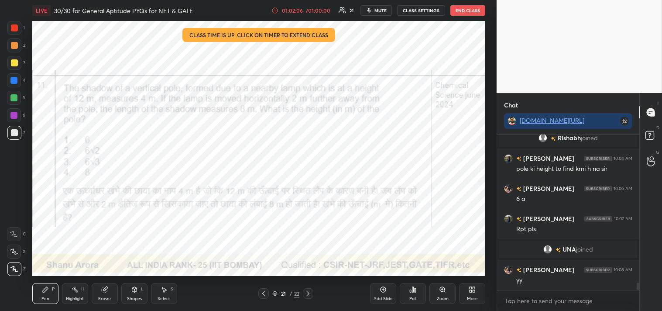
click at [70, 295] on div "Highlight H" at bounding box center [75, 293] width 26 height 21
click at [76, 293] on icon at bounding box center [75, 289] width 7 height 7
click at [44, 289] on icon at bounding box center [45, 289] width 7 height 7
click at [42, 289] on icon at bounding box center [45, 289] width 7 height 7
click at [12, 27] on div at bounding box center [14, 27] width 7 height 7
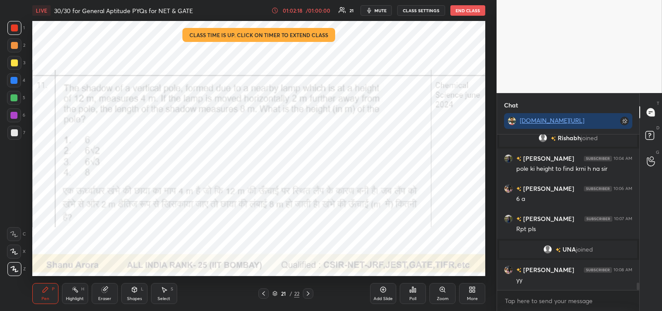
click at [12, 27] on div at bounding box center [14, 27] width 7 height 7
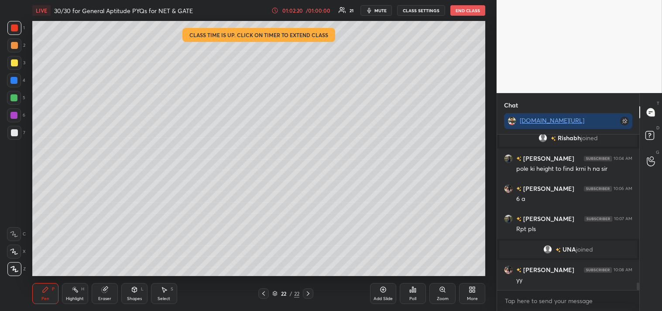
click at [101, 291] on icon at bounding box center [104, 289] width 7 height 7
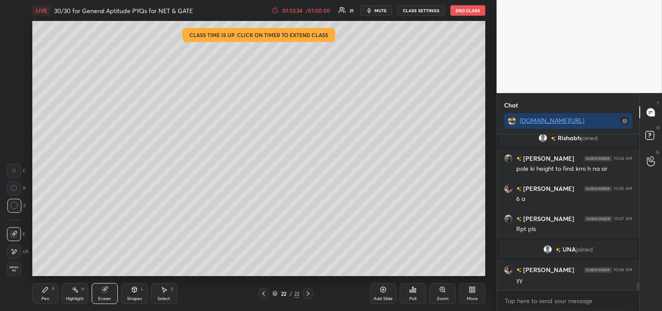
click at [37, 296] on div "Pen P" at bounding box center [45, 293] width 26 height 21
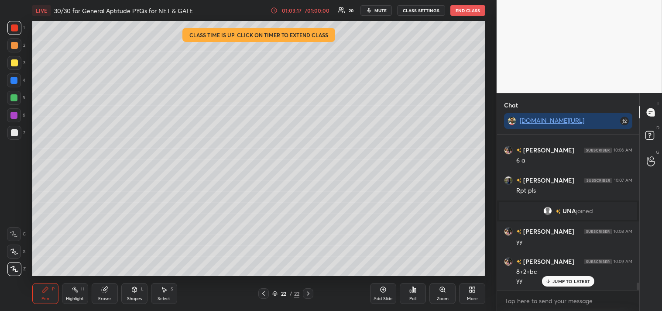
scroll to position [3199, 0]
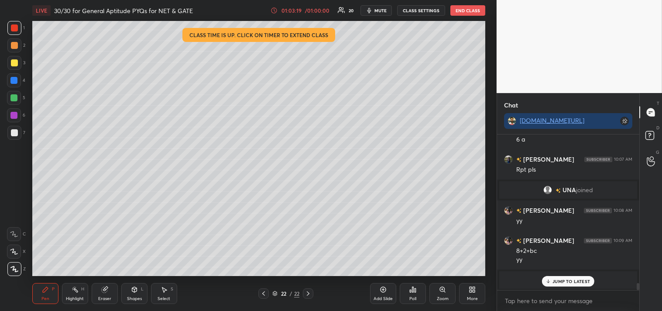
click at [555, 277] on div "JUMP TO LATEST" at bounding box center [568, 281] width 52 height 10
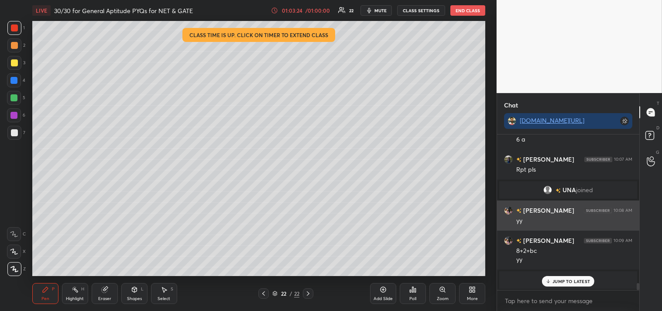
scroll to position [3229, 0]
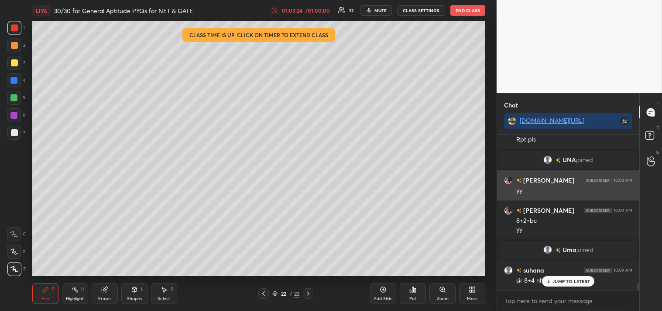
click at [575, 187] on div "yy" at bounding box center [575, 190] width 116 height 9
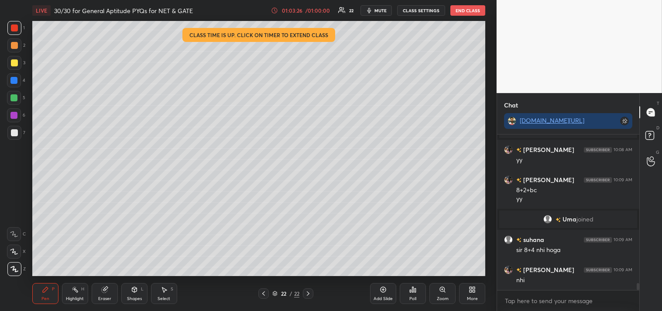
scroll to position [3290, 0]
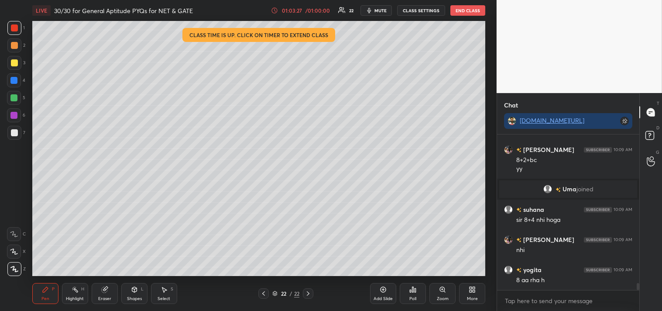
click at [69, 291] on div "Highlight H" at bounding box center [75, 293] width 26 height 21
click at [75, 291] on icon at bounding box center [75, 289] width 7 height 7
click at [77, 294] on div "Highlight H" at bounding box center [75, 293] width 26 height 21
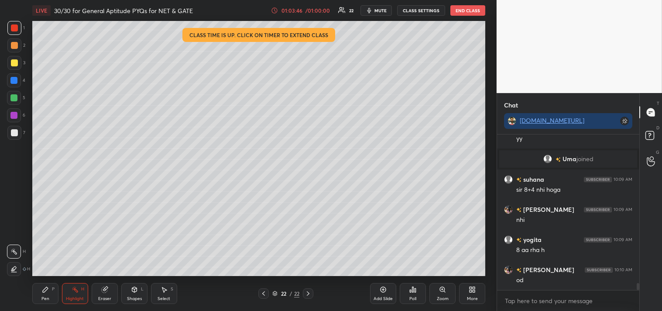
click at [376, 293] on div "Add Slide" at bounding box center [383, 293] width 26 height 21
click at [16, 162] on div "1 2 3 4 5 6 7 C X Z C X Z E E Erase all H H" at bounding box center [14, 148] width 28 height 255
click at [11, 59] on div at bounding box center [14, 62] width 7 height 7
click at [10, 68] on div at bounding box center [14, 63] width 14 height 14
click at [38, 297] on div "Pen P" at bounding box center [45, 293] width 26 height 21
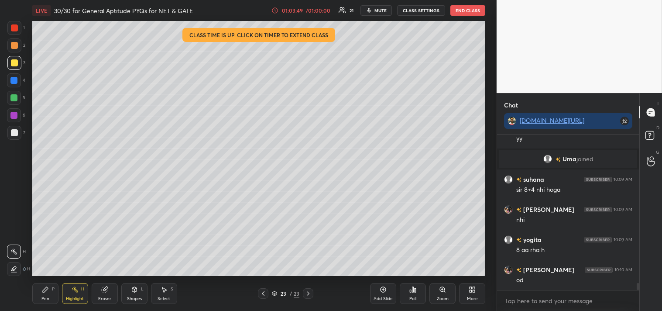
click at [43, 295] on div "Pen P" at bounding box center [45, 293] width 26 height 21
click at [143, 293] on div "Shapes L" at bounding box center [134, 293] width 26 height 21
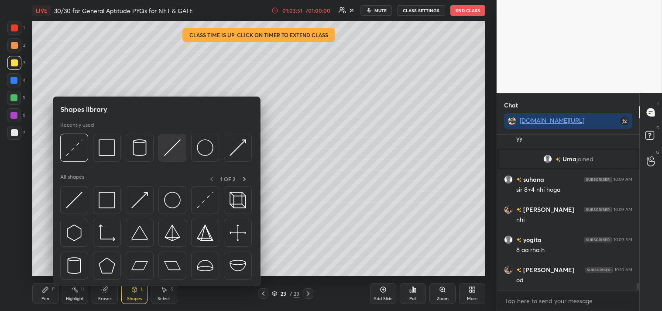
click at [167, 143] on img at bounding box center [172, 147] width 17 height 17
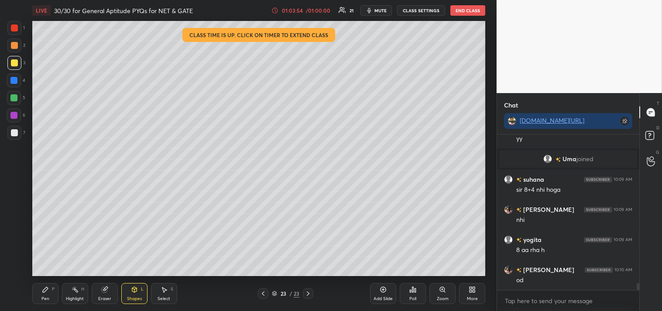
click at [129, 289] on div "Shapes L" at bounding box center [134, 293] width 26 height 21
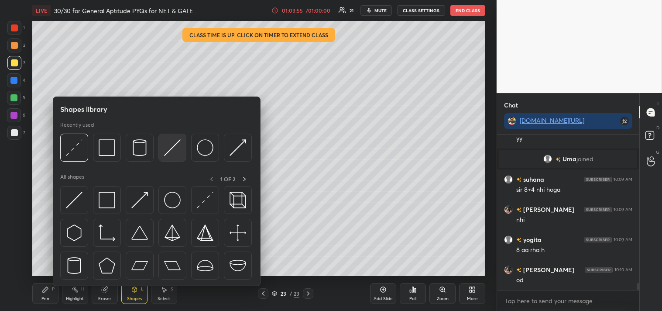
click at [170, 149] on img at bounding box center [172, 147] width 17 height 17
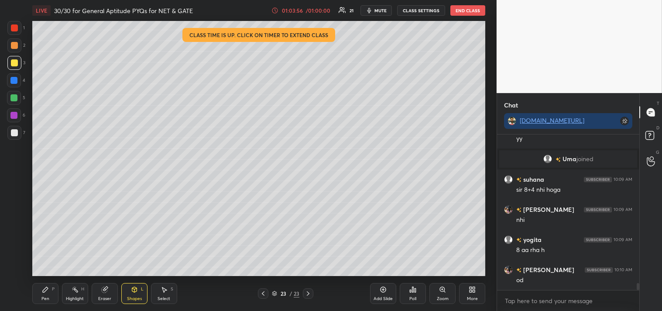
scroll to position [3350, 0]
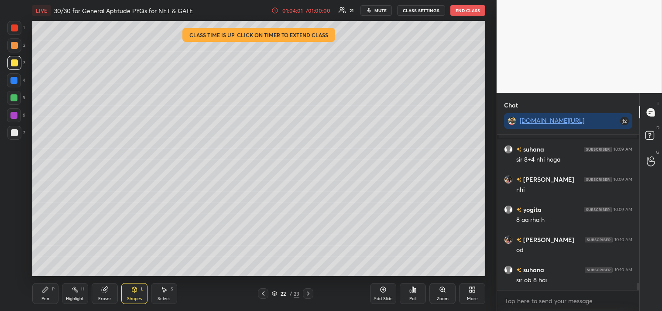
click at [48, 299] on div "Pen" at bounding box center [45, 298] width 8 height 4
click at [48, 300] on div "Pen" at bounding box center [45, 298] width 8 height 4
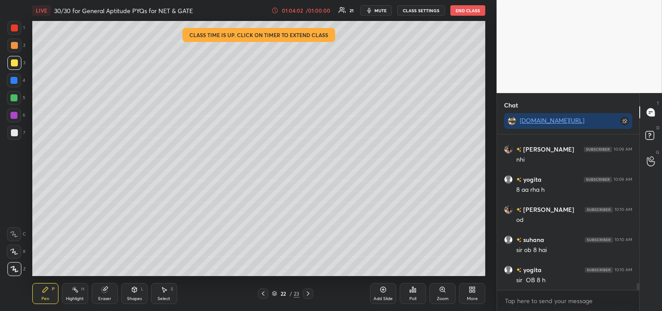
click at [77, 298] on div "Highlight" at bounding box center [75, 298] width 18 height 4
click at [102, 295] on div "Eraser" at bounding box center [105, 293] width 26 height 21
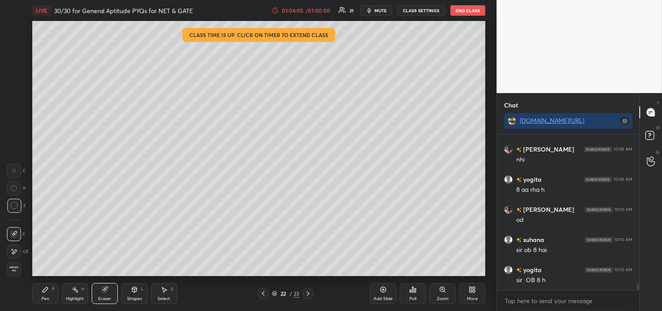
click at [103, 294] on div "Eraser" at bounding box center [105, 293] width 26 height 21
click at [42, 289] on icon at bounding box center [45, 289] width 7 height 7
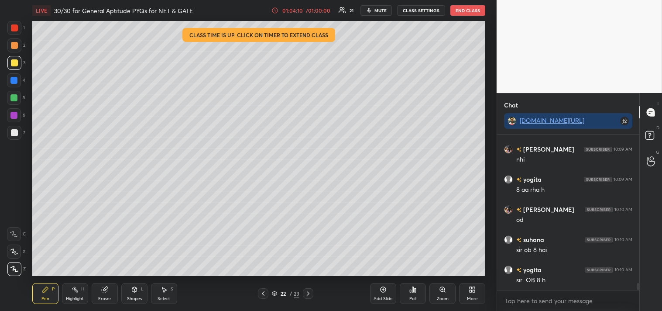
click at [41, 284] on div "Pen P" at bounding box center [45, 293] width 26 height 21
click at [103, 297] on div "Eraser" at bounding box center [104, 298] width 13 height 4
click at [108, 292] on div "Eraser" at bounding box center [105, 293] width 26 height 21
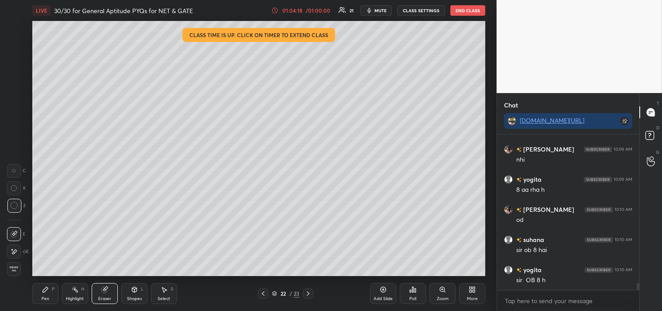
click at [47, 289] on icon at bounding box center [45, 289] width 5 height 5
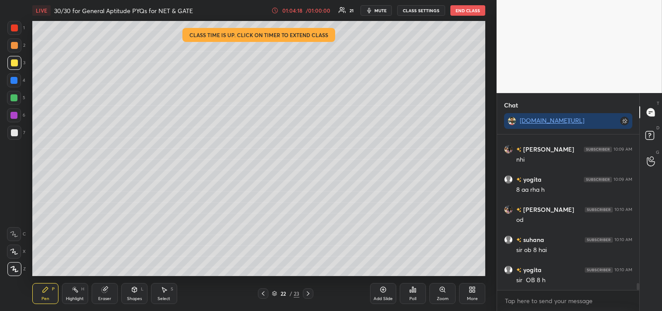
click at [45, 290] on icon at bounding box center [45, 289] width 5 height 5
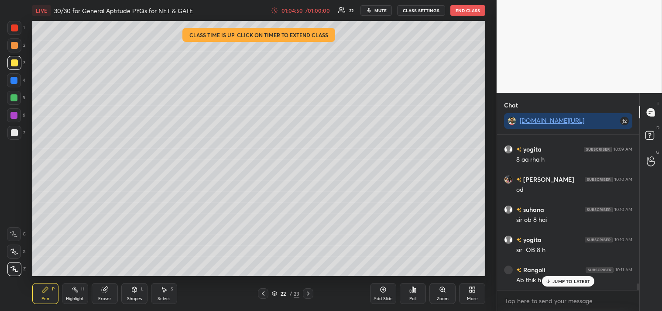
scroll to position [3440, 0]
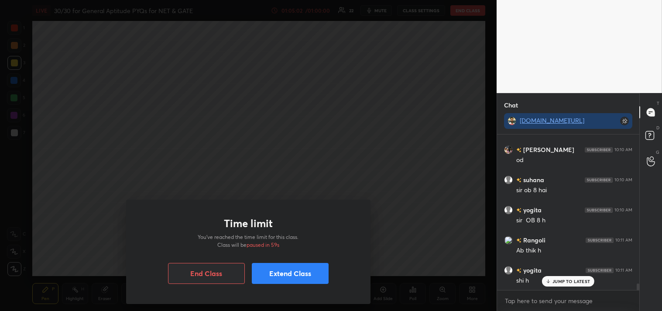
click at [289, 277] on button "Extend Class" at bounding box center [290, 273] width 77 height 21
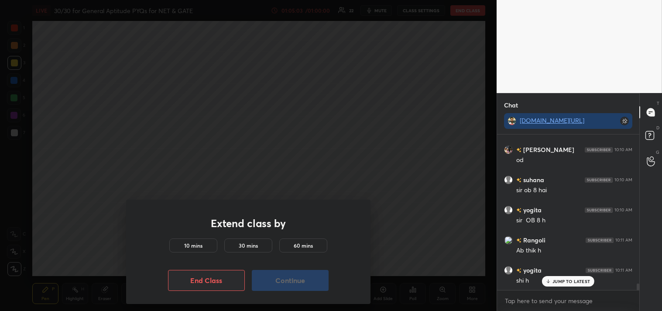
click at [186, 241] on h5 "10 mins" at bounding box center [193, 245] width 18 height 8
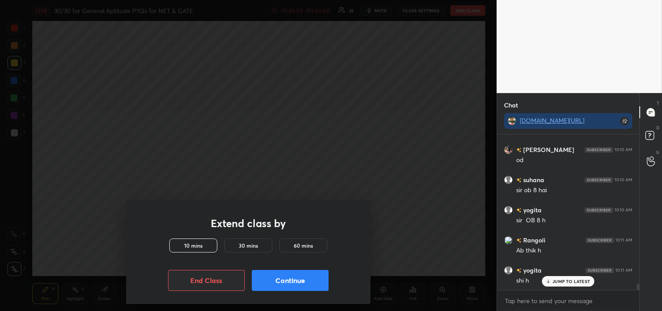
click at [284, 278] on button "Continue" at bounding box center [290, 280] width 77 height 21
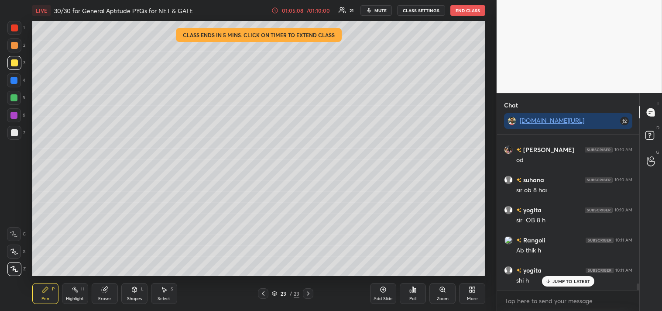
click at [131, 295] on div "Shapes L" at bounding box center [134, 293] width 26 height 21
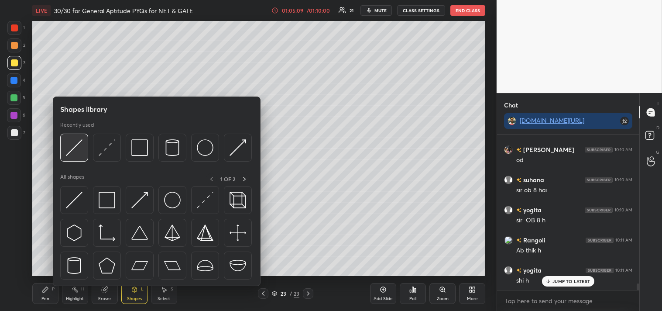
click at [76, 145] on img at bounding box center [74, 147] width 17 height 17
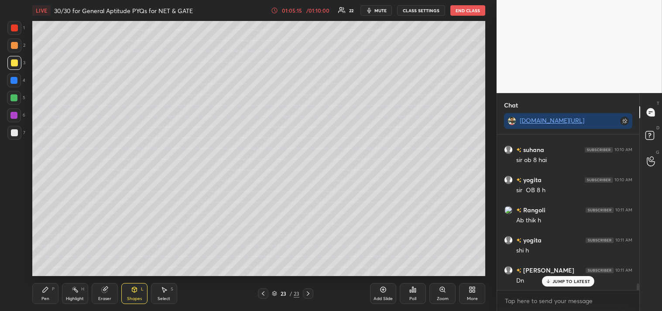
scroll to position [3500, 0]
click at [136, 291] on icon at bounding box center [134, 289] width 5 height 5
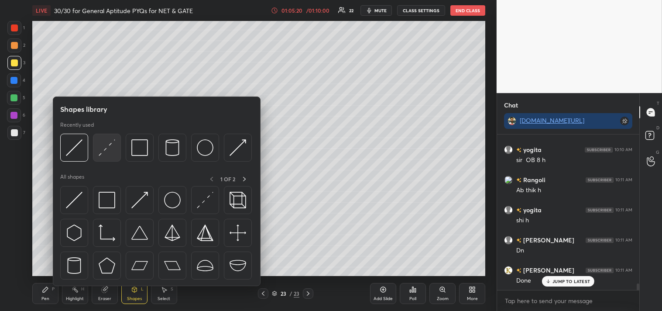
click at [106, 146] on img at bounding box center [107, 147] width 17 height 17
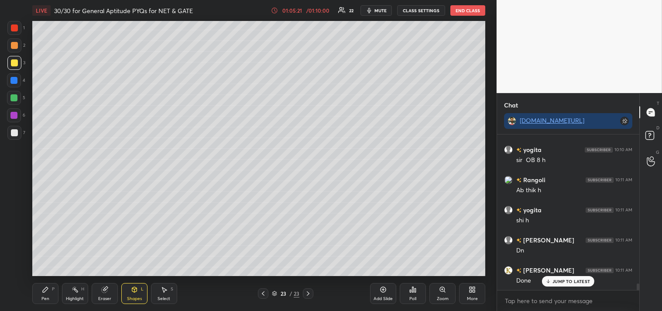
click at [14, 132] on div at bounding box center [14, 132] width 7 height 7
click at [44, 296] on div "Pen" at bounding box center [45, 298] width 8 height 4
click at [52, 293] on div "Pen P" at bounding box center [45, 293] width 26 height 21
click at [78, 290] on icon at bounding box center [75, 289] width 7 height 7
click at [76, 286] on icon at bounding box center [75, 289] width 7 height 7
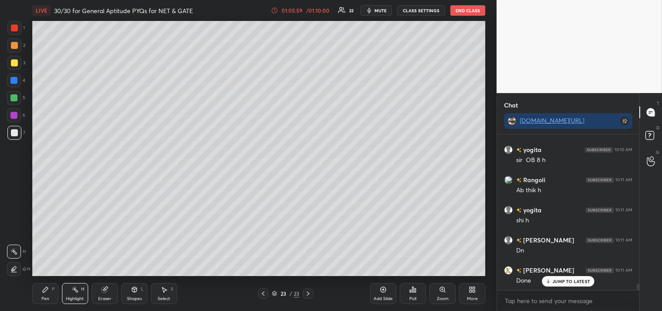
click at [45, 295] on div "Pen P" at bounding box center [45, 293] width 26 height 21
click at [136, 295] on div "Shapes L" at bounding box center [134, 293] width 26 height 21
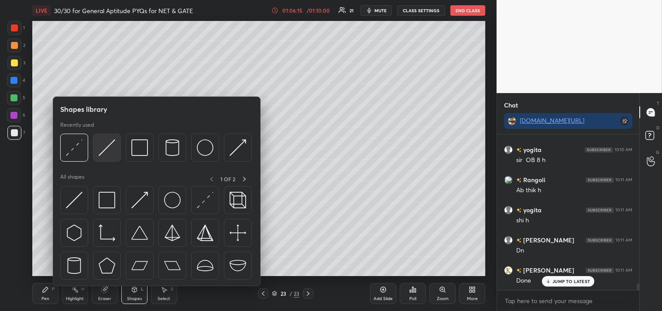
click at [93, 150] on div at bounding box center [107, 148] width 28 height 28
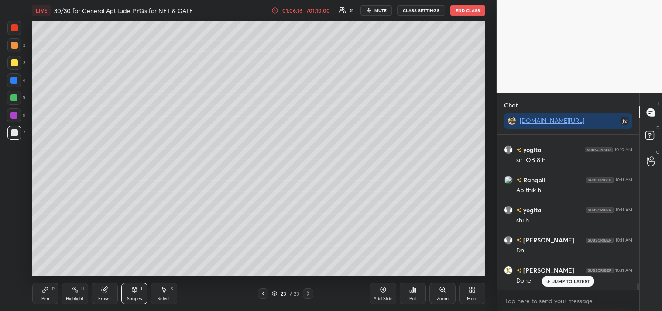
click at [16, 44] on div at bounding box center [14, 45] width 7 height 7
click at [138, 290] on div "Shapes L" at bounding box center [134, 293] width 26 height 21
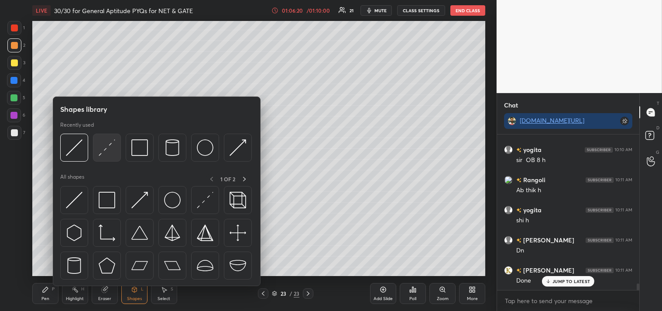
click at [112, 146] on img at bounding box center [107, 147] width 17 height 17
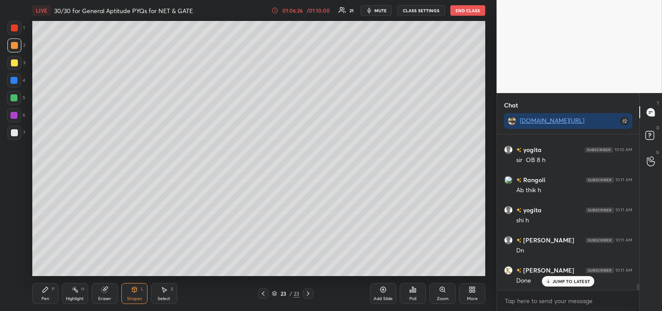
click at [45, 294] on div "Pen P" at bounding box center [45, 293] width 26 height 21
click at [72, 293] on icon at bounding box center [75, 289] width 7 height 7
click at [42, 294] on div "Pen P" at bounding box center [45, 293] width 26 height 21
click at [38, 293] on div "Pen P" at bounding box center [45, 293] width 26 height 21
click at [104, 291] on icon at bounding box center [104, 290] width 6 height 6
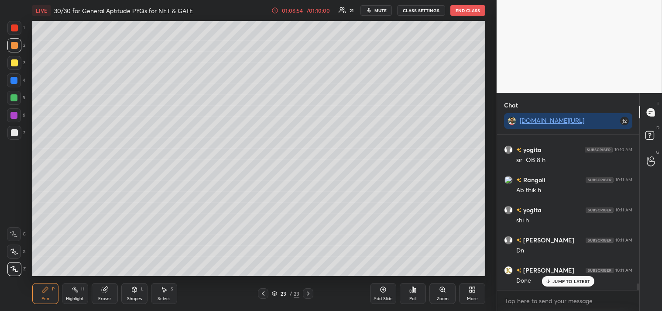
click at [114, 289] on div "Eraser" at bounding box center [105, 293] width 26 height 21
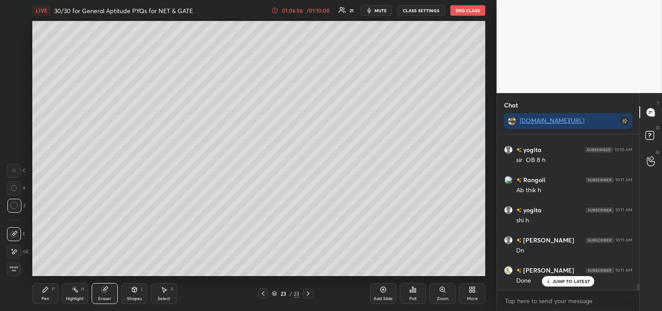
click at [36, 291] on div "Pen P" at bounding box center [45, 293] width 26 height 21
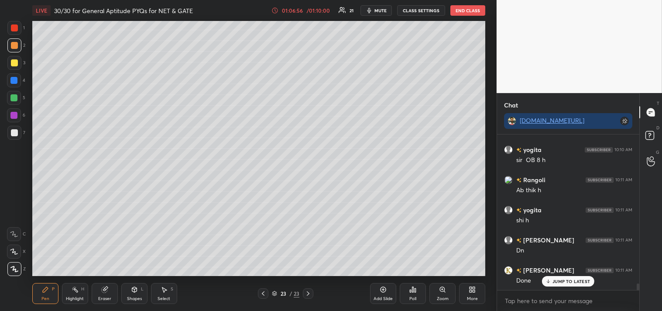
click at [53, 294] on div "Pen P" at bounding box center [45, 293] width 26 height 21
click at [82, 289] on div "H" at bounding box center [82, 289] width 3 height 4
click at [46, 294] on div "Pen P" at bounding box center [45, 293] width 26 height 21
click at [376, 299] on div "Add Slide" at bounding box center [383, 298] width 19 height 4
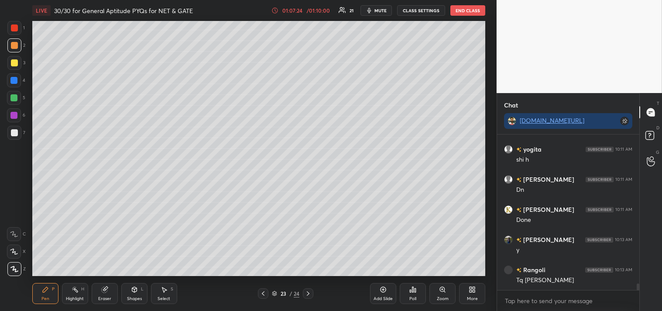
scroll to position [3591, 0]
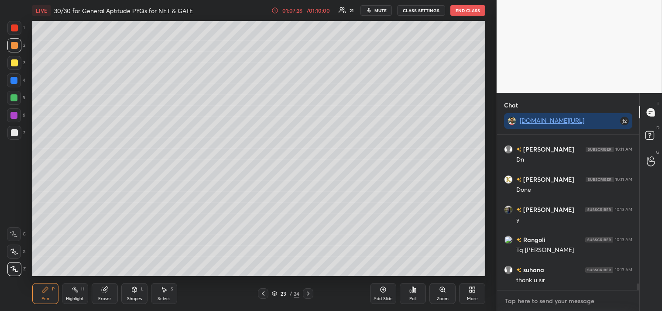
type textarea "x"
click at [541, 300] on textarea at bounding box center [568, 301] width 128 height 14
type textarea "t"
type textarea "x"
type textarea "t."
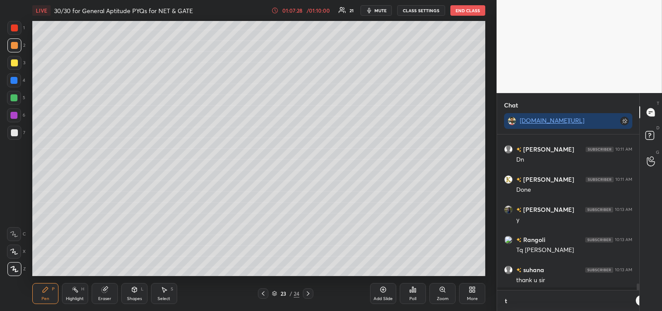
type textarea "x"
type textarea "t.m"
type textarea "x"
type textarea "[DOMAIN_NAME]"
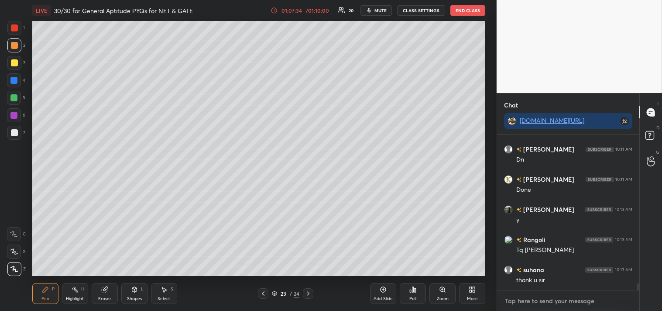
scroll to position [3639, 0]
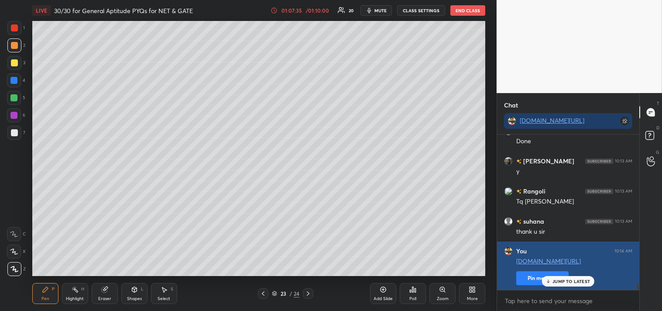
click at [538, 276] on button "Pin message" at bounding box center [543, 278] width 52 height 14
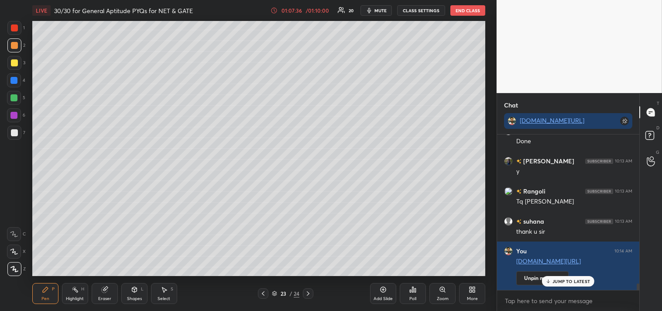
drag, startPoint x: 379, startPoint y: 14, endPoint x: 453, endPoint y: 14, distance: 74.2
click at [383, 14] on button "mute" at bounding box center [376, 10] width 31 height 10
click at [466, 12] on button "End Class" at bounding box center [468, 10] width 35 height 10
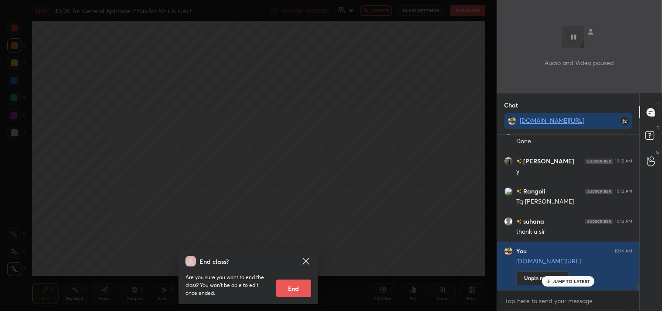
click at [293, 295] on button "End" at bounding box center [293, 287] width 35 height 17
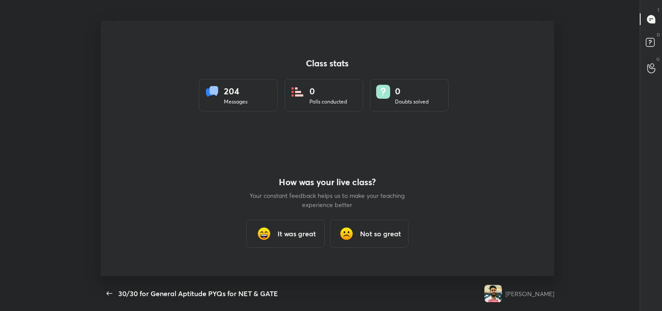
scroll to position [43407, 43025]
